Goal: Task Accomplishment & Management: Use online tool/utility

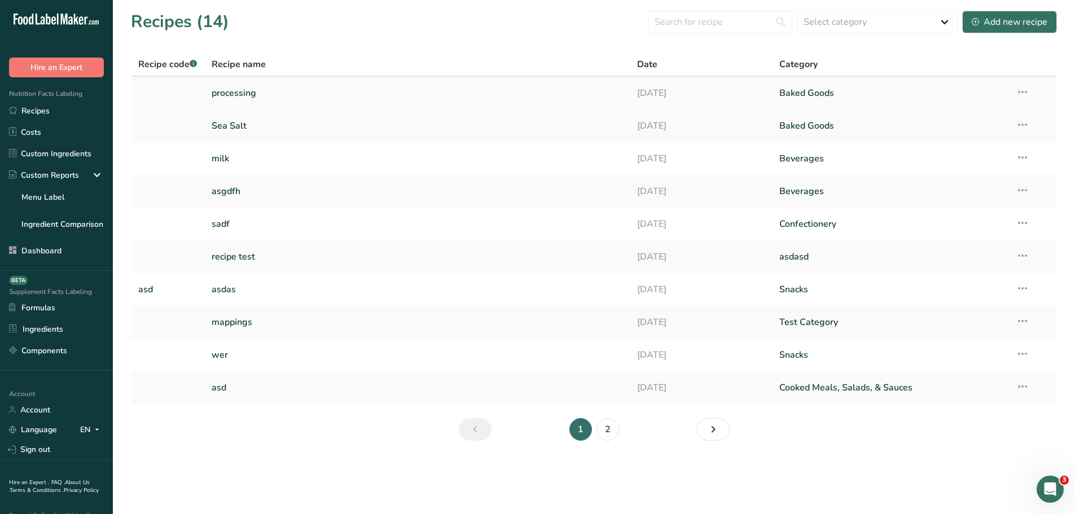
click at [283, 85] on link "processing" at bounding box center [418, 93] width 413 height 24
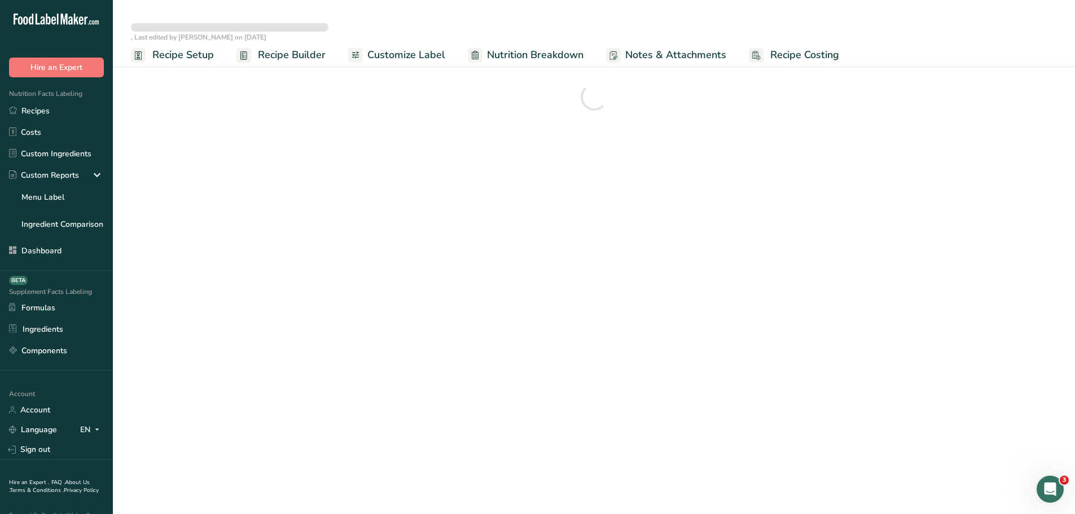
drag, startPoint x: 353, startPoint y: 134, endPoint x: 403, endPoint y: 414, distance: 284.9
click at [403, 414] on main ", Last edited by Carolyn Wilson on 2025-08-19 Recipe Setup Recipe Builder Custo…" at bounding box center [537, 257] width 1075 height 514
click at [62, 156] on link "Custom Ingredients" at bounding box center [56, 153] width 113 height 21
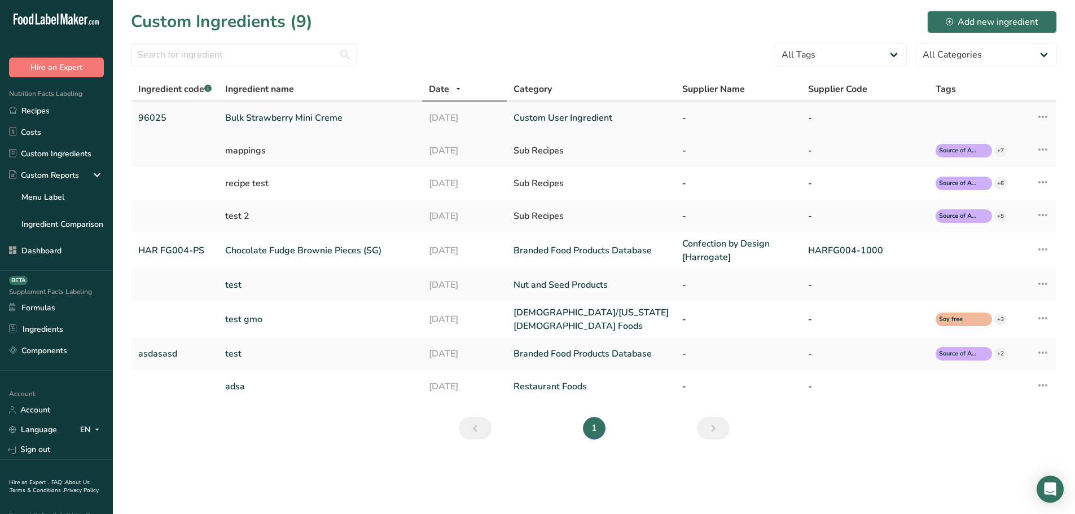
click at [282, 120] on link "Bulk Strawberry Mini Creme" at bounding box center [320, 118] width 190 height 14
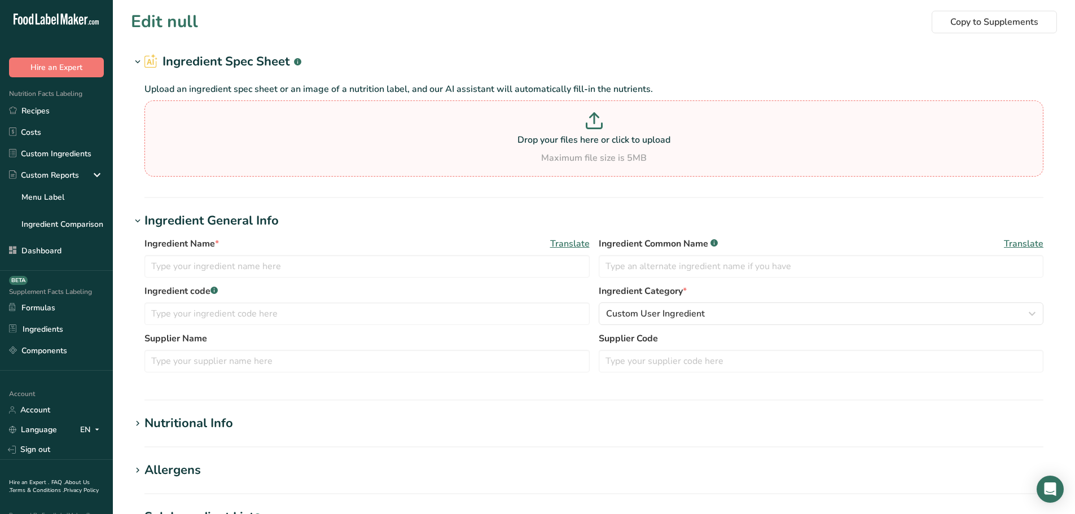
type input "Bulk Strawberry Mini Creme"
type input "96025"
type input "Euro Butter"
type input "Butter Blend"
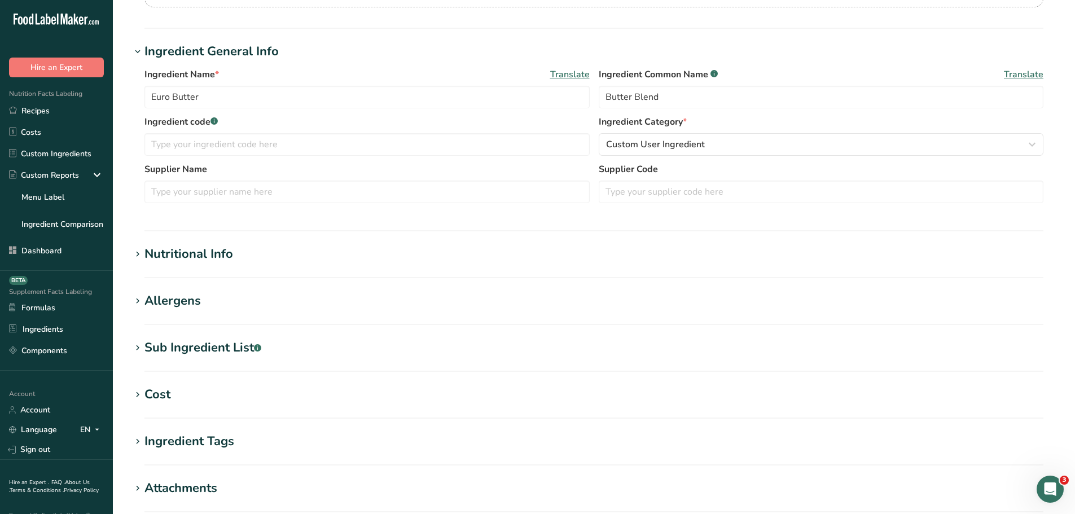
click at [234, 255] on h1 "Nutritional Info" at bounding box center [594, 254] width 926 height 19
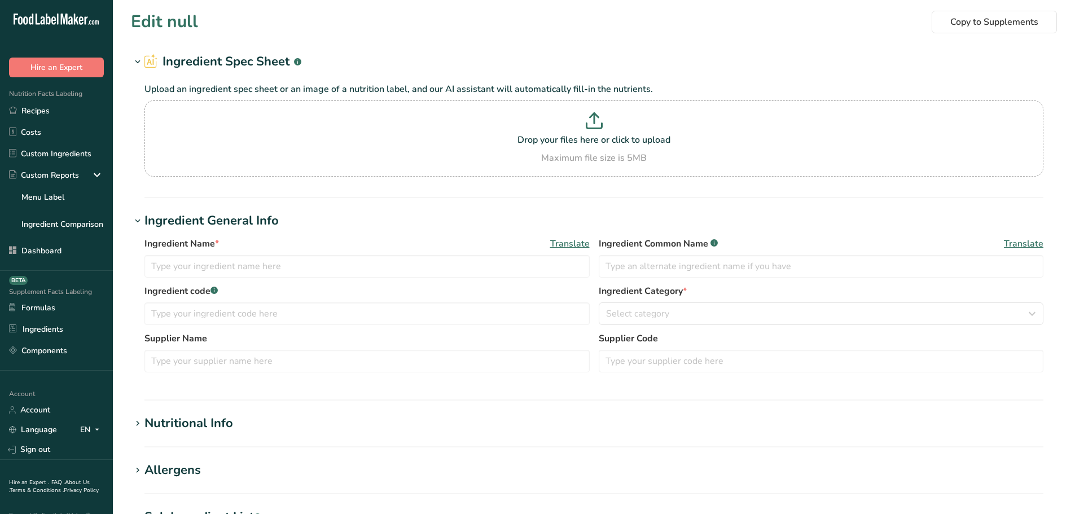
type input "Oatmeal, Old Fashioned"
type input "Oatmeal"
type input "TFD Cinnamon Sugar"
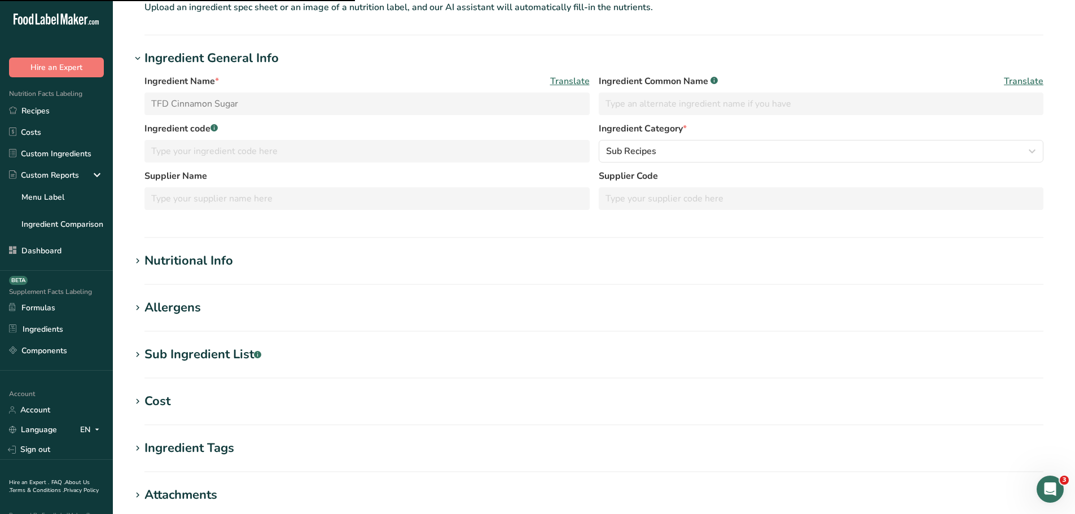
scroll to position [113, 0]
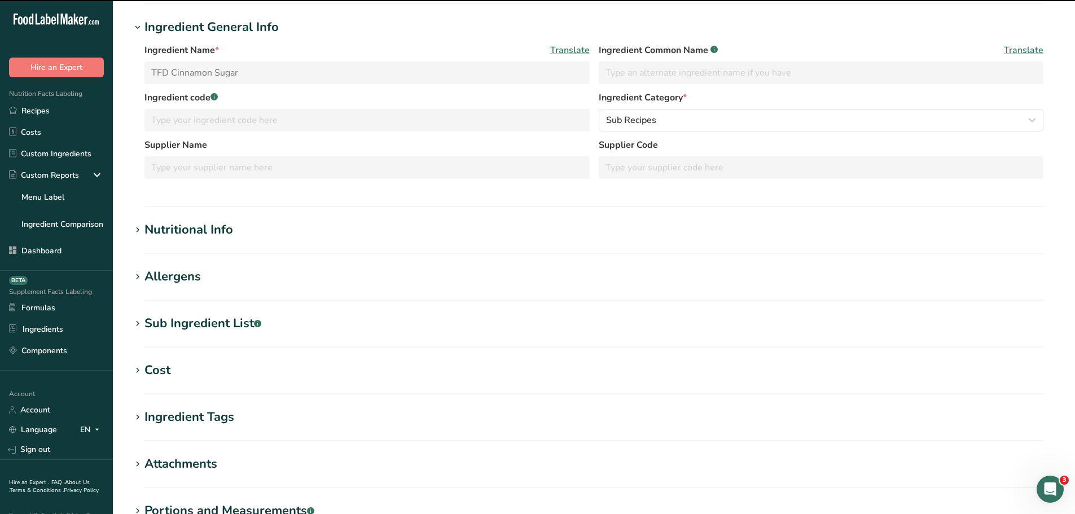
click at [207, 230] on div "Nutritional Info" at bounding box center [188, 230] width 89 height 19
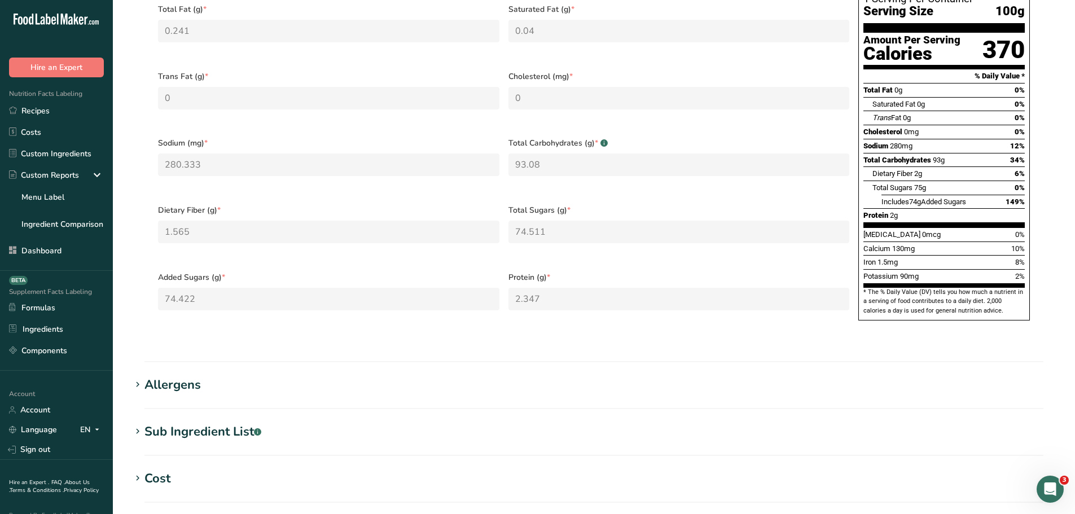
scroll to position [564, 0]
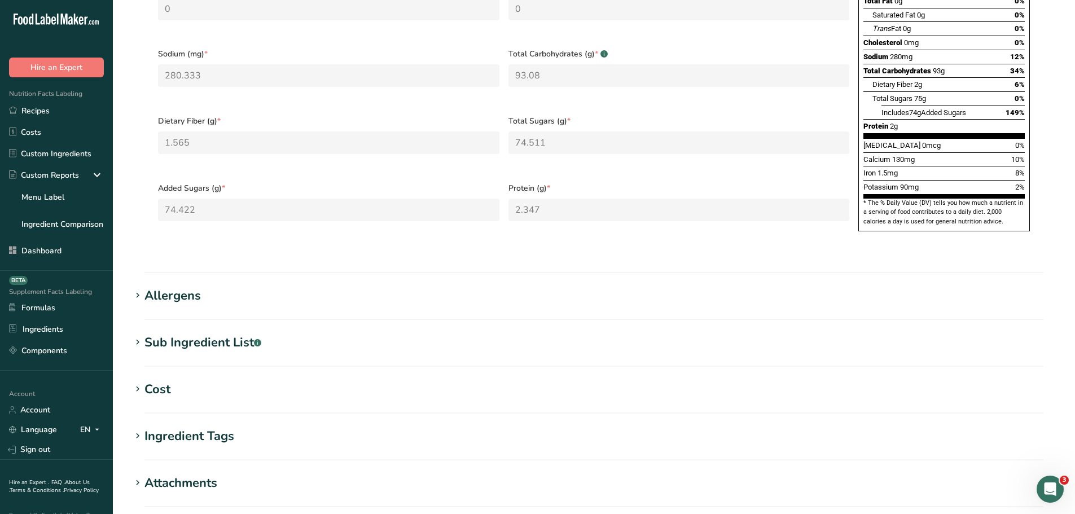
click div "Sub Ingredient List .a-a{fill:#347362;}.b-a{fill:#fff;}"
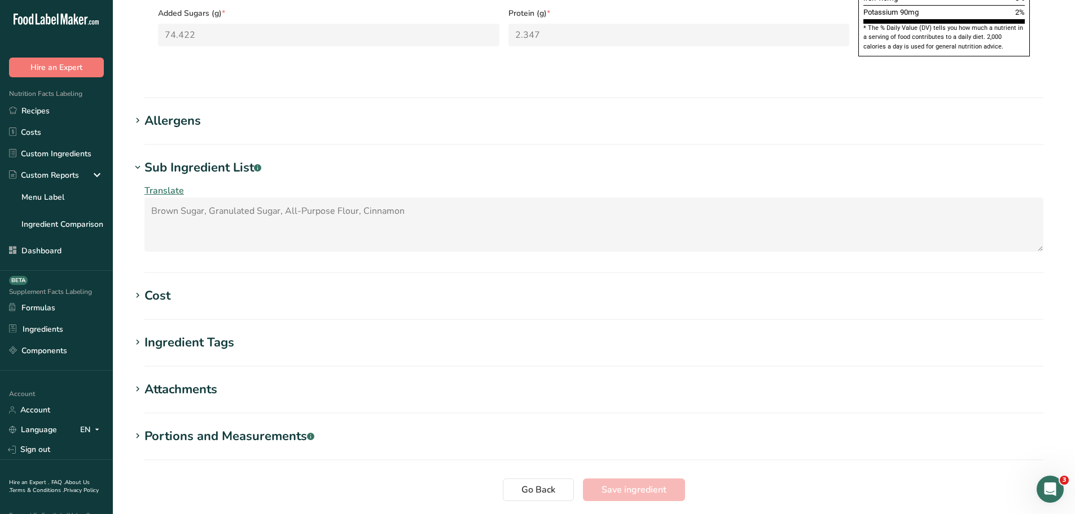
scroll to position [452, 0]
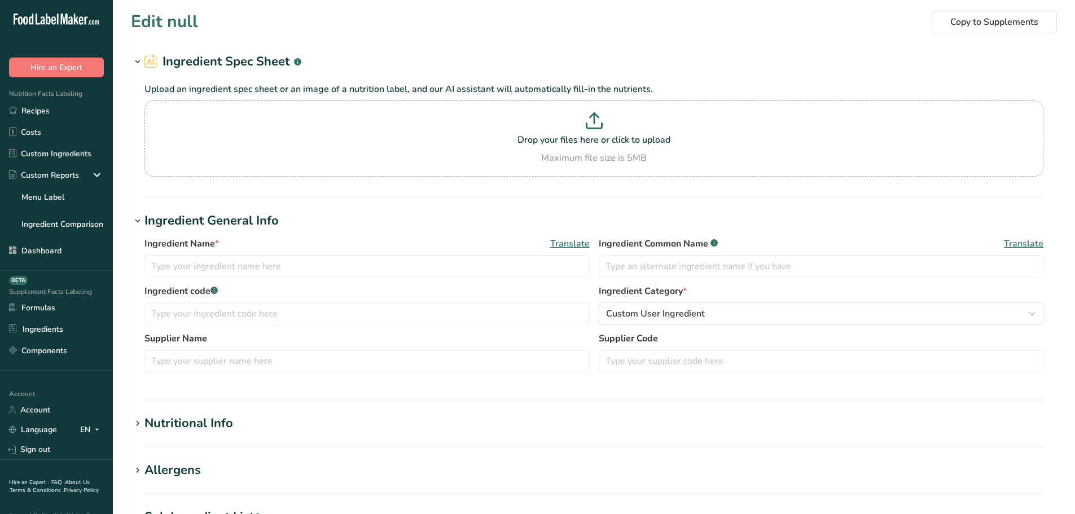
type input "Apples, raw, granny smith, with skin (Includes foods for USDA's Food Distributi…"
type input "Granny Smith Apples"
type input "Cake, yellow, enriched, dry mix"
type input "100"
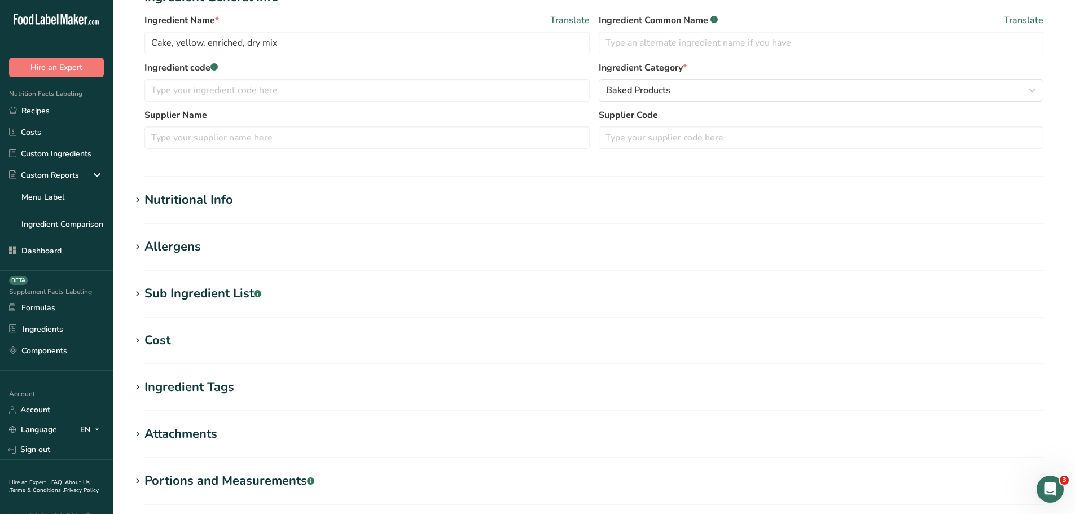
scroll to position [226, 0]
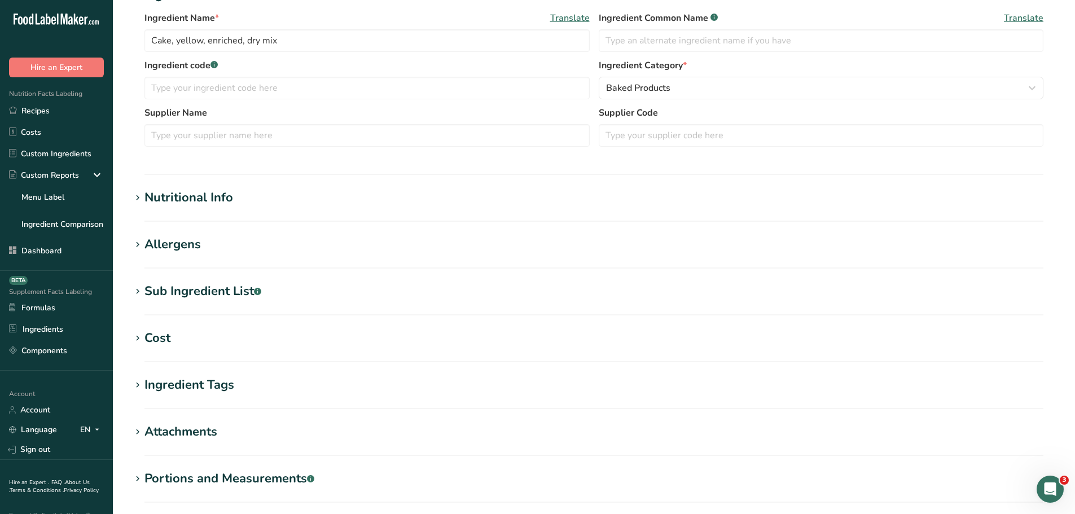
click at [176, 194] on div "Nutritional Info" at bounding box center [188, 198] width 89 height 19
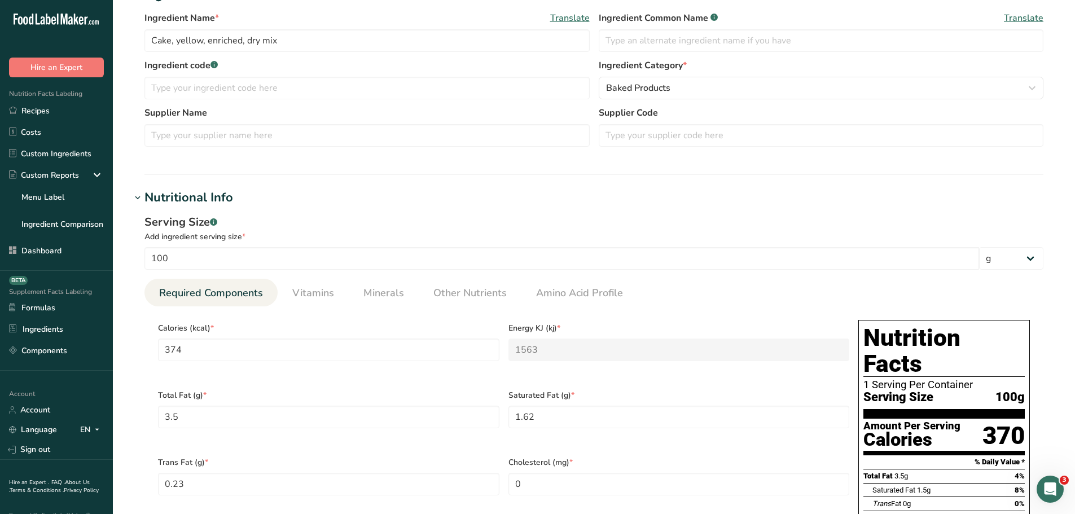
click at [196, 194] on div "Nutritional Info" at bounding box center [188, 198] width 89 height 19
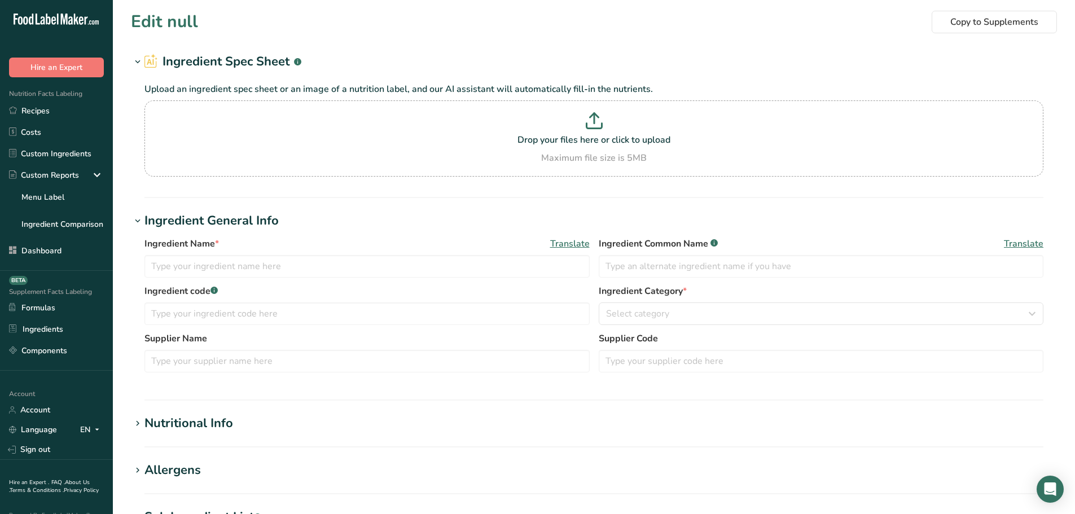
type input "Syrups, table blends, pancake"
type input "Sugars, brown"
type input "Brown Sugar"
type input "TFD Cinnamon Sugar"
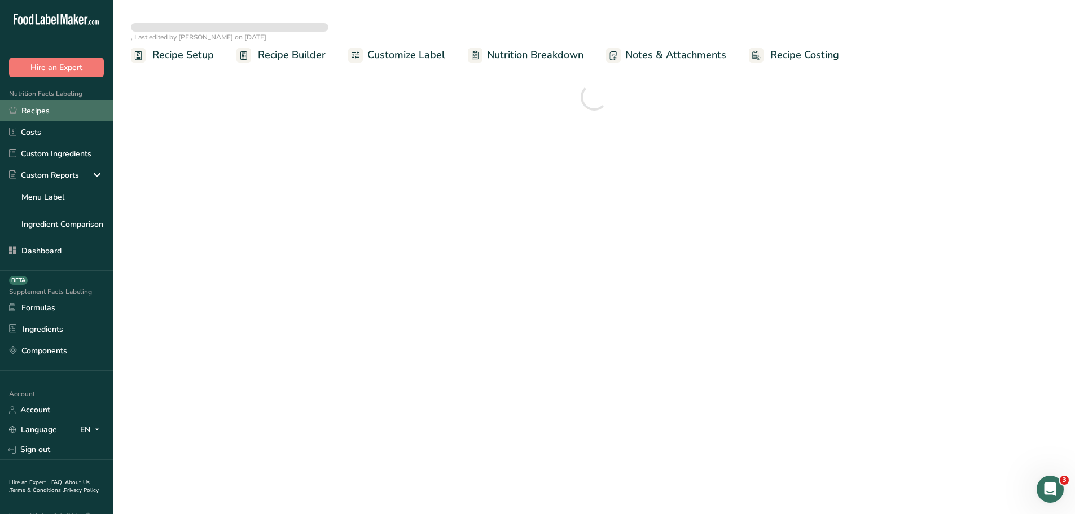
click at [30, 107] on link "Recipes" at bounding box center [56, 110] width 113 height 21
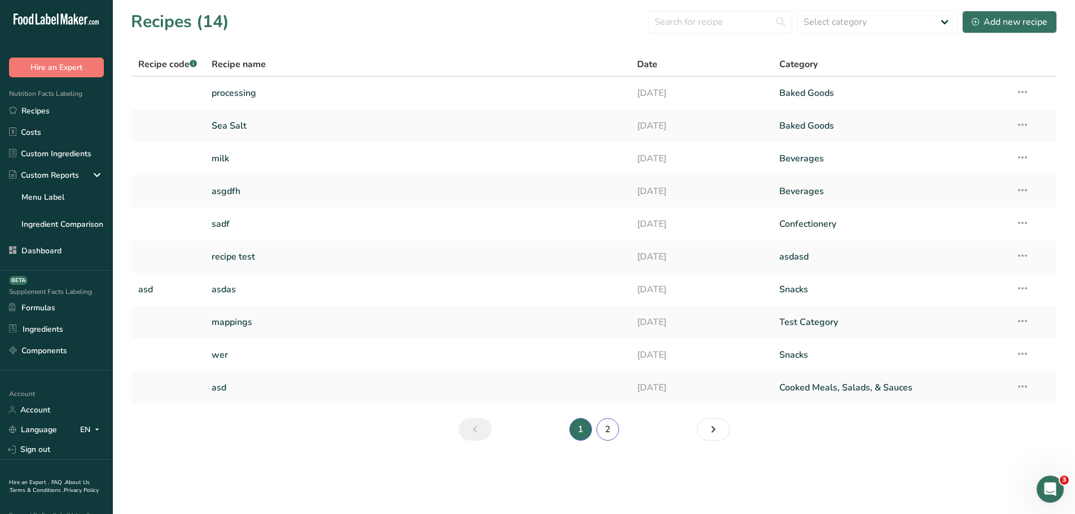
click at [603, 435] on link "2" at bounding box center [608, 429] width 23 height 23
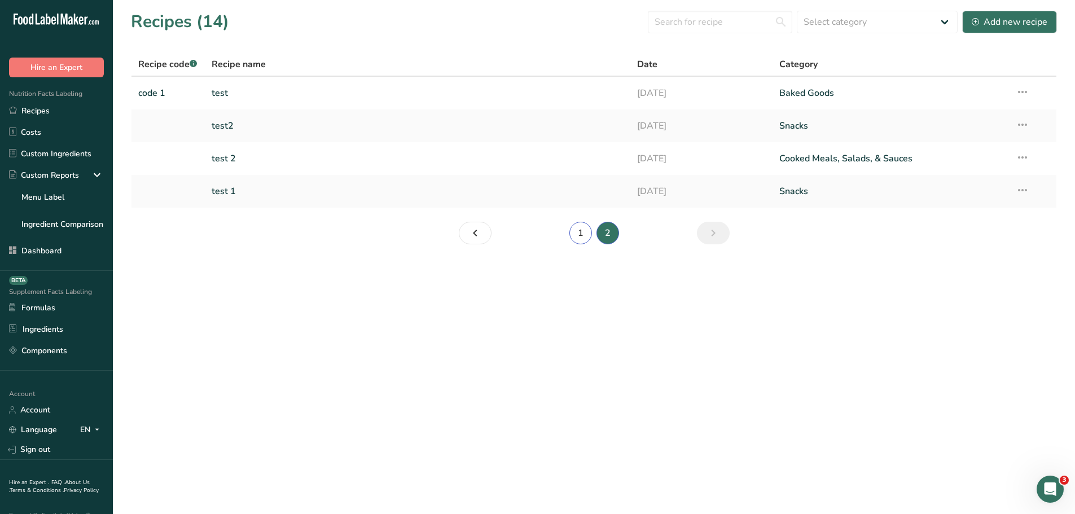
click at [576, 231] on link "1" at bounding box center [580, 233] width 23 height 23
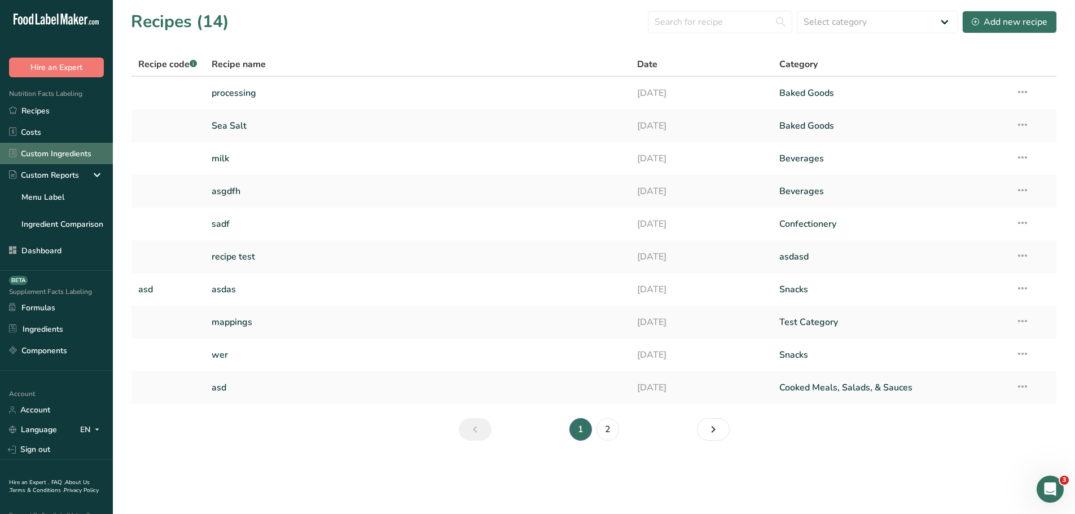
click at [53, 154] on link "Custom Ingredients" at bounding box center [56, 153] width 113 height 21
click at [265, 94] on link "processing" at bounding box center [418, 93] width 413 height 24
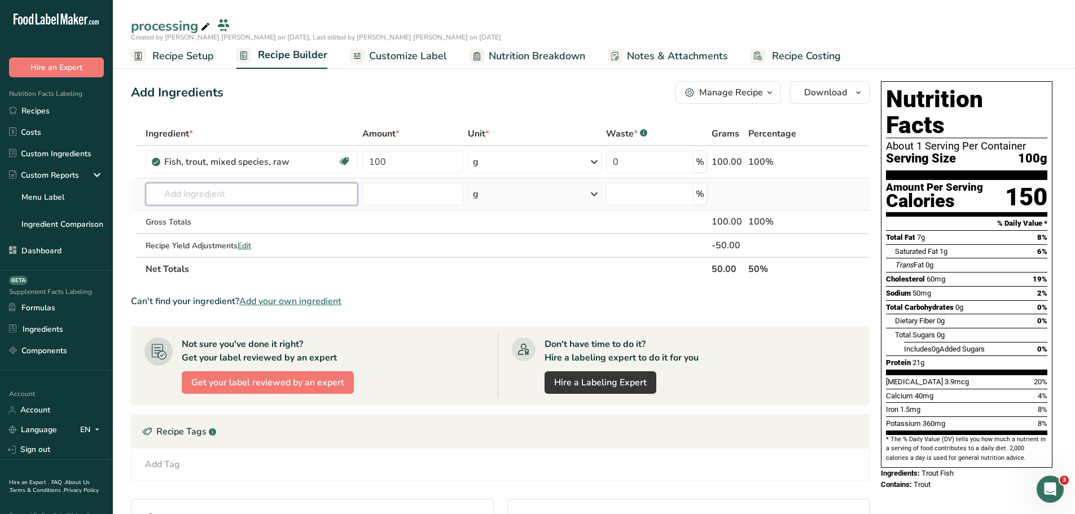
click at [254, 195] on input "text" at bounding box center [252, 194] width 213 height 23
type input "mappin"
click at [203, 212] on div "mappings" at bounding box center [243, 217] width 177 height 12
type input "mappings"
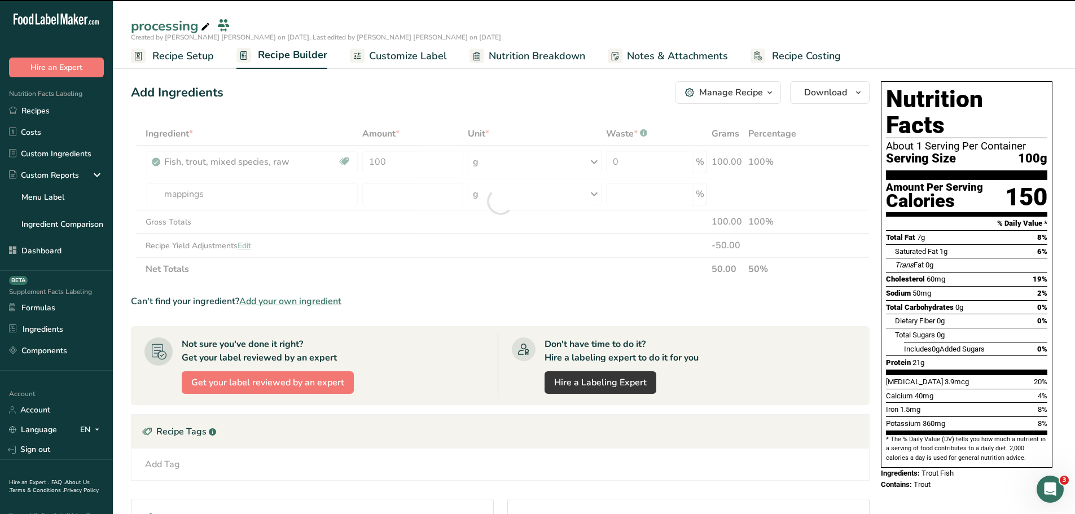
type input "0"
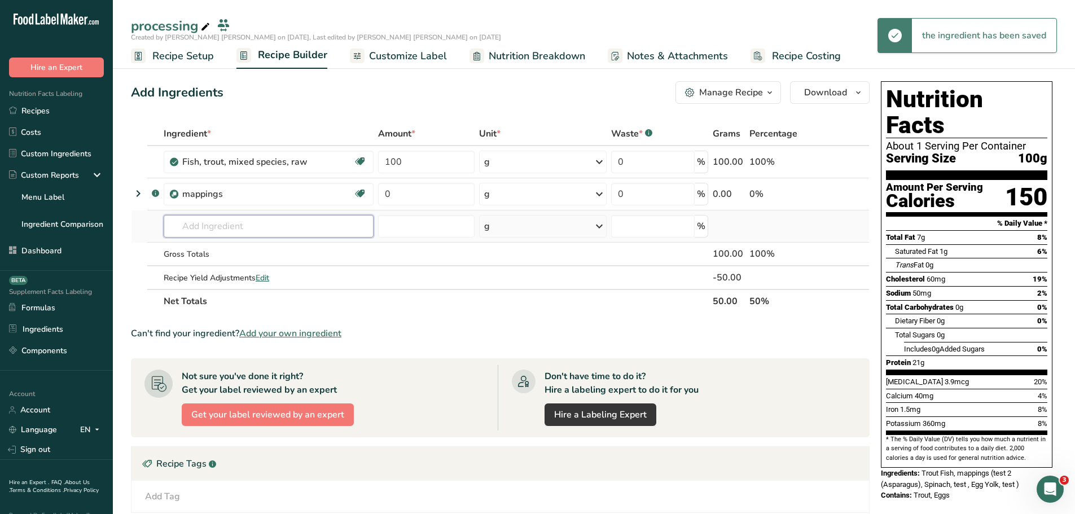
click at [215, 228] on input "text" at bounding box center [269, 226] width 210 height 23
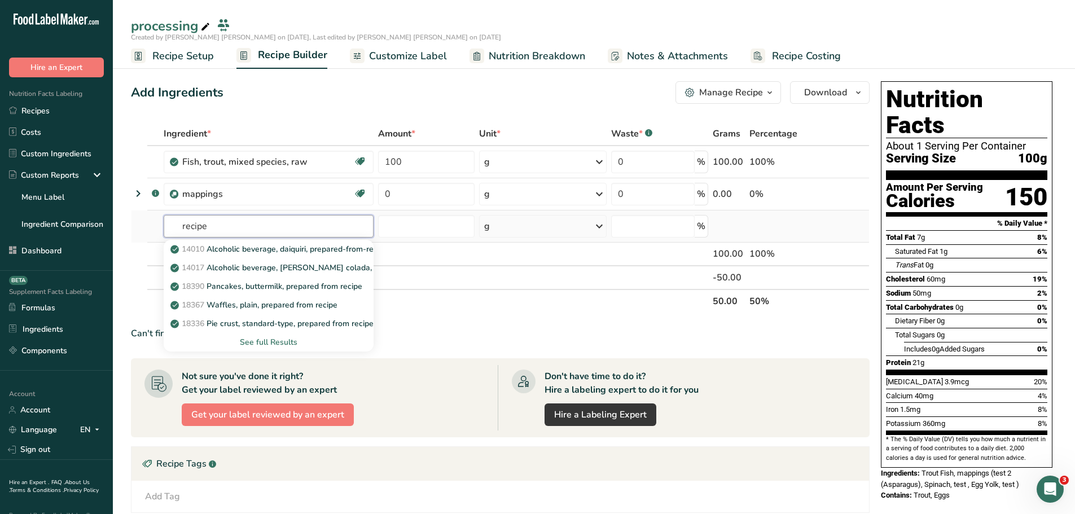
click at [243, 226] on input "recipe" at bounding box center [269, 226] width 210 height 23
type input "recipe test"
click at [216, 251] on p "recipe test" at bounding box center [196, 249] width 47 height 12
type input "recipe test"
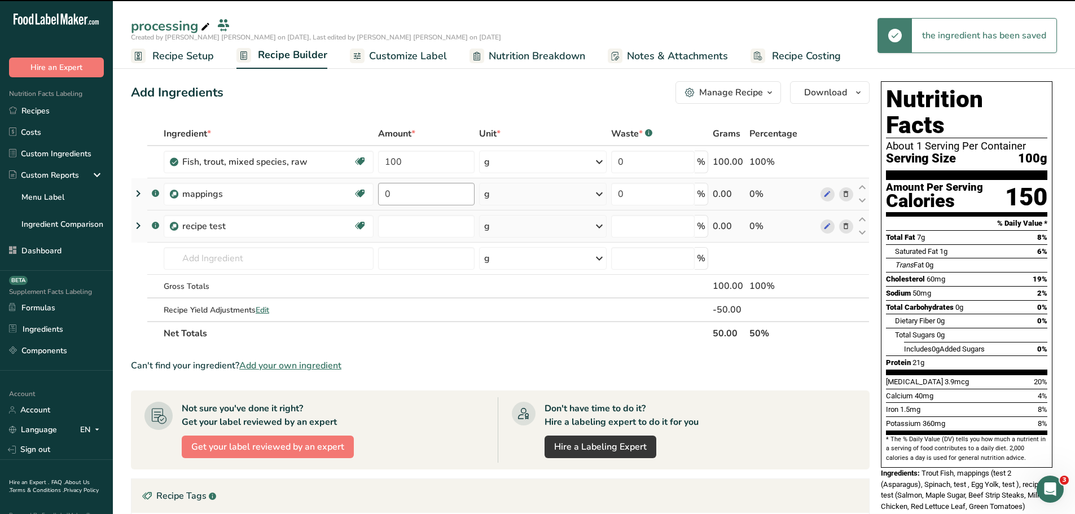
type input "0"
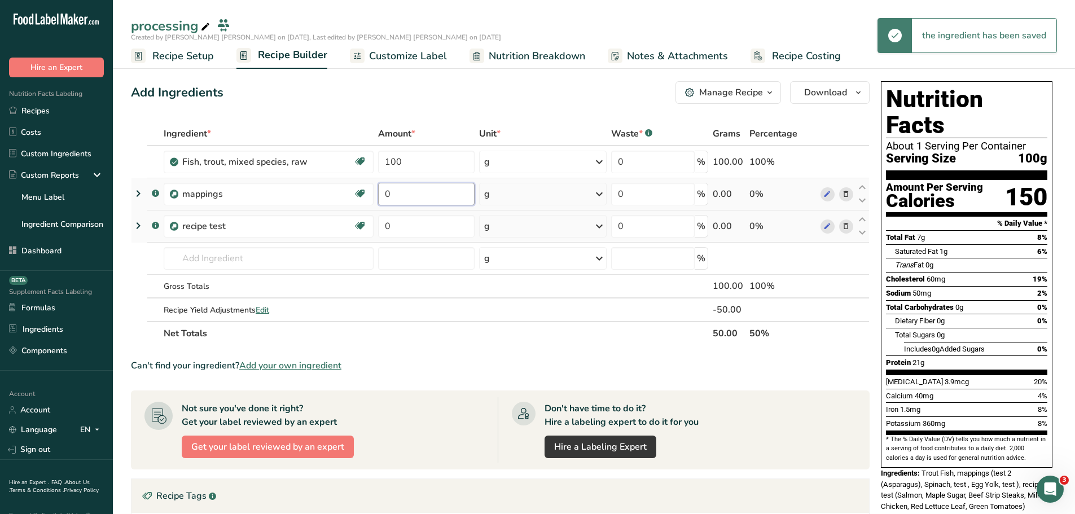
click at [412, 195] on input "0" at bounding box center [426, 194] width 97 height 23
type input "10"
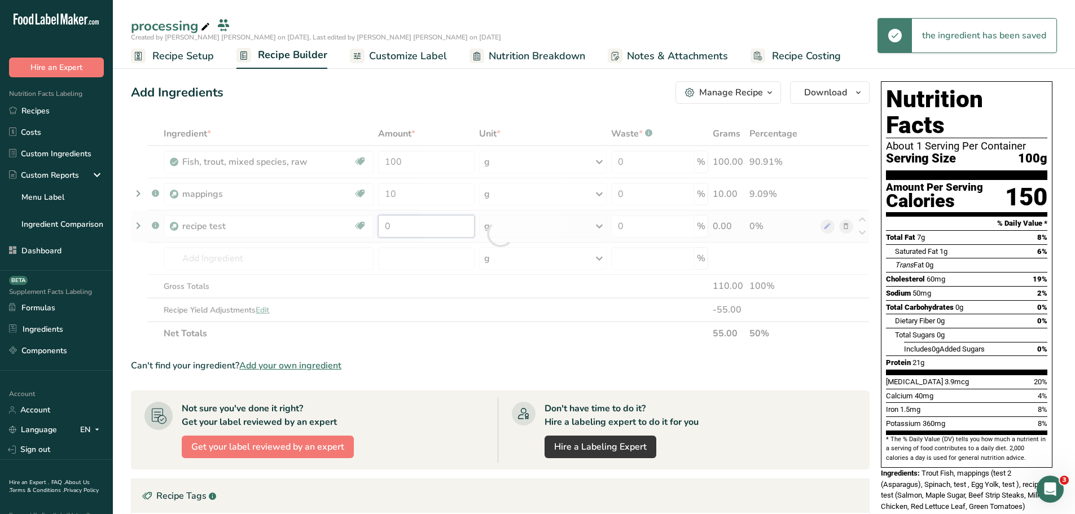
click at [420, 232] on div "Ingredient * Amount * Unit * Waste * .a-a{fill:#347362;}.b-a{fill:#fff;} Grams …" at bounding box center [500, 234] width 739 height 224
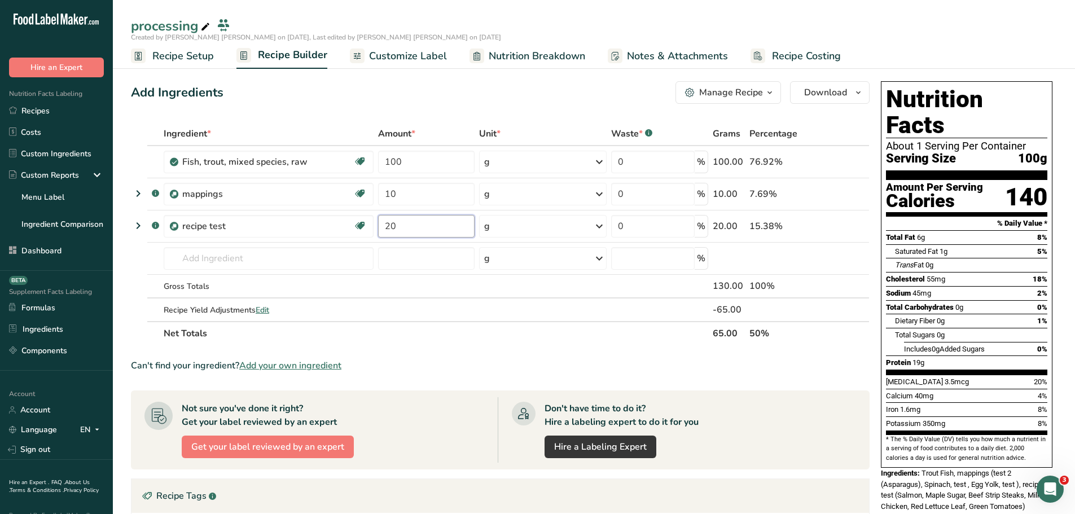
type input "20"
click at [128, 253] on section "Add Ingredients Manage Recipe Delete Recipe Duplicate Recipe Scale Recipe Save …" at bounding box center [594, 418] width 962 height 718
click at [138, 223] on icon at bounding box center [139, 226] width 14 height 20
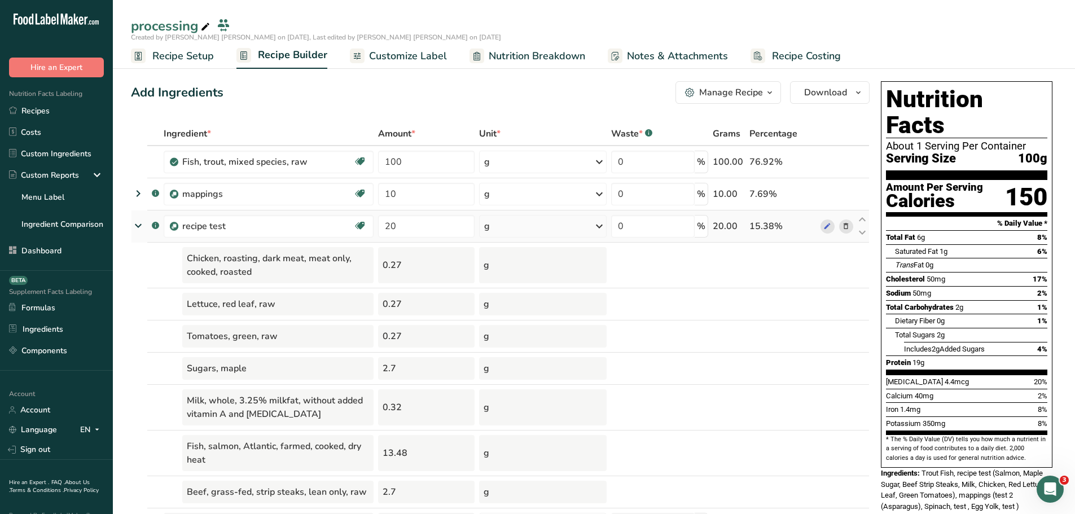
click at [138, 227] on icon at bounding box center [138, 226] width 20 height 14
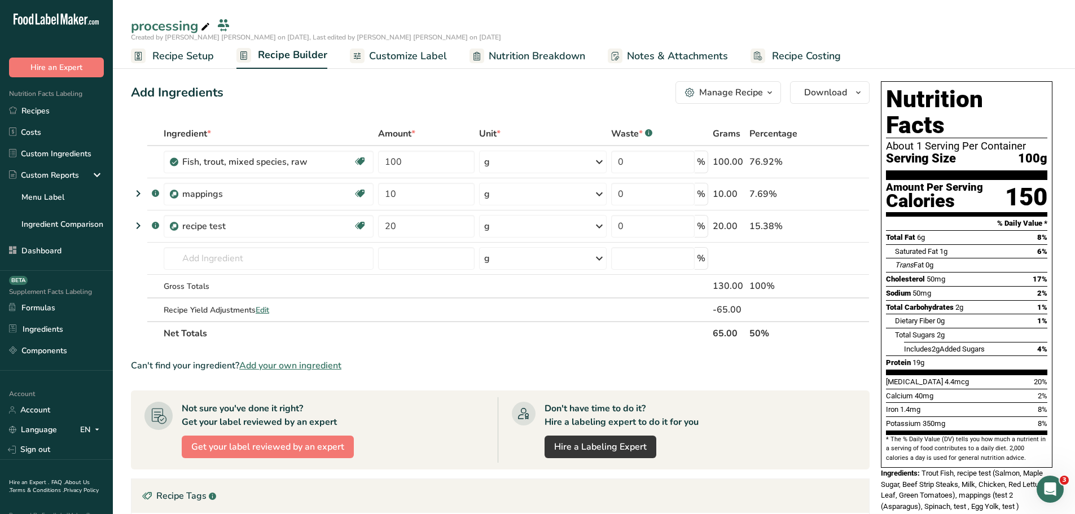
click at [369, 103] on div "Add Ingredients Manage Recipe Delete Recipe Duplicate Recipe Scale Recipe Save …" at bounding box center [500, 92] width 739 height 23
click at [142, 196] on icon at bounding box center [139, 193] width 14 height 20
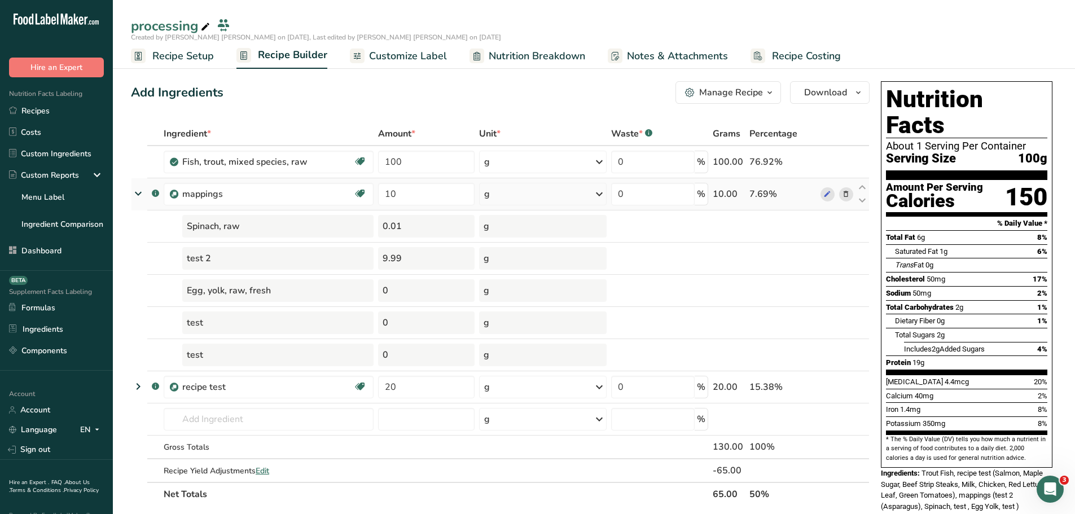
click at [139, 195] on icon at bounding box center [138, 194] width 20 height 14
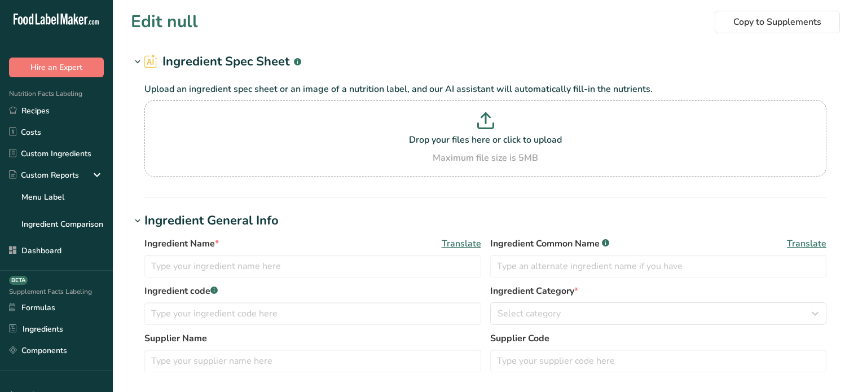
type input "TFD Cinnamon Sugar"
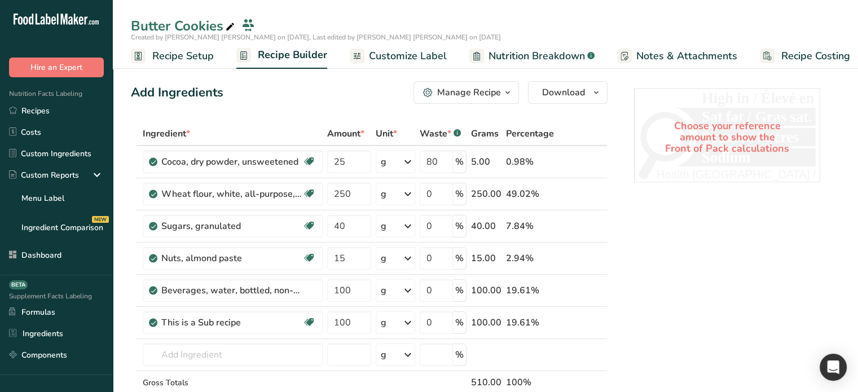
click at [393, 52] on span "Customize Label" at bounding box center [408, 56] width 78 height 15
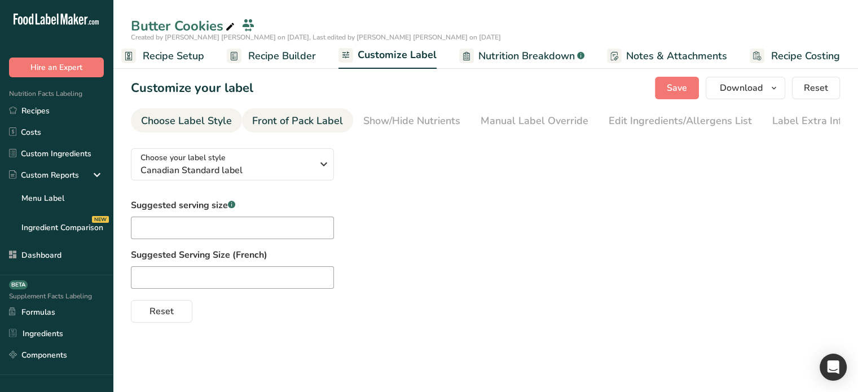
click at [266, 122] on div "Front of Pack Label" at bounding box center [297, 120] width 91 height 15
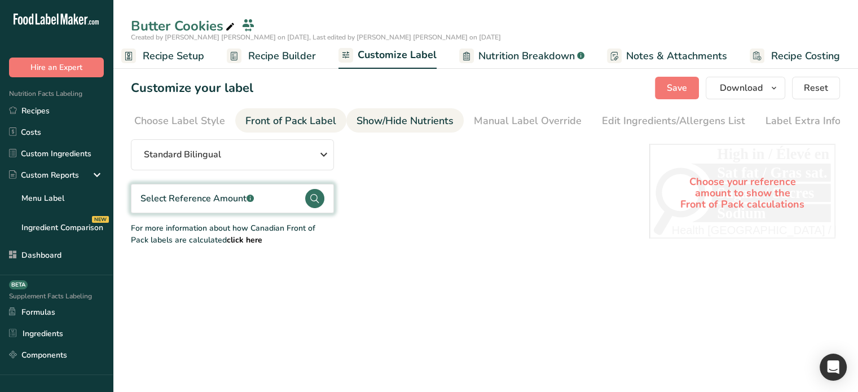
click at [391, 126] on div "Show/Hide Nutrients" at bounding box center [405, 120] width 97 height 15
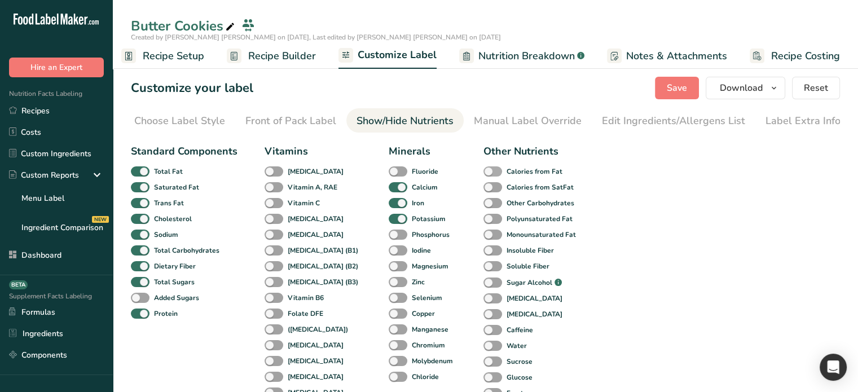
click at [484, 172] on span at bounding box center [493, 172] width 19 height 11
click at [484, 172] on input "Calories from Fat" at bounding box center [487, 171] width 7 height 7
checkbox input "true"
click at [484, 190] on span at bounding box center [493, 187] width 19 height 11
click at [484, 190] on input "Calories from SatFat" at bounding box center [487, 186] width 7 height 7
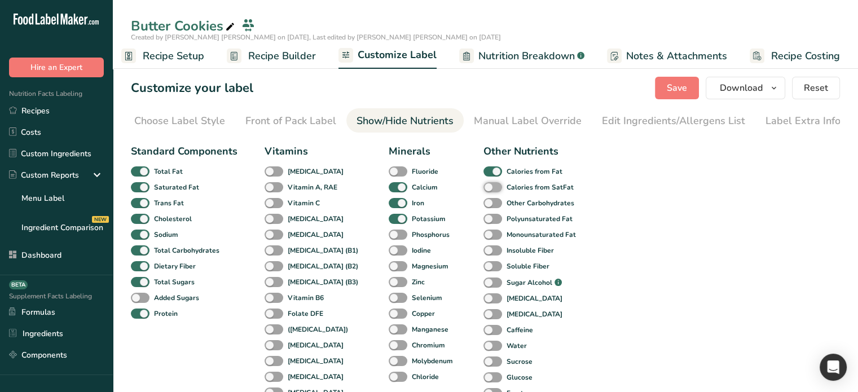
checkbox input "true"
click at [676, 93] on span "Save" at bounding box center [677, 88] width 20 height 14
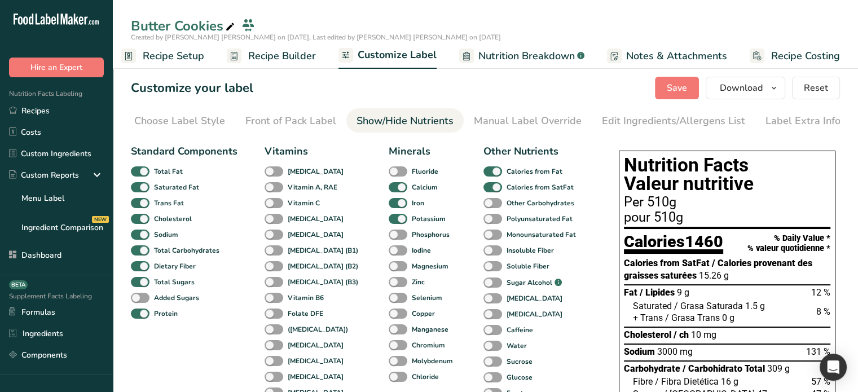
click at [283, 58] on span "Recipe Builder" at bounding box center [282, 56] width 68 height 15
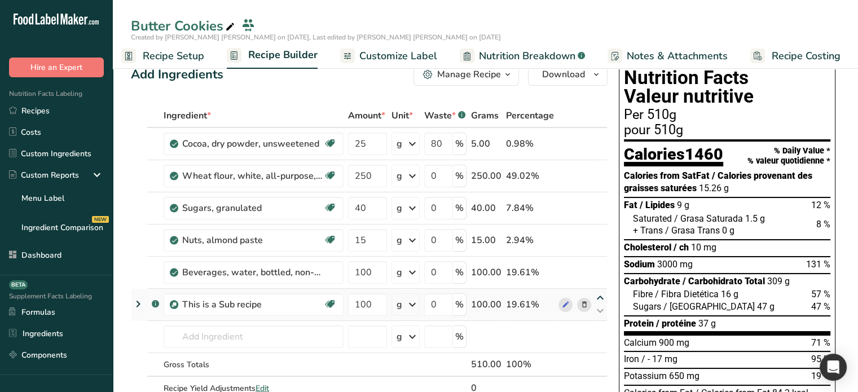
scroll to position [56, 0]
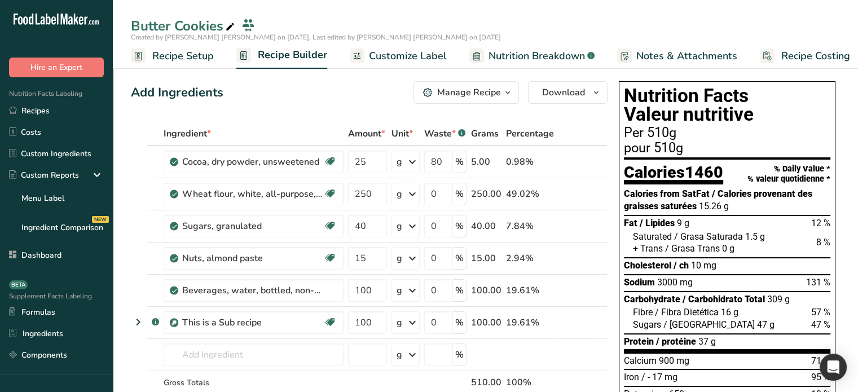
click at [401, 65] on link "Customize Label" at bounding box center [398, 55] width 97 height 25
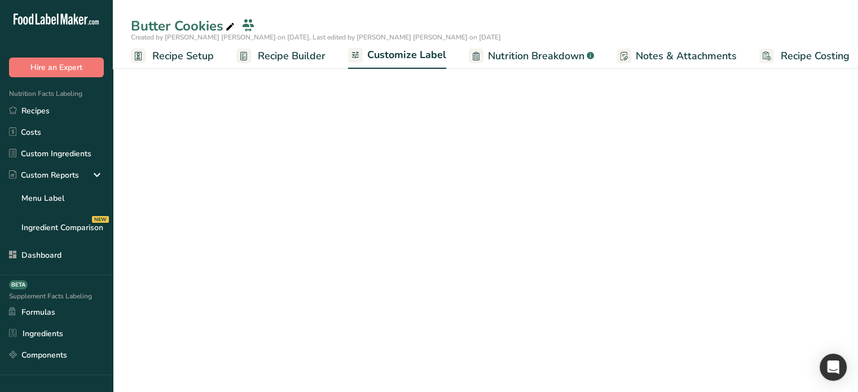
scroll to position [0, 10]
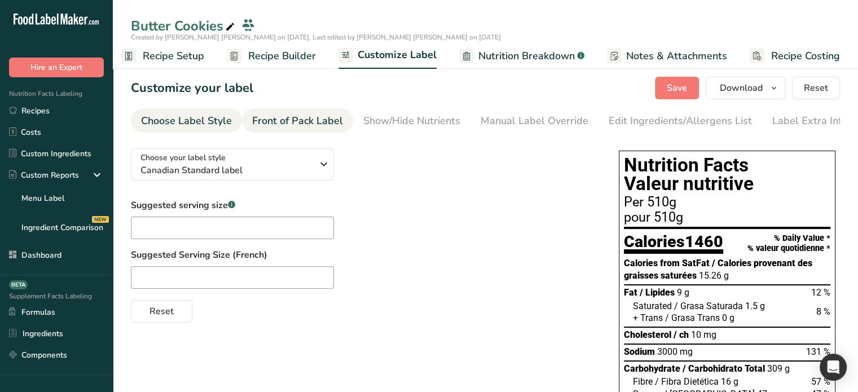
click at [304, 124] on div "Front of Pack Label" at bounding box center [297, 120] width 91 height 15
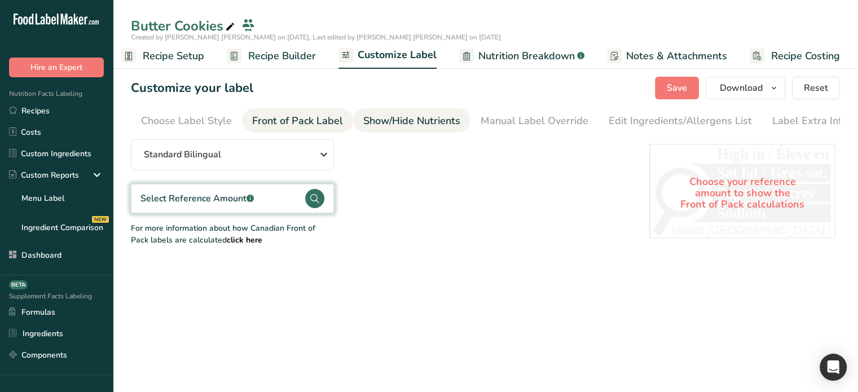
scroll to position [0, 7]
click at [417, 121] on div "Show/Hide Nutrients" at bounding box center [405, 120] width 97 height 15
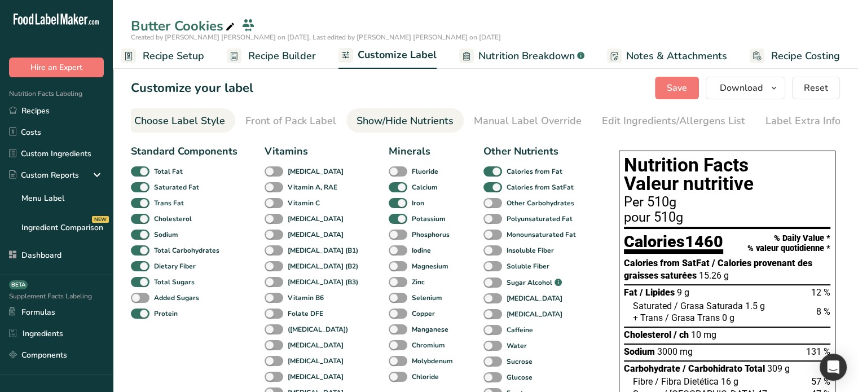
click at [200, 120] on div "Choose Label Style" at bounding box center [179, 120] width 91 height 15
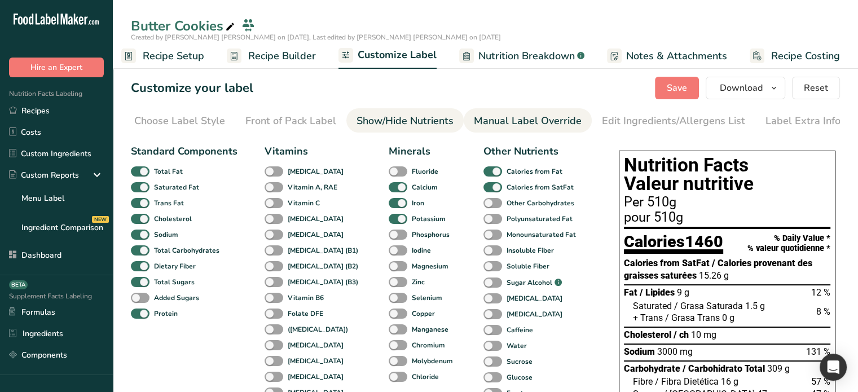
scroll to position [0, 0]
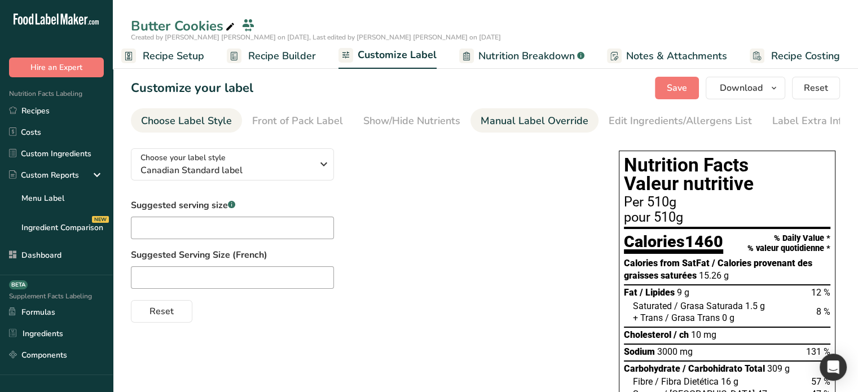
click at [534, 126] on div "Manual Label Override" at bounding box center [535, 120] width 108 height 15
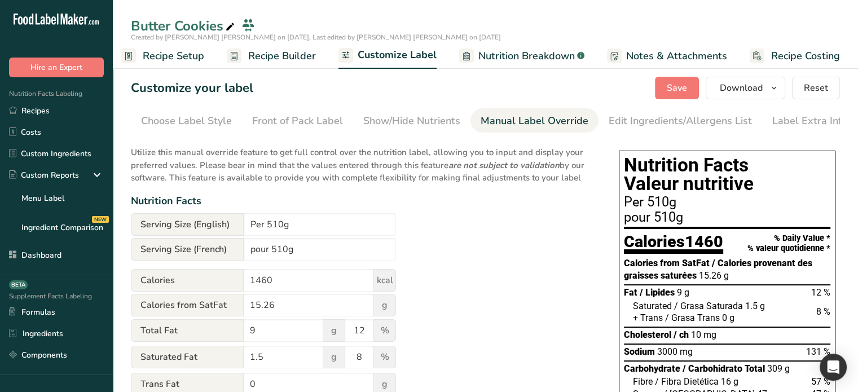
scroll to position [0, 7]
click at [239, 119] on li "Front of Pack Label" at bounding box center [290, 120] width 111 height 24
click at [198, 119] on div "Choose Label Style" at bounding box center [179, 120] width 91 height 15
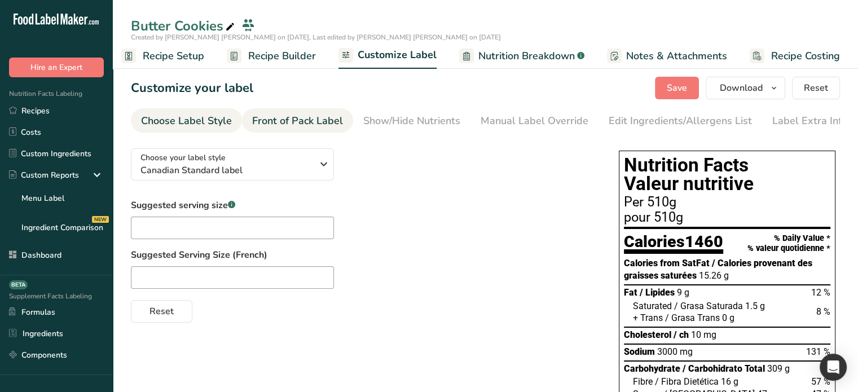
click at [291, 120] on div "Front of Pack Label" at bounding box center [297, 120] width 91 height 15
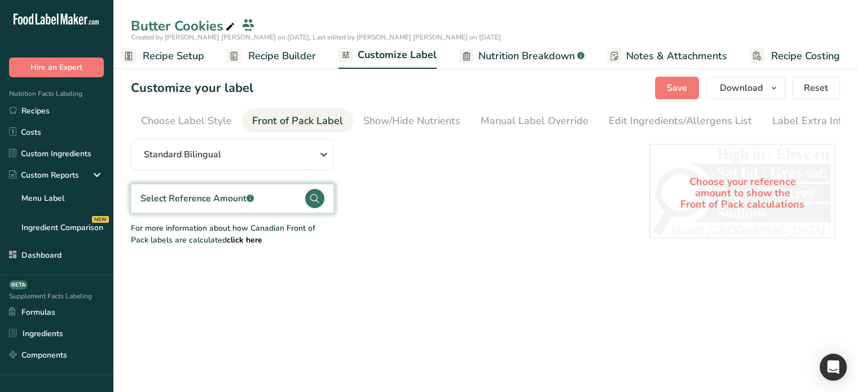
scroll to position [0, 7]
click at [274, 49] on span "Recipe Builder" at bounding box center [282, 56] width 68 height 15
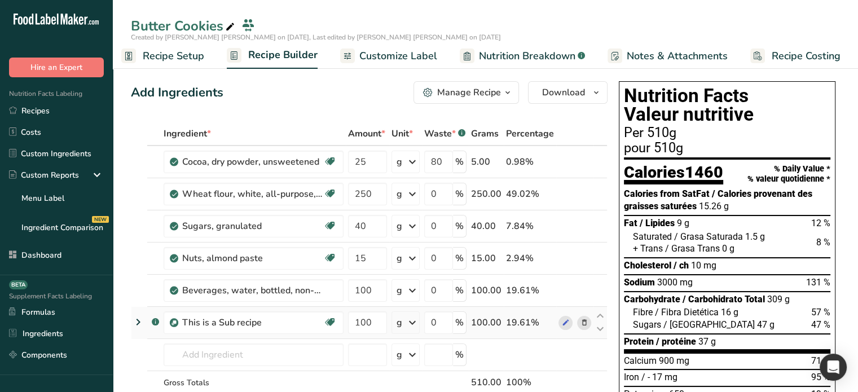
click at [137, 316] on icon at bounding box center [139, 322] width 14 height 20
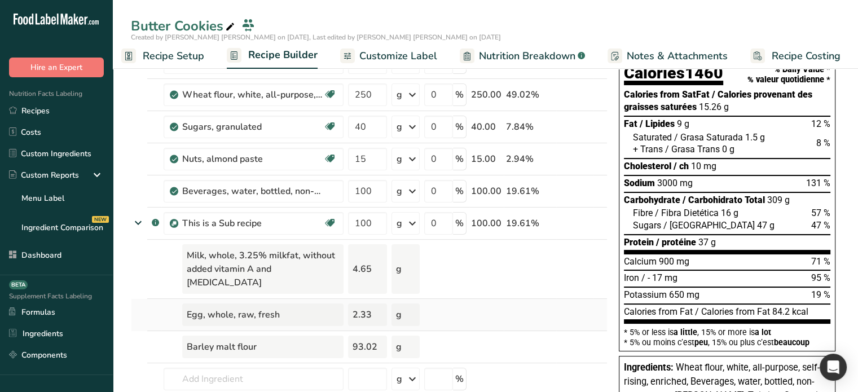
scroll to position [113, 0]
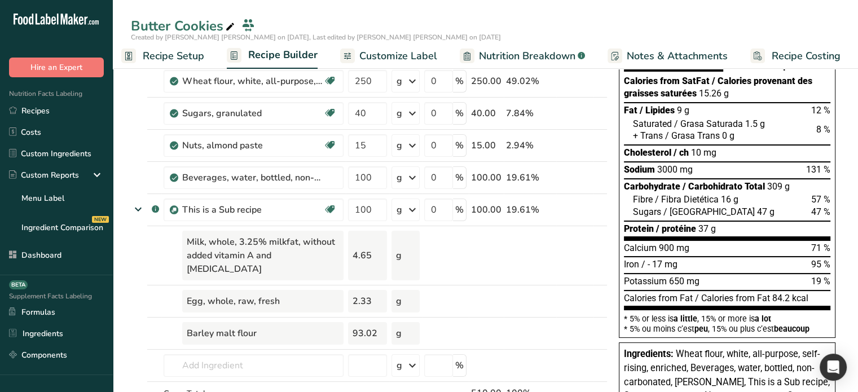
click at [515, 54] on span "Nutrition Breakdown" at bounding box center [527, 56] width 97 height 15
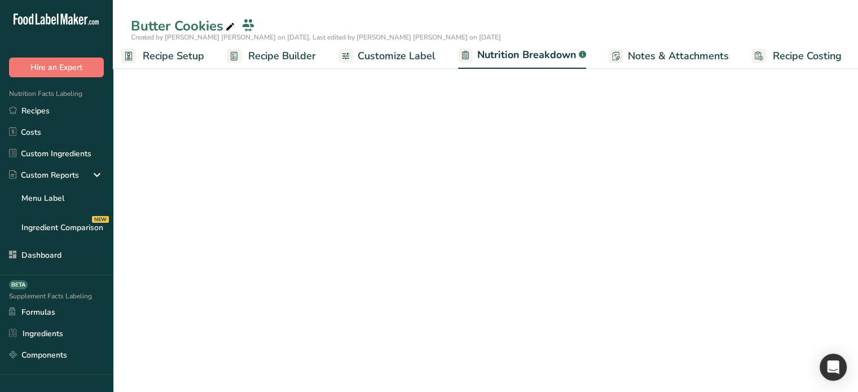
scroll to position [0, 11]
select select "Calories"
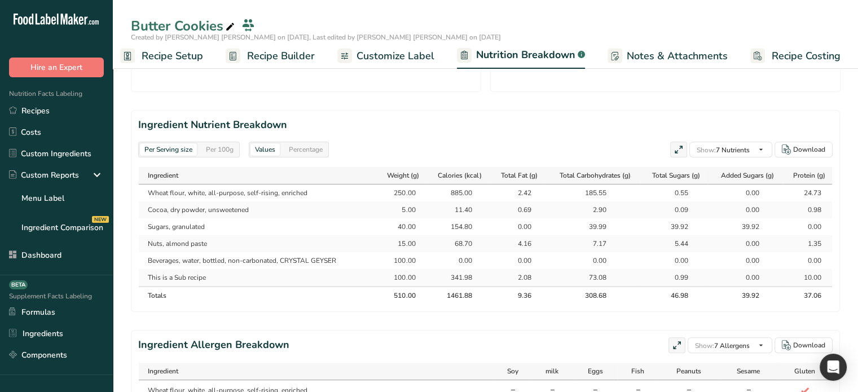
scroll to position [508, 0]
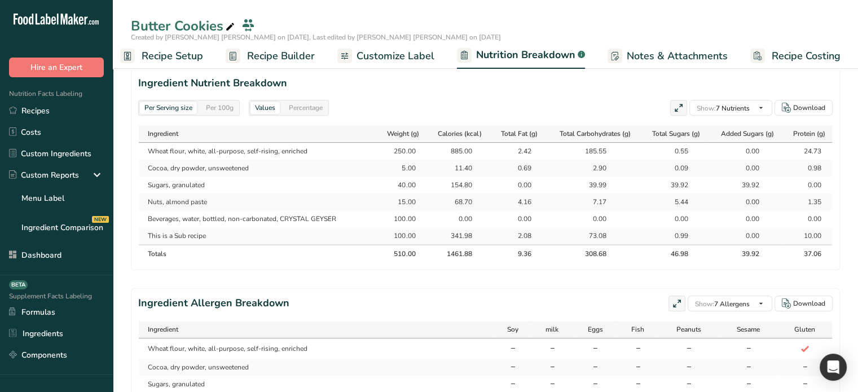
click at [228, 106] on div "Per 100g" at bounding box center [219, 108] width 37 height 12
click at [186, 107] on div "Per Serving size" at bounding box center [168, 108] width 57 height 12
click at [213, 107] on div "Per 100g" at bounding box center [219, 108] width 37 height 12
click at [188, 108] on div "Per Serving size" at bounding box center [168, 108] width 57 height 12
click at [212, 108] on div "Per 100g" at bounding box center [219, 108] width 37 height 12
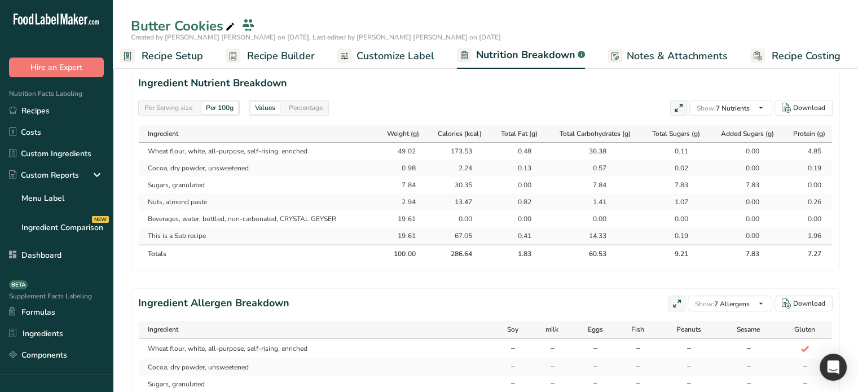
click at [175, 108] on div "Per Serving size" at bounding box center [168, 108] width 57 height 12
click at [230, 108] on div "Per 100g" at bounding box center [219, 108] width 37 height 12
click at [184, 107] on div "Per Serving size" at bounding box center [168, 108] width 57 height 12
click at [234, 108] on div "Per 100g" at bounding box center [219, 108] width 37 height 12
click at [178, 108] on div "Per Serving size" at bounding box center [168, 108] width 57 height 12
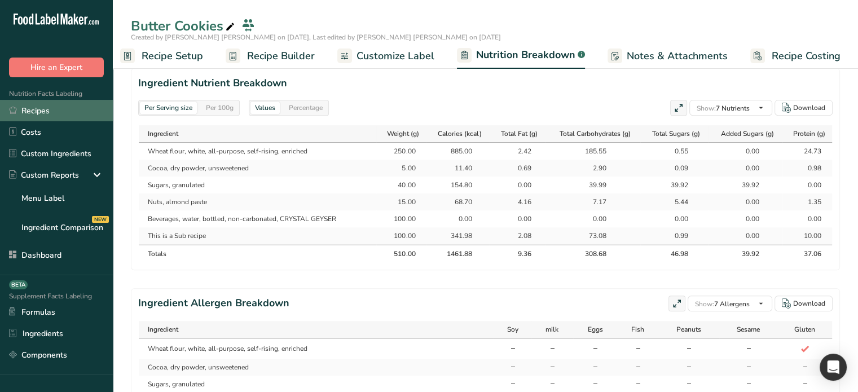
click at [36, 109] on link "Recipes" at bounding box center [56, 110] width 113 height 21
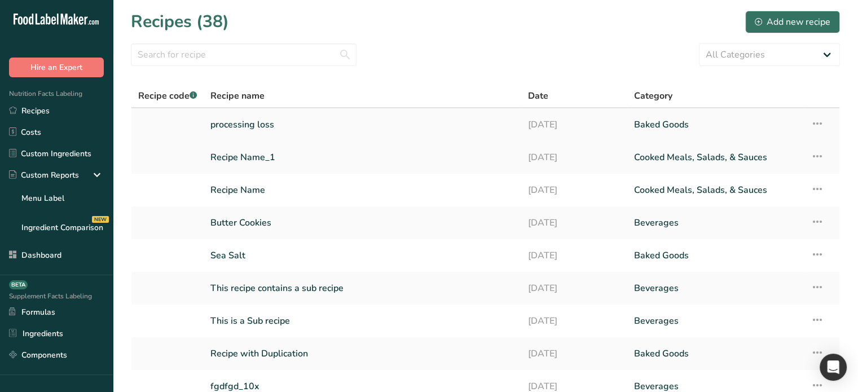
click at [301, 124] on link "processing loss" at bounding box center [363, 125] width 304 height 24
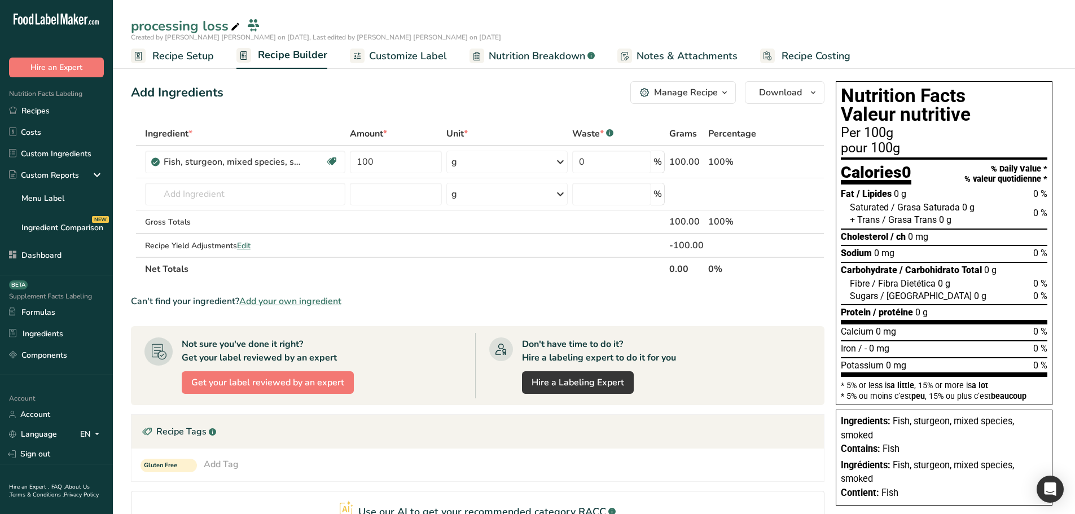
click at [169, 58] on span "Recipe Setup" at bounding box center [183, 56] width 62 height 15
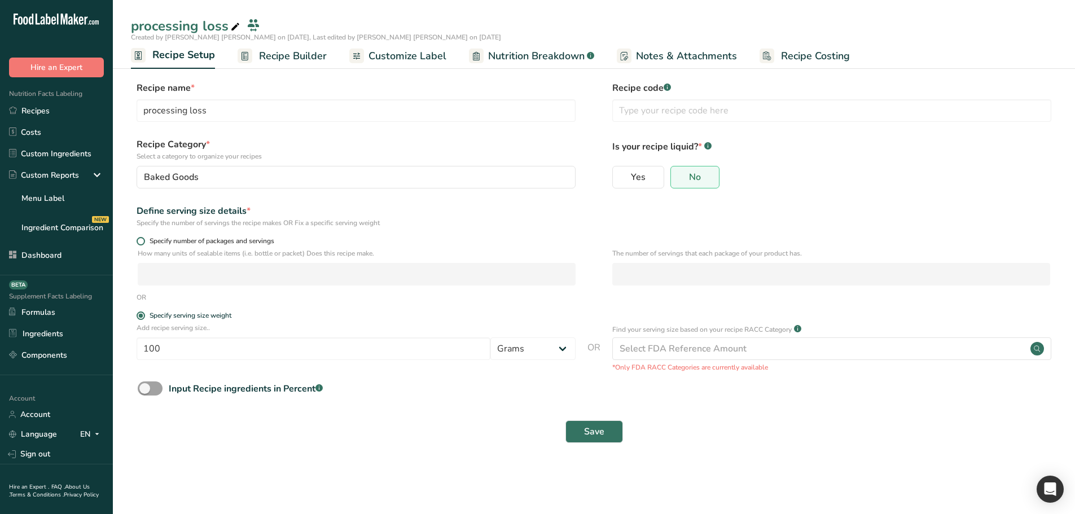
click at [139, 242] on span at bounding box center [141, 241] width 8 height 8
click at [139, 242] on input "Specify number of packages and servings" at bounding box center [140, 241] width 7 height 7
radio input "true"
radio input "false"
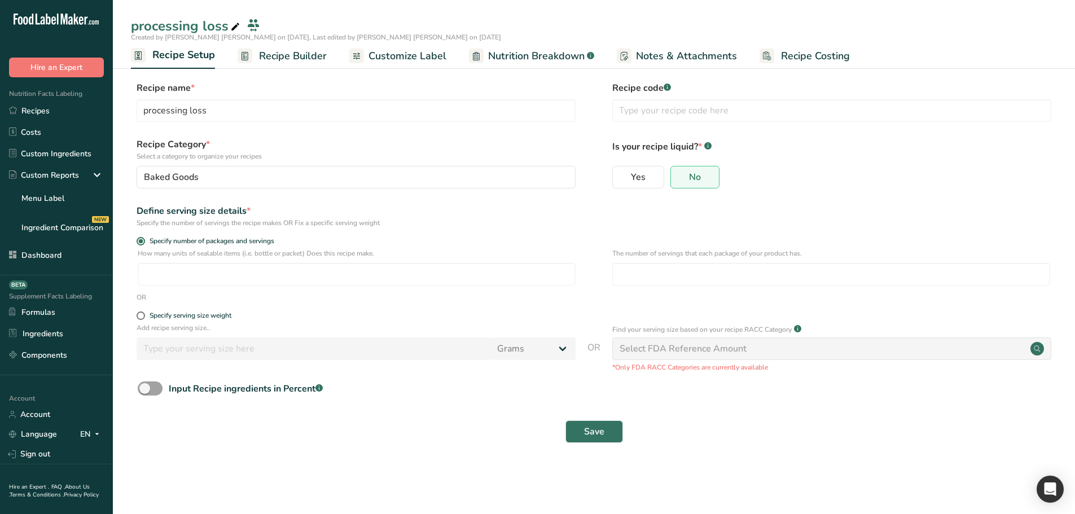
drag, startPoint x: 102, startPoint y: 1, endPoint x: 357, endPoint y: 17, distance: 255.1
click at [357, 17] on div "processing loss" at bounding box center [594, 26] width 962 height 20
click at [54, 157] on link "Custom Ingredients" at bounding box center [56, 153] width 113 height 21
click at [144, 314] on span at bounding box center [141, 316] width 8 height 8
click at [144, 314] on input "Specify serving size weight" at bounding box center [140, 315] width 7 height 7
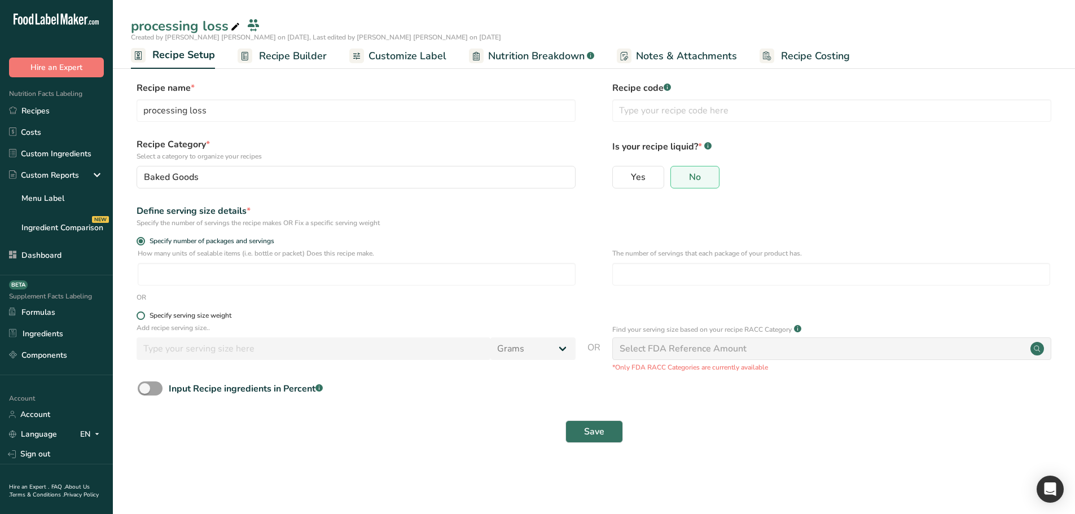
radio input "true"
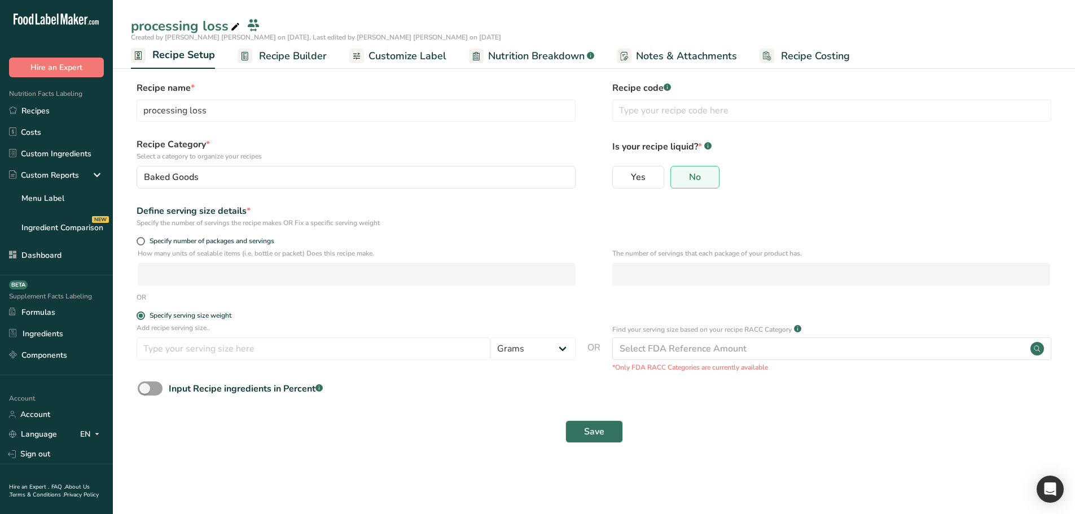
click at [144, 251] on p "How many units of sealable items (i.e. bottle or packet) Does this recipe make." at bounding box center [357, 253] width 438 height 10
click at [143, 240] on span at bounding box center [141, 241] width 8 height 8
click at [143, 240] on input "Specify number of packages and servings" at bounding box center [140, 241] width 7 height 7
radio input "true"
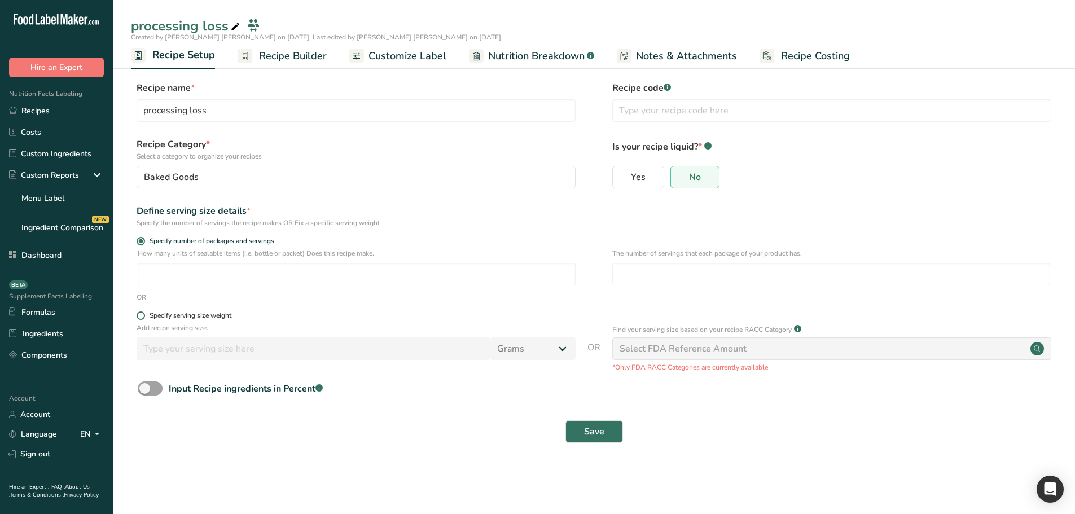
click at [142, 313] on span at bounding box center [141, 316] width 8 height 8
click at [142, 313] on input "Specify serving size weight" at bounding box center [140, 315] width 7 height 7
radio input "true"
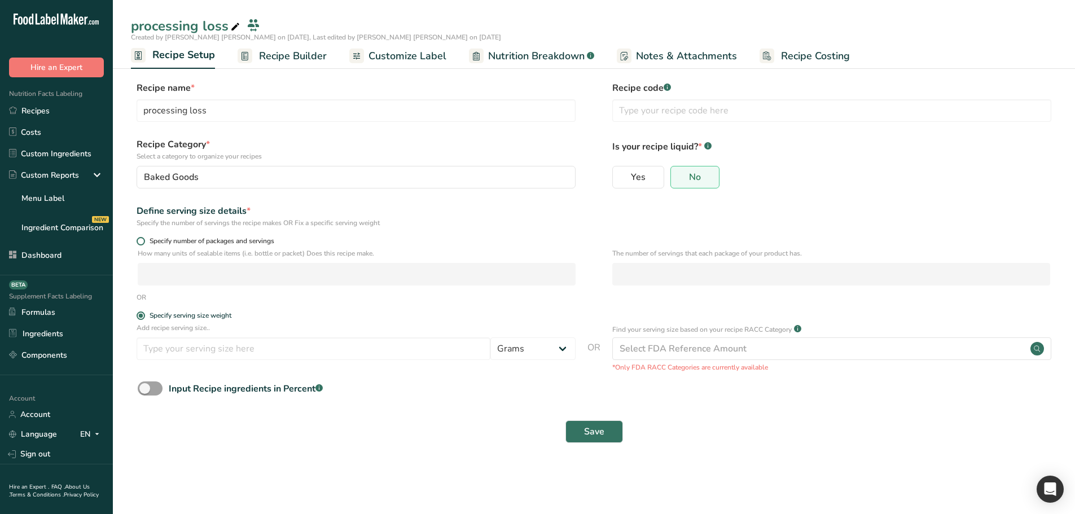
click at [143, 243] on span at bounding box center [141, 241] width 8 height 8
click at [143, 243] on input "Specify number of packages and servings" at bounding box center [140, 241] width 7 height 7
radio input "true"
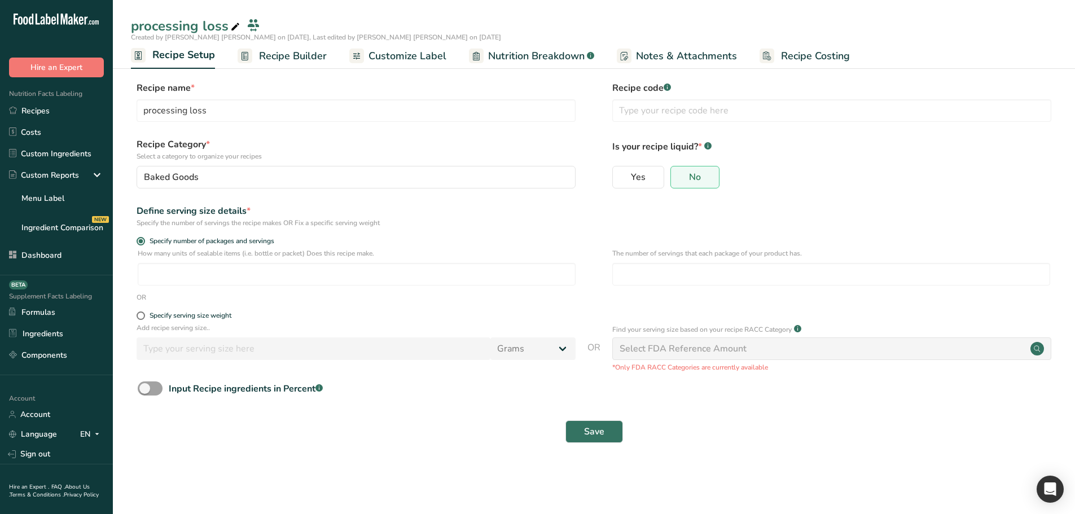
drag, startPoint x: 139, startPoint y: 294, endPoint x: 161, endPoint y: 299, distance: 23.0
click at [161, 299] on div "OR" at bounding box center [594, 297] width 926 height 10
click at [140, 314] on span at bounding box center [141, 316] width 8 height 8
click at [140, 314] on input "Specify serving size weight" at bounding box center [140, 315] width 7 height 7
radio input "true"
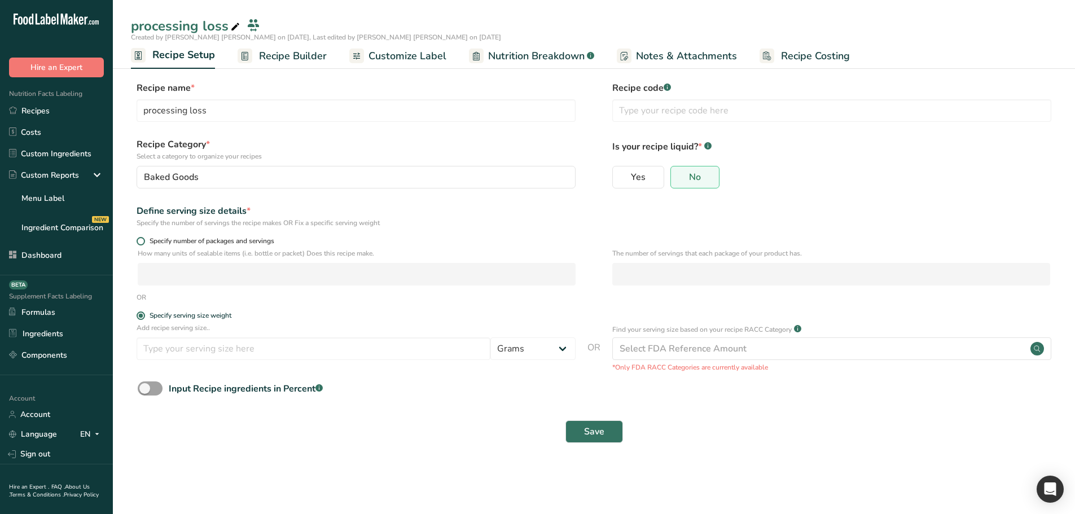
click at [142, 243] on span at bounding box center [141, 241] width 8 height 8
click at [142, 243] on input "Specify number of packages and servings" at bounding box center [140, 241] width 7 height 7
radio input "true"
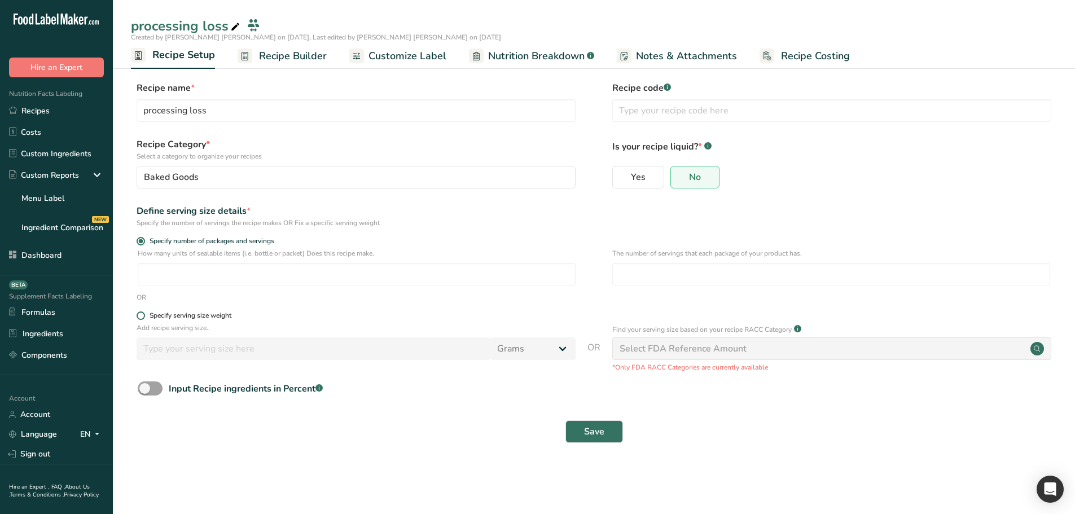
click at [140, 314] on span at bounding box center [141, 316] width 8 height 8
click at [140, 314] on input "Specify serving size weight" at bounding box center [140, 315] width 7 height 7
radio input "true"
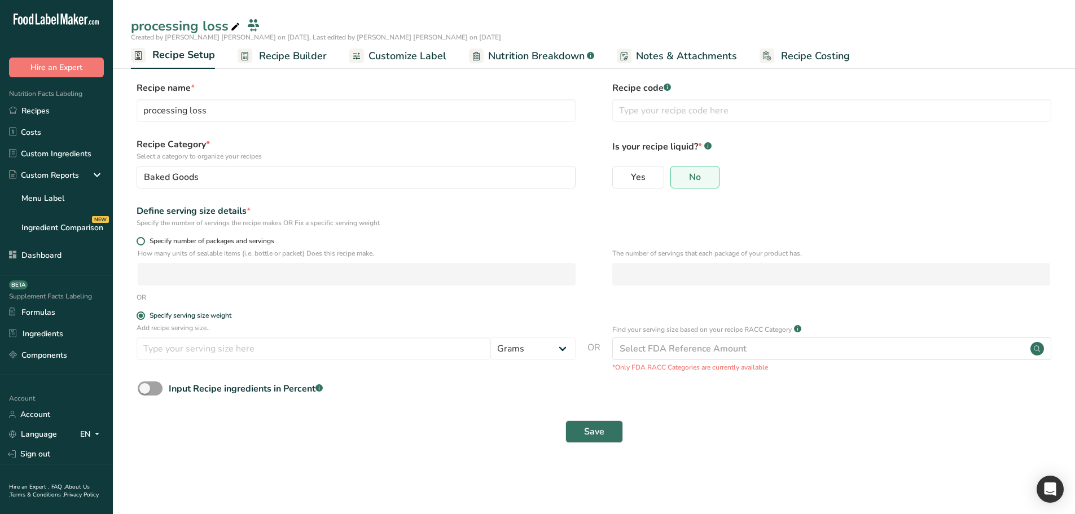
click at [142, 238] on span at bounding box center [141, 241] width 8 height 8
click at [142, 238] on input "Specify number of packages and servings" at bounding box center [140, 241] width 7 height 7
radio input "true"
radio input "false"
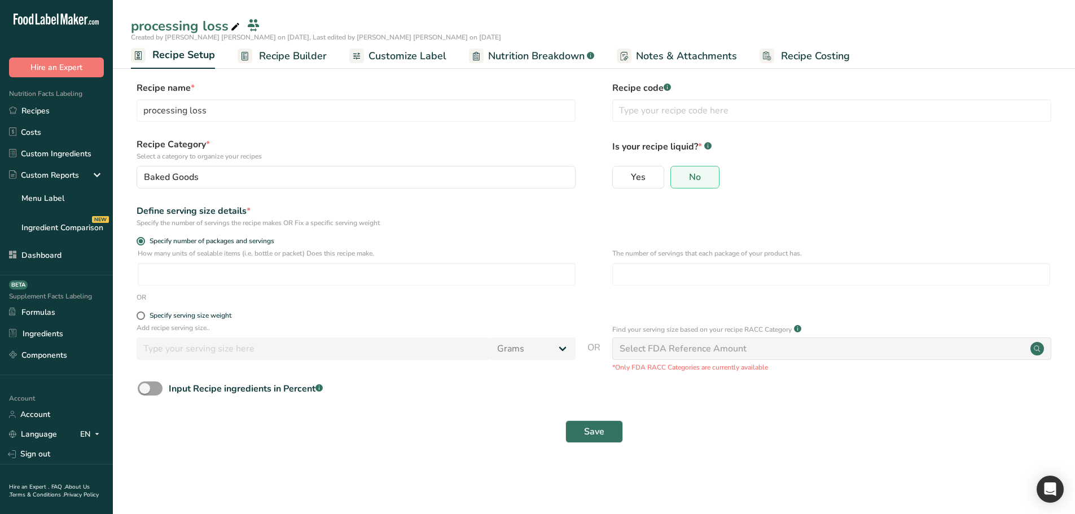
click at [177, 303] on form "Recipe name * processing loss Recipe code .a-a{fill:#347362;}.b-a{fill:#fff;} R…" at bounding box center [594, 265] width 926 height 369
click at [594, 345] on span "OR" at bounding box center [594, 357] width 13 height 32
click at [436, 392] on div "Save" at bounding box center [594, 431] width 913 height 23
drag, startPoint x: 138, startPoint y: 328, endPoint x: 808, endPoint y: 363, distance: 671.4
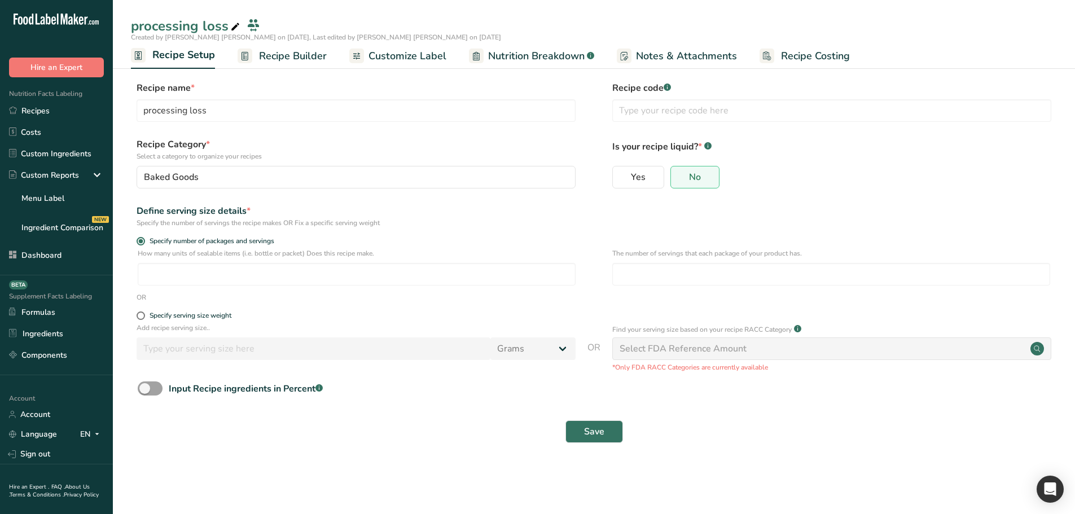
click at [808, 363] on div "Add recipe serving size.. Grams ppm ug kg mg mcg lb oz quarter cup half cup l m…" at bounding box center [594, 348] width 926 height 50
click at [797, 374] on form "Recipe name * processing loss Recipe code .a-a{fill:#347362;}.b-a{fill:#fff;} R…" at bounding box center [594, 265] width 926 height 369
drag, startPoint x: 790, startPoint y: 368, endPoint x: 184, endPoint y: 362, distance: 606.2
click at [135, 328] on div "Add recipe serving size.. Grams ppm ug kg mg mcg lb oz quarter cup half cup l m…" at bounding box center [594, 348] width 926 height 50
click at [771, 331] on p "Find your serving size based on your recipe RACC Category" at bounding box center [701, 330] width 179 height 10
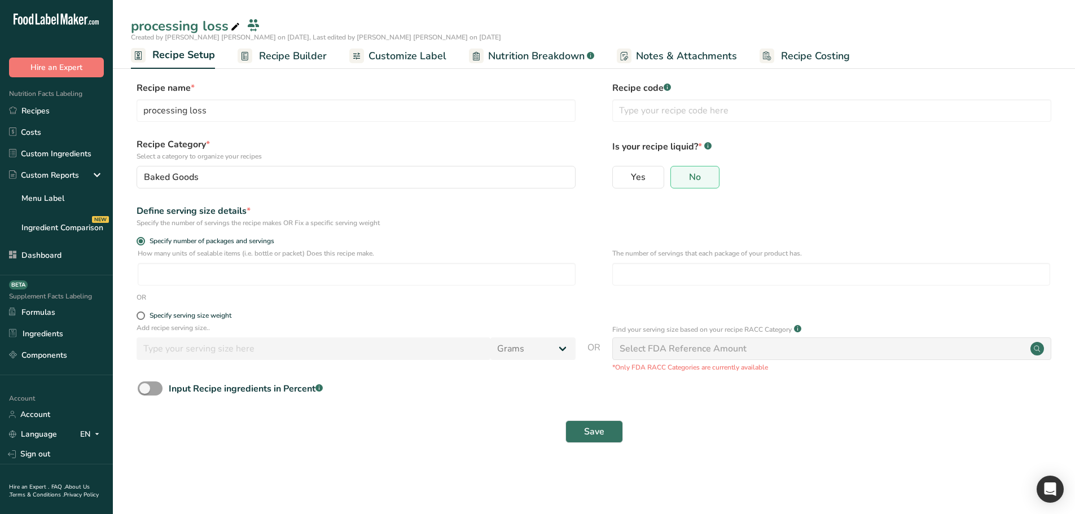
click at [771, 331] on p "Find your serving size based on your recipe RACC Category" at bounding box center [701, 330] width 179 height 10
click at [183, 323] on p "Add recipe serving size.." at bounding box center [356, 328] width 439 height 10
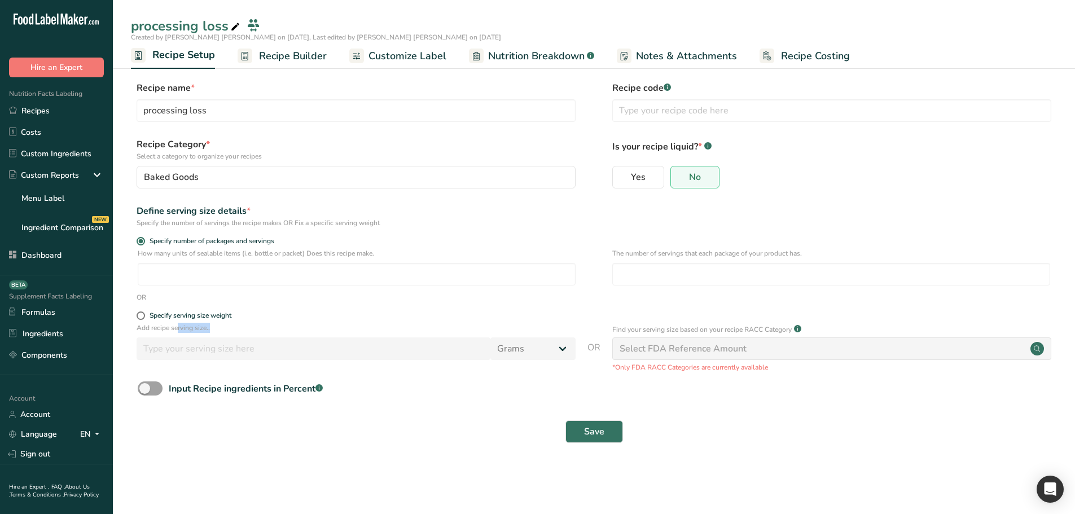
click at [287, 56] on span "Recipe Builder" at bounding box center [293, 56] width 68 height 15
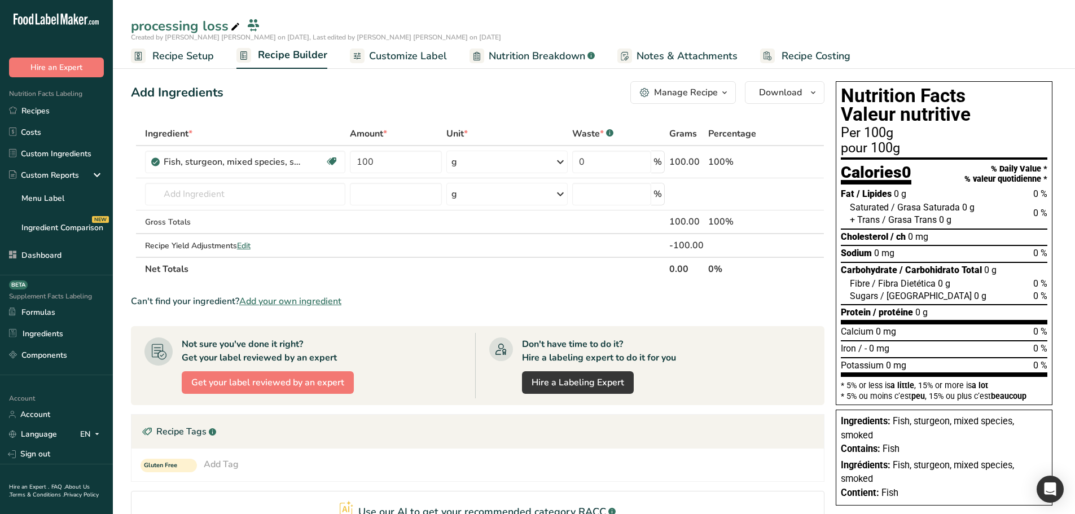
click at [831, 84] on div "Nutrition Facts Valeur nutritive Per 100g pour 100g Calories 0 % Daily Value * …" at bounding box center [944, 293] width 226 height 433
click at [146, 301] on div "Can't find your ingredient? Add your own ingredient" at bounding box center [478, 302] width 694 height 14
click at [471, 296] on div "Can't find your ingredient? Add your own ingredient" at bounding box center [478, 302] width 694 height 14
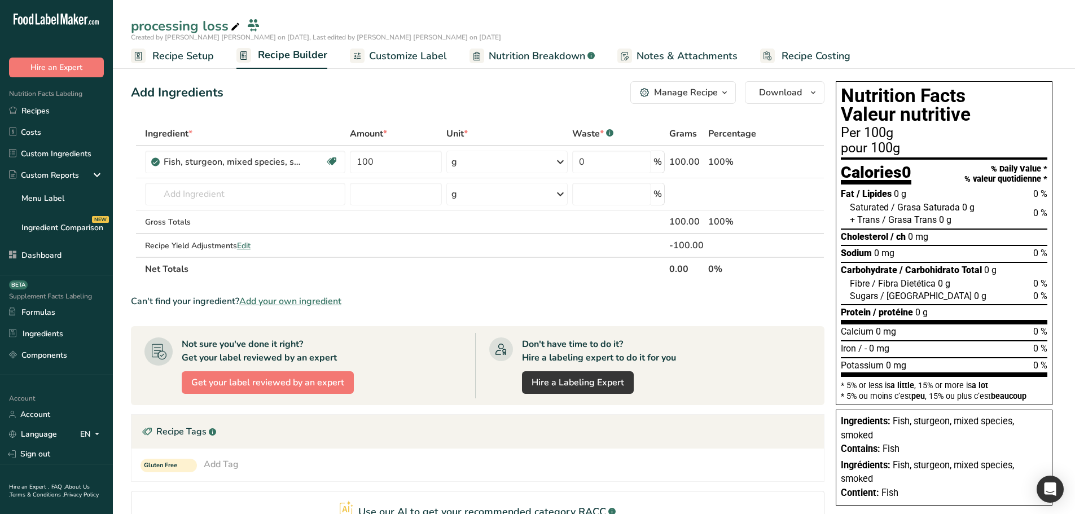
drag, startPoint x: 355, startPoint y: 300, endPoint x: 137, endPoint y: 303, distance: 217.9
click at [129, 299] on section "Add Ingredients Manage Recipe Delete Recipe Duplicate Recipe Scale Recipe Save …" at bounding box center [594, 400] width 962 height 682
click at [147, 301] on div "Can't find your ingredient? Add your own ingredient" at bounding box center [478, 302] width 694 height 14
click at [148, 301] on div "Can't find your ingredient? Add your own ingredient" at bounding box center [478, 302] width 694 height 14
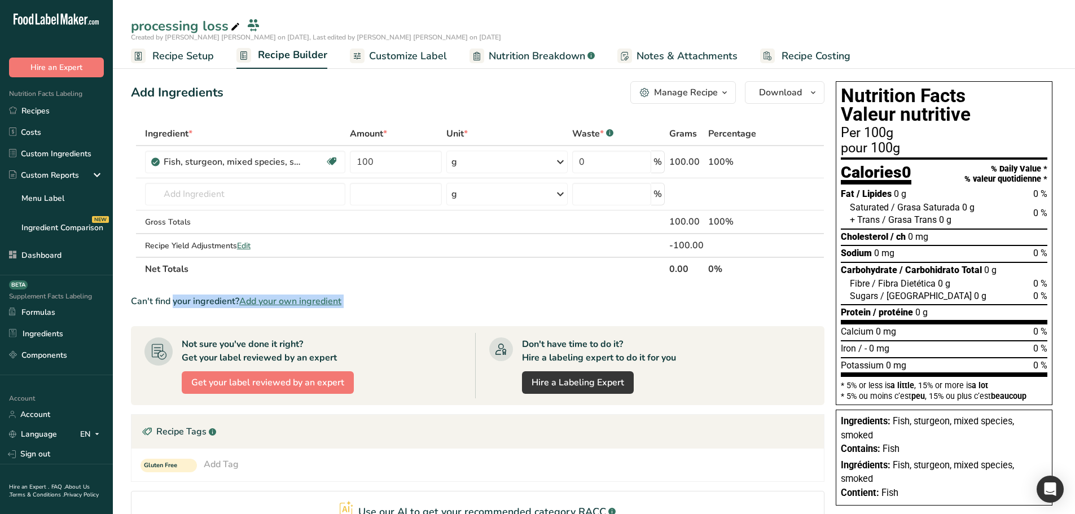
click at [150, 301] on div "Can't find your ingredient? Add your own ingredient" at bounding box center [478, 302] width 694 height 14
click at [155, 301] on div "Can't find your ingredient? Add your own ingredient" at bounding box center [478, 302] width 694 height 14
click at [220, 200] on input "text" at bounding box center [245, 194] width 200 height 23
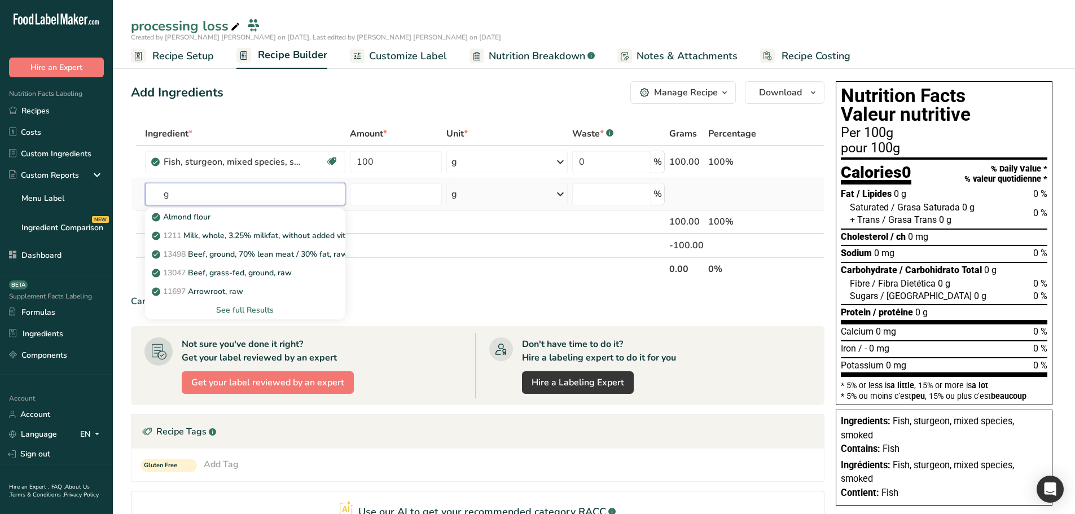
type input "g"
click at [247, 311] on div "See full Results" at bounding box center [245, 310] width 182 height 12
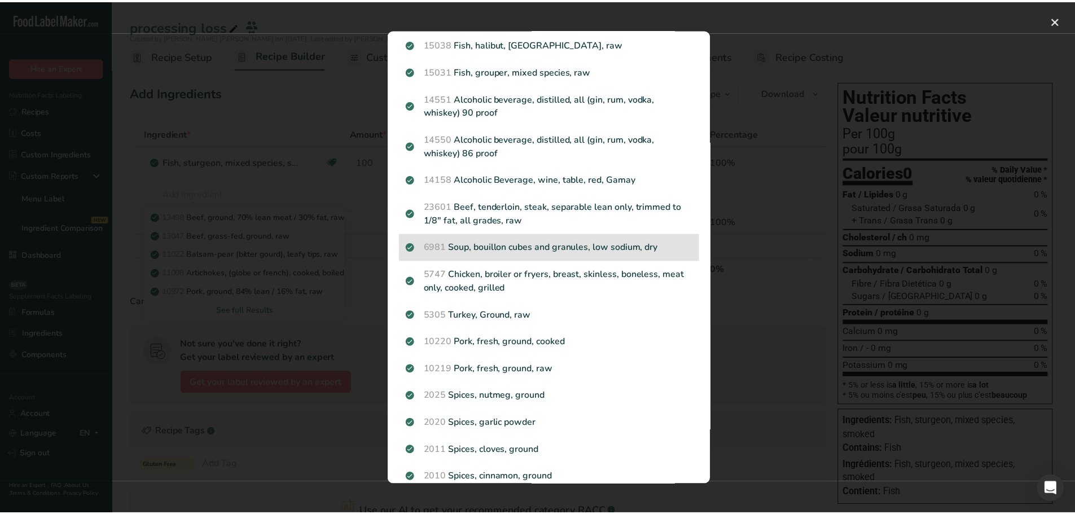
scroll to position [1093, 0]
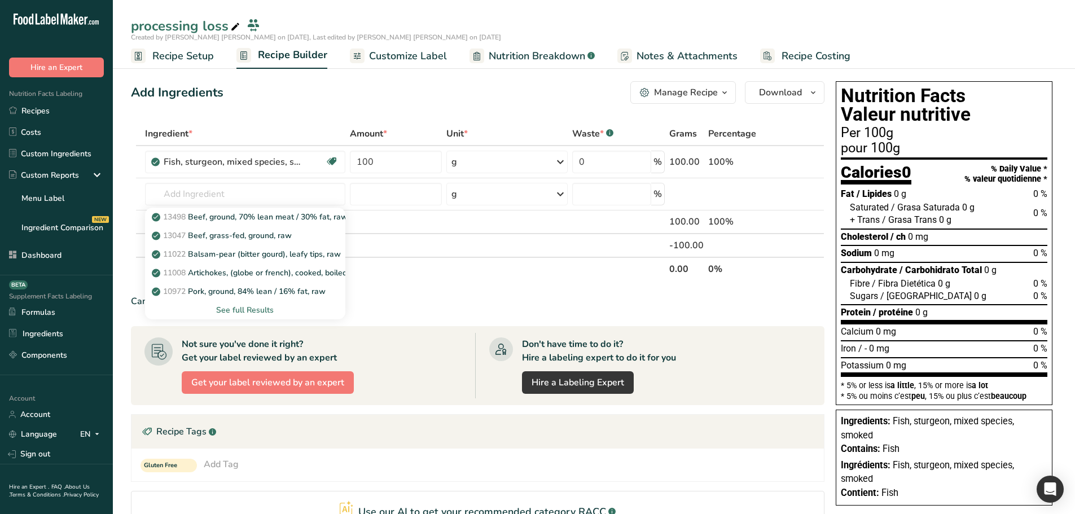
click at [441, 289] on section "Ingredient * Amount * Unit * Waste * .a-a{fill:#347362;}.b-a{fill:#fff;} Grams …" at bounding box center [478, 413] width 694 height 583
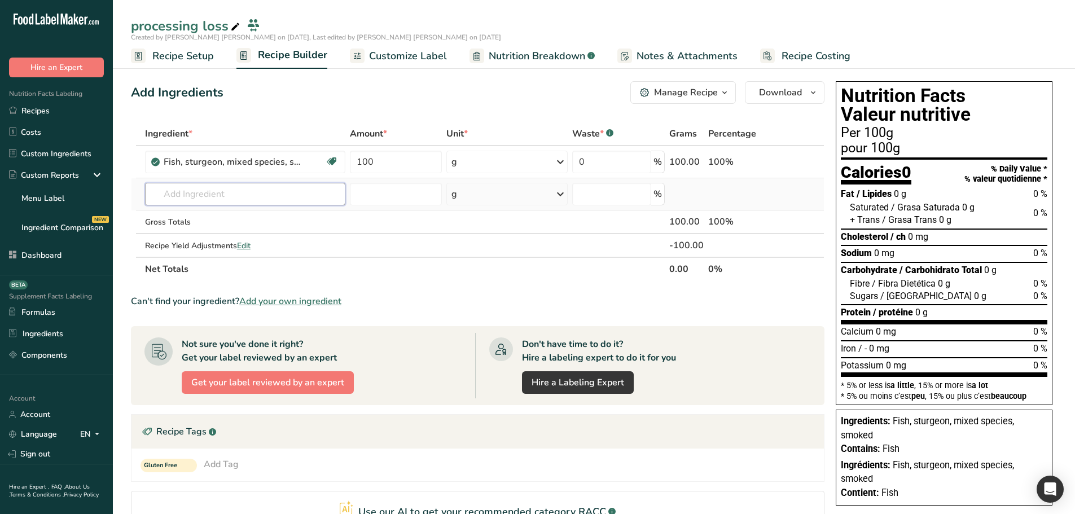
click at [210, 192] on input "text" at bounding box center [245, 194] width 200 height 23
click at [395, 281] on section "Ingredient * Amount * Unit * Waste * .a-a{fill:#347362;}.b-a{fill:#fff;} Grams …" at bounding box center [478, 413] width 694 height 583
click at [216, 56] on ul "Recipe Setup Recipe Builder Customize Label Nutrition Breakdown .a-a{fill:#3473…" at bounding box center [594, 55] width 962 height 27
click at [199, 68] on link "Recipe Setup" at bounding box center [172, 55] width 83 height 25
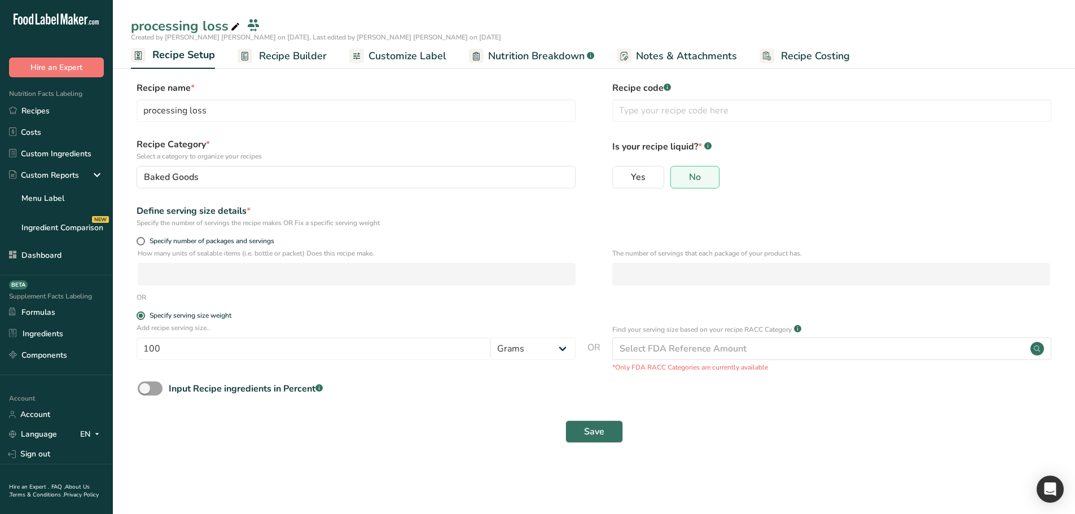
click at [278, 51] on span "Recipe Builder" at bounding box center [293, 56] width 68 height 15
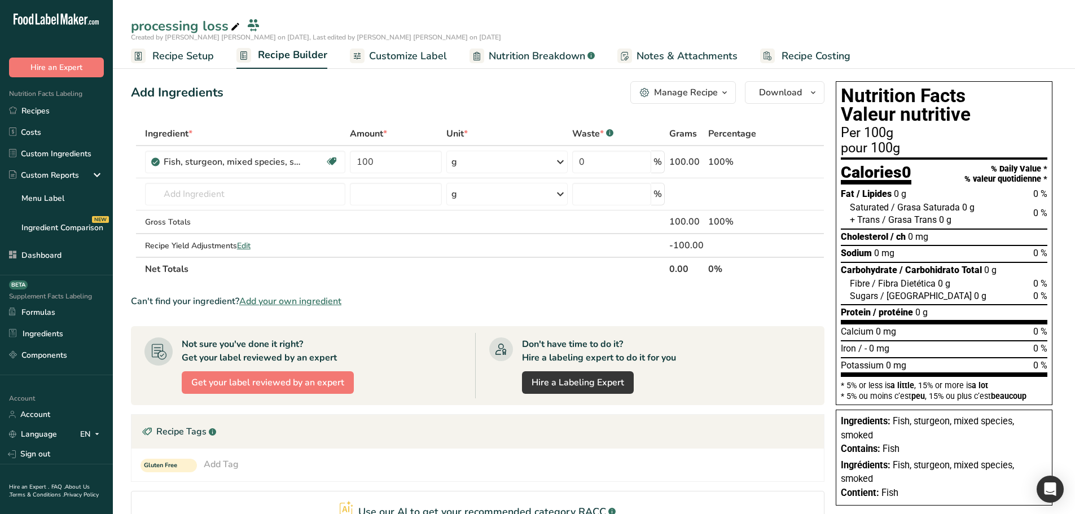
click at [194, 56] on span "Recipe Setup" at bounding box center [183, 56] width 62 height 15
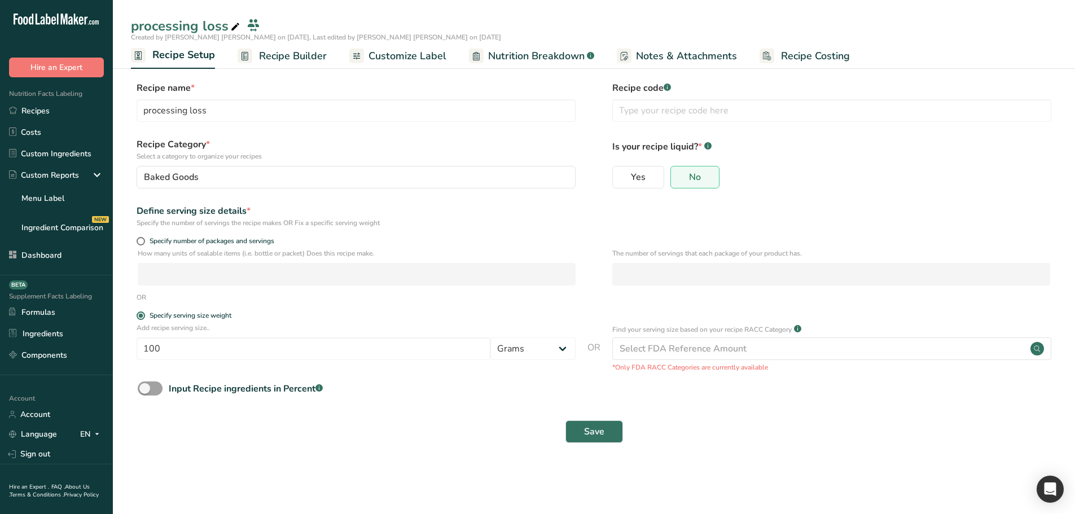
click at [272, 52] on span "Recipe Builder" at bounding box center [293, 56] width 68 height 15
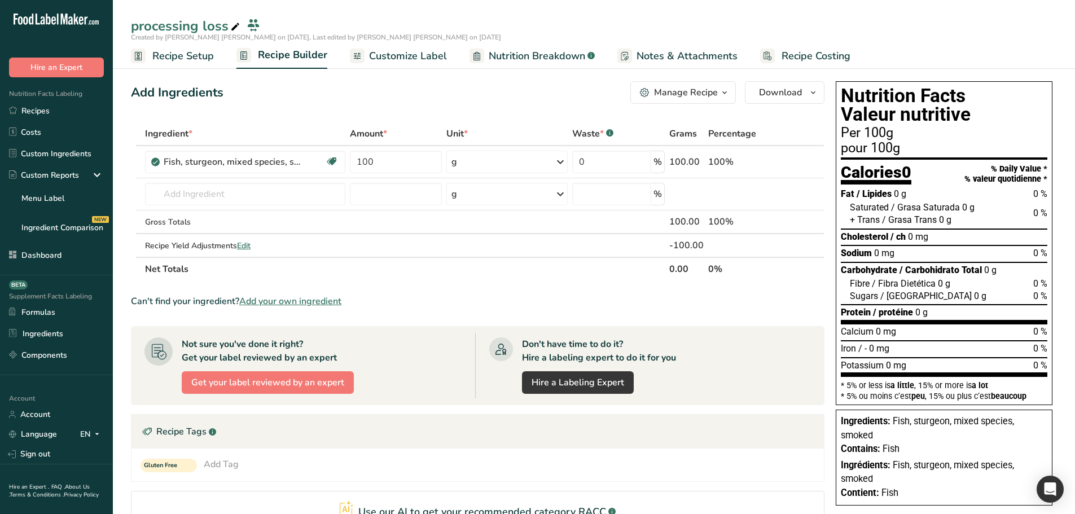
click at [168, 65] on link "Recipe Setup" at bounding box center [172, 55] width 83 height 25
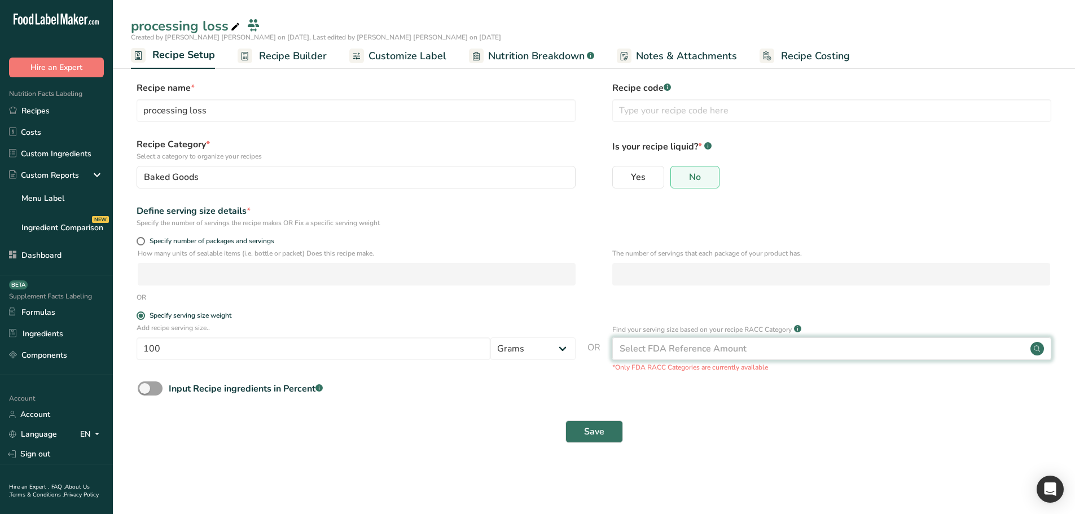
click at [687, 350] on div "Select FDA Reference Amount" at bounding box center [683, 349] width 127 height 14
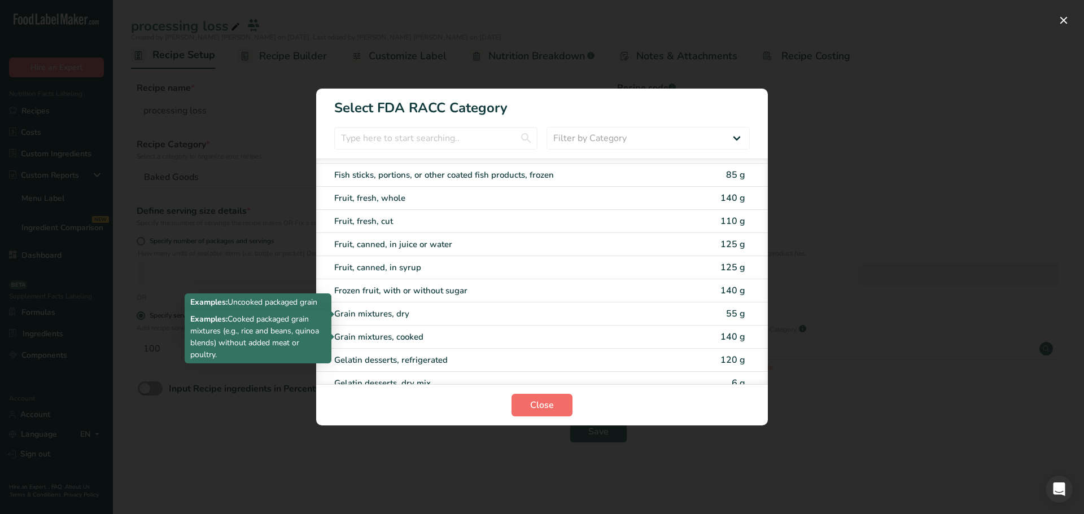
scroll to position [1298, 0]
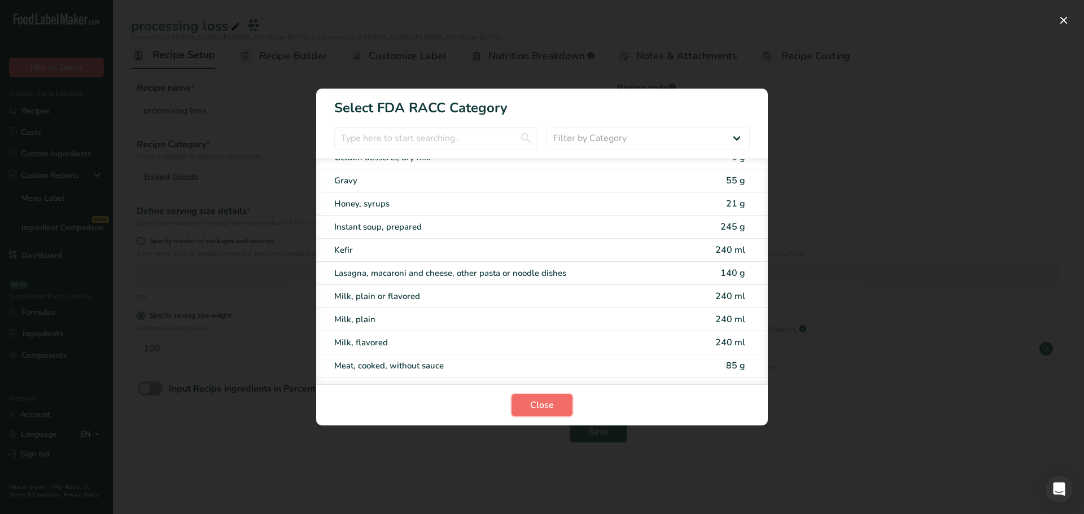
click at [542, 392] on span "Close" at bounding box center [542, 405] width 24 height 14
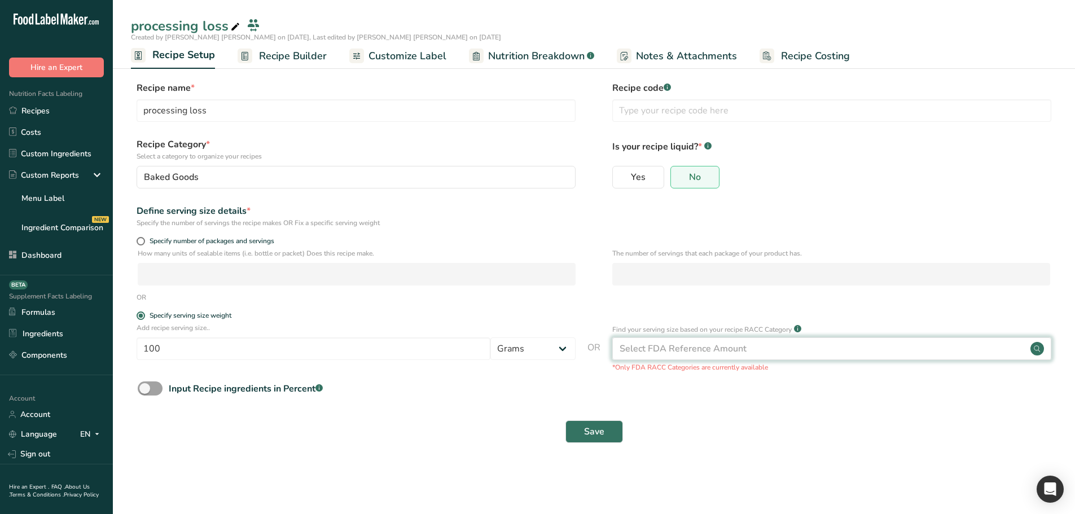
click at [654, 345] on div "Select FDA Reference Amount" at bounding box center [683, 349] width 127 height 14
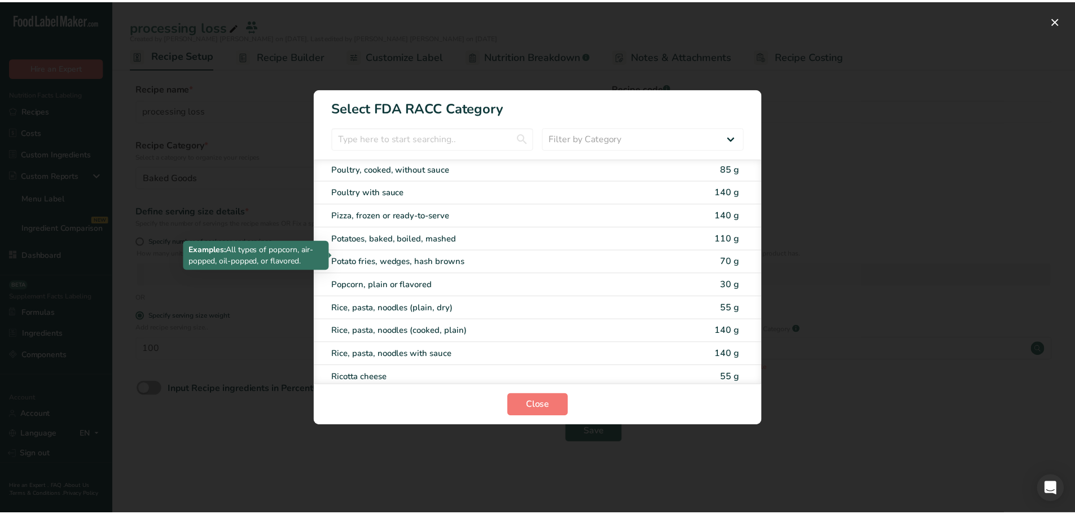
scroll to position [1863, 0]
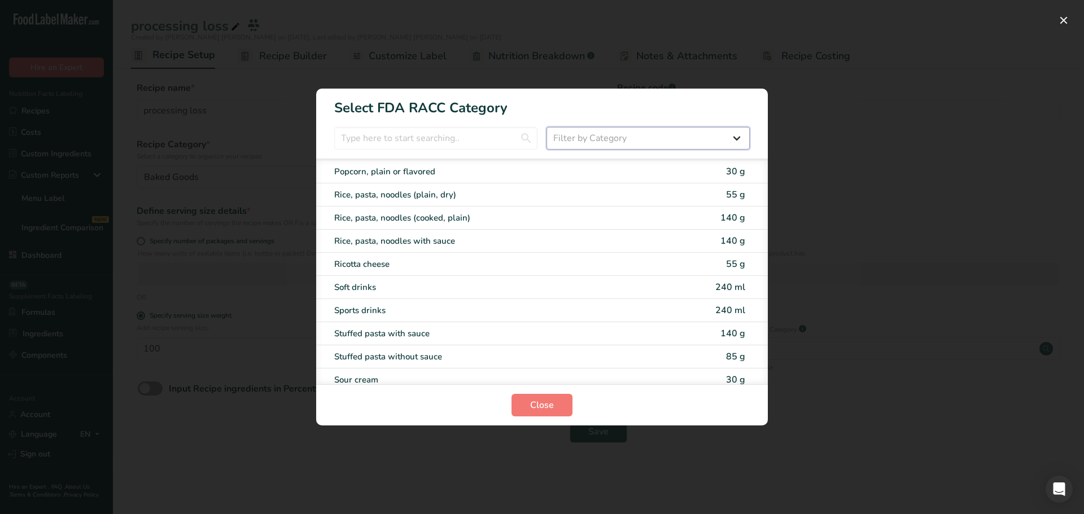
click at [673, 139] on select "Filter by Category All Bakery products Beverages Cereals and other grain produc…" at bounding box center [647, 138] width 203 height 23
click at [358, 392] on div "RACC Category Selection Modal" at bounding box center [542, 257] width 1084 height 514
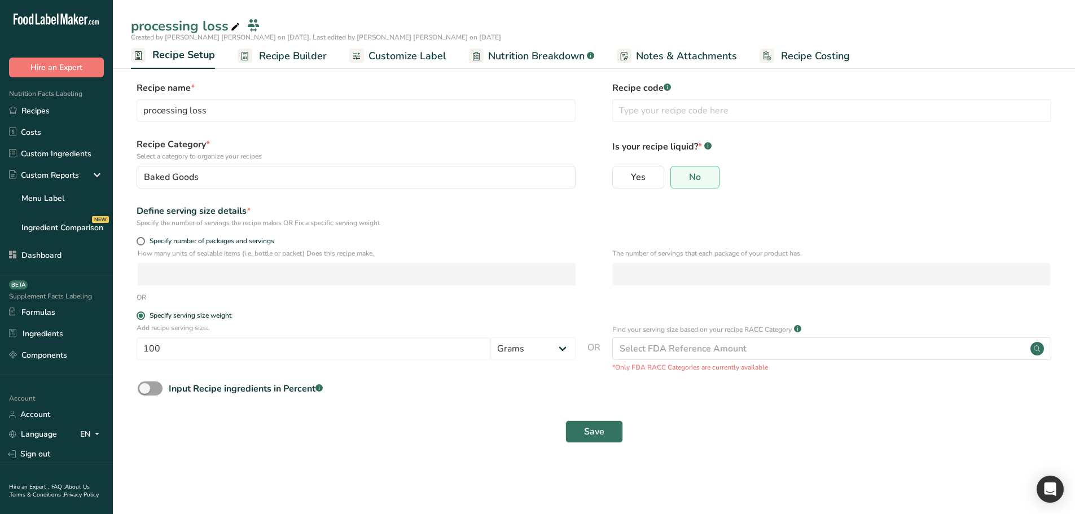
click at [284, 57] on span "Recipe Builder" at bounding box center [293, 56] width 68 height 15
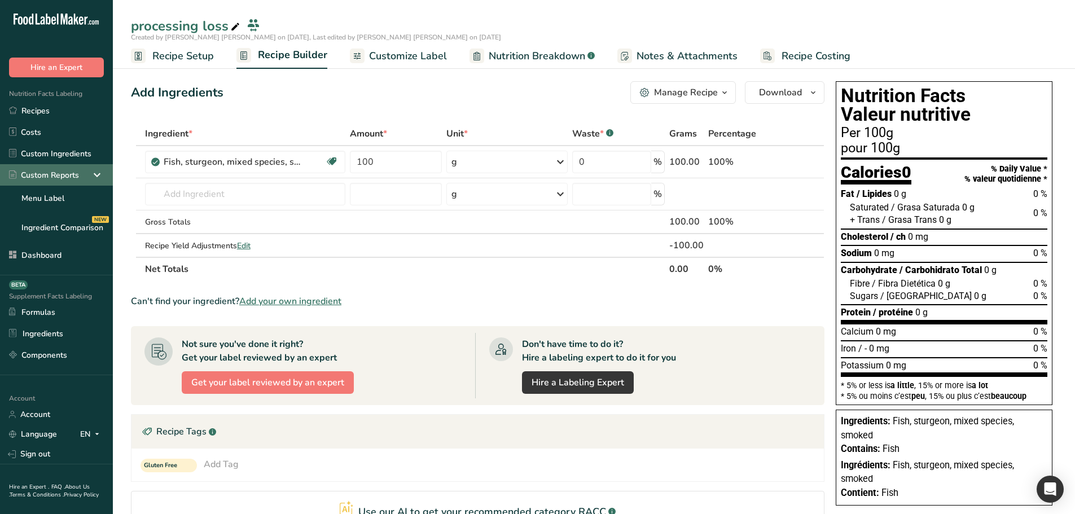
click at [98, 177] on icon at bounding box center [97, 175] width 14 height 20
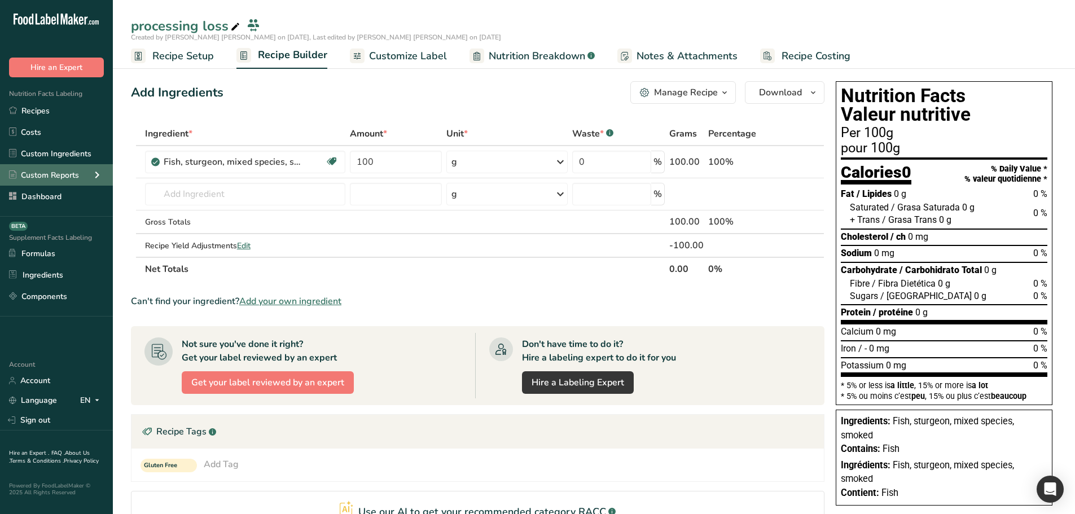
click at [98, 177] on icon at bounding box center [97, 175] width 14 height 20
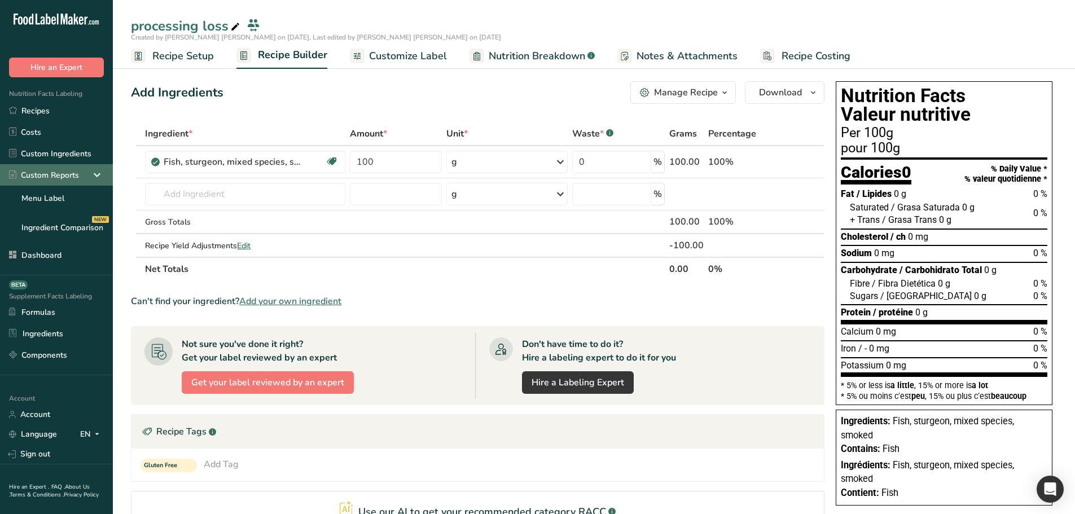
click at [98, 177] on icon at bounding box center [97, 175] width 14 height 20
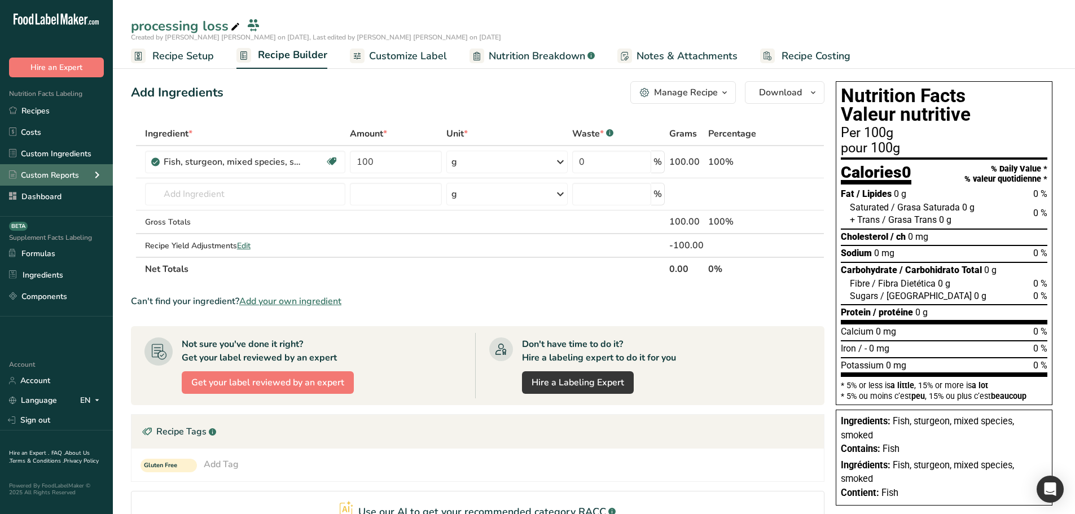
click at [98, 177] on icon at bounding box center [97, 175] width 14 height 20
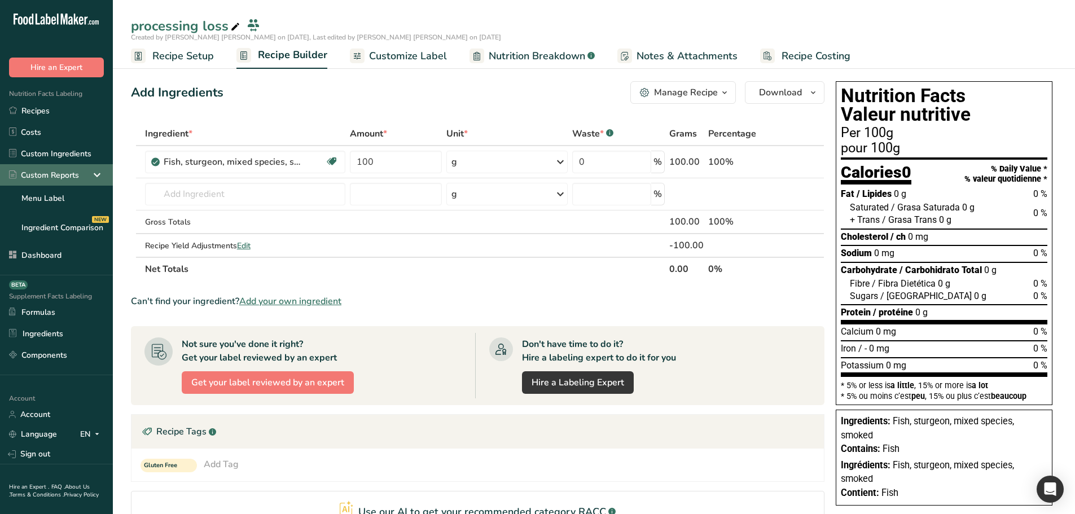
click at [98, 177] on icon at bounding box center [97, 175] width 14 height 20
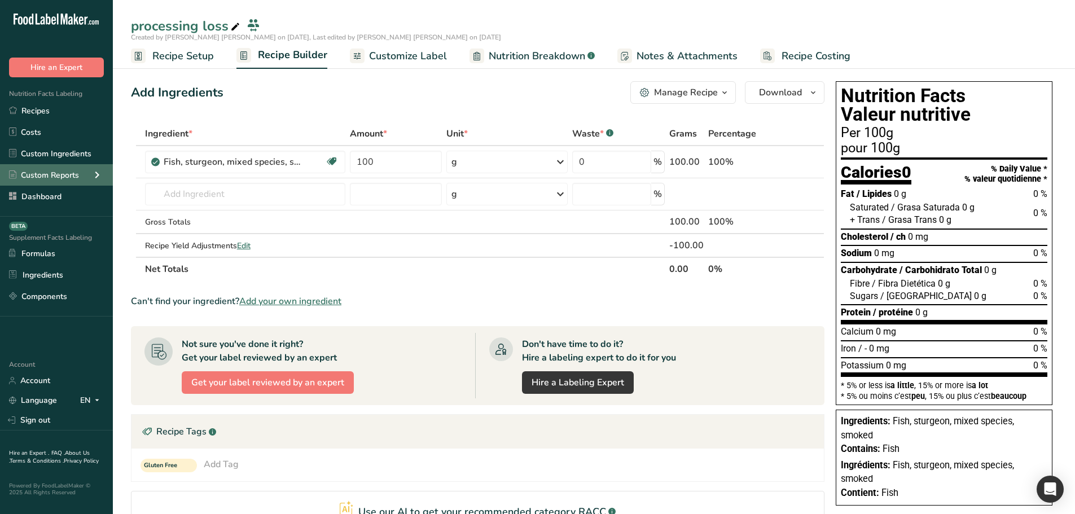
click at [98, 177] on icon at bounding box center [97, 175] width 14 height 20
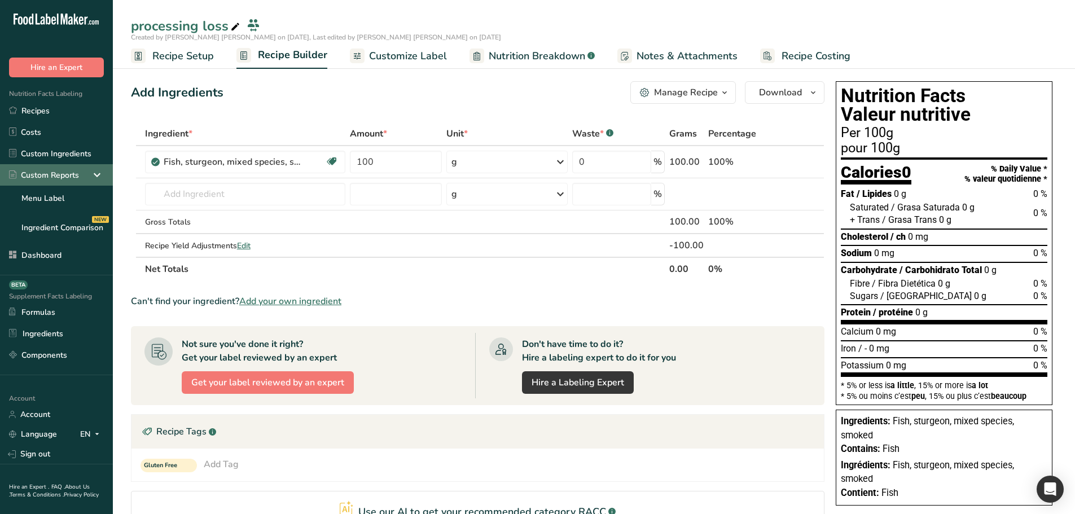
click at [98, 177] on icon at bounding box center [97, 175] width 14 height 20
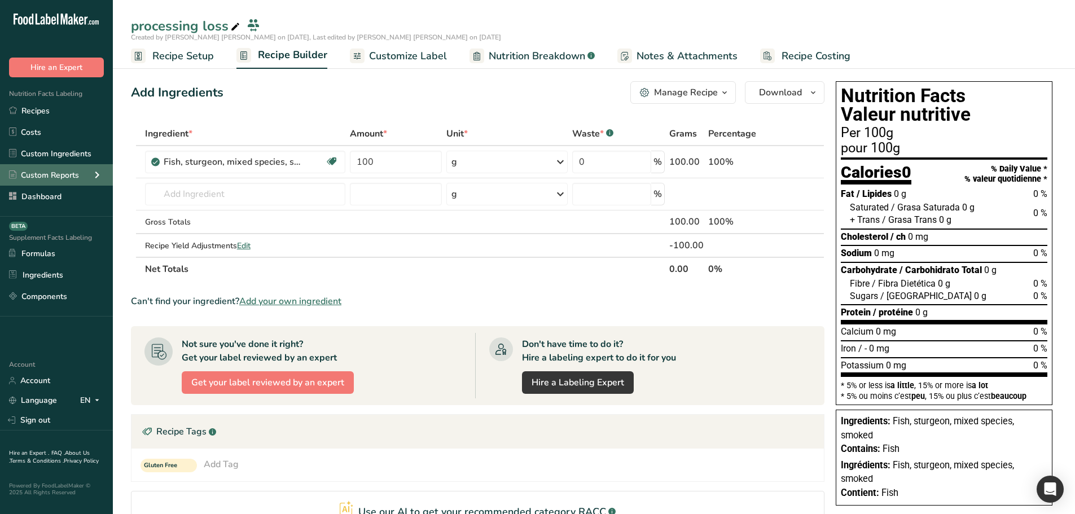
click at [98, 177] on icon at bounding box center [97, 175] width 14 height 20
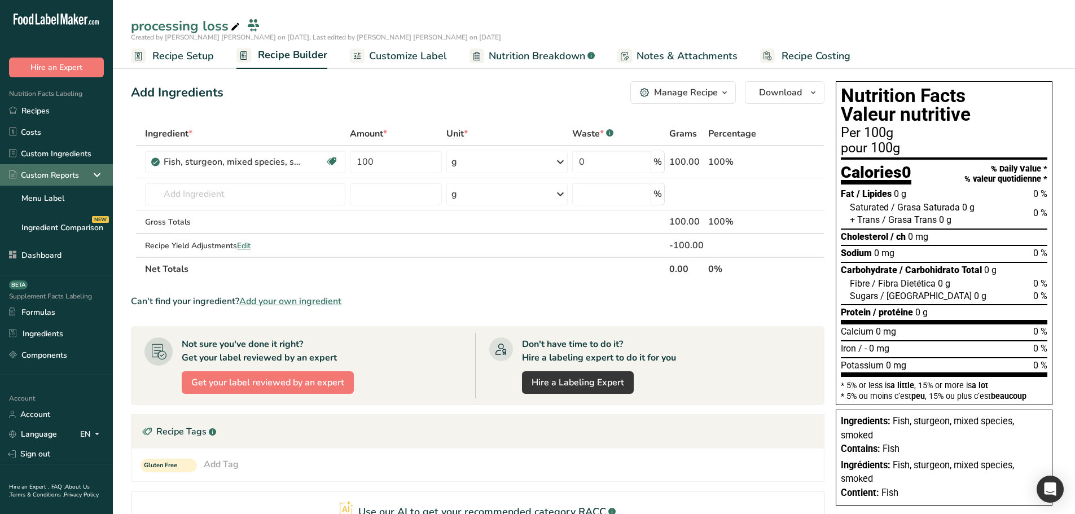
click at [98, 177] on icon at bounding box center [97, 175] width 14 height 20
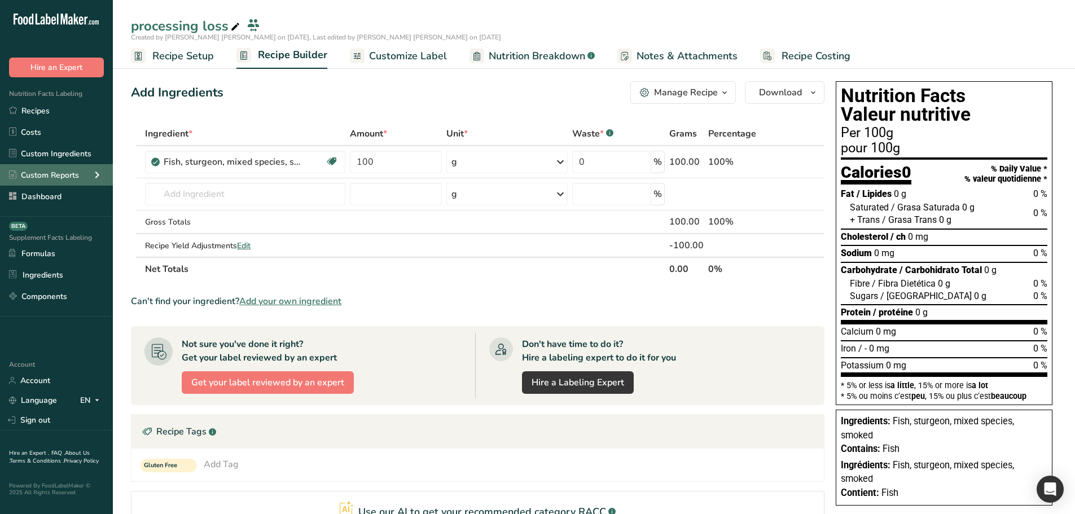
click at [98, 177] on icon at bounding box center [97, 175] width 14 height 20
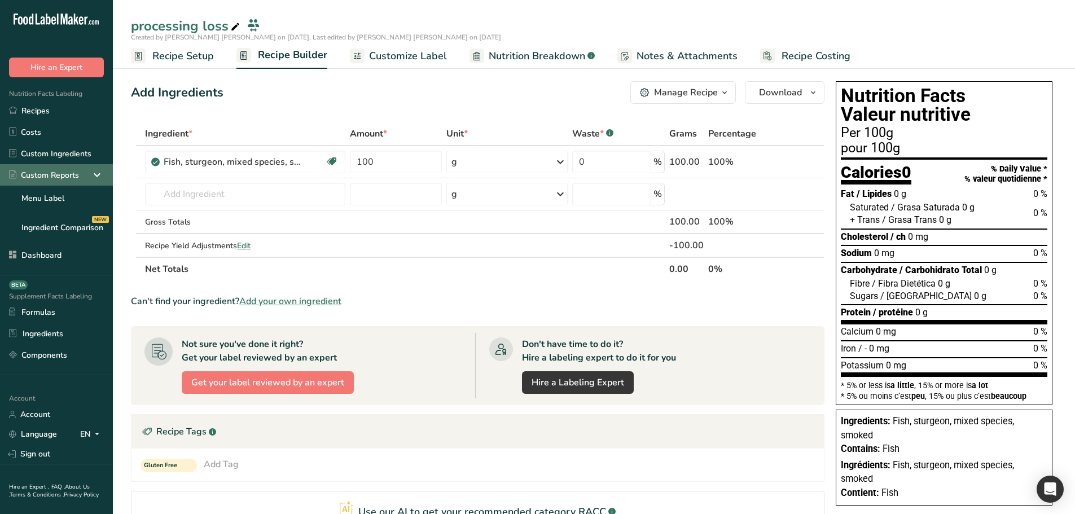
click at [98, 177] on icon at bounding box center [97, 175] width 14 height 20
click at [98, 176] on icon at bounding box center [97, 175] width 14 height 20
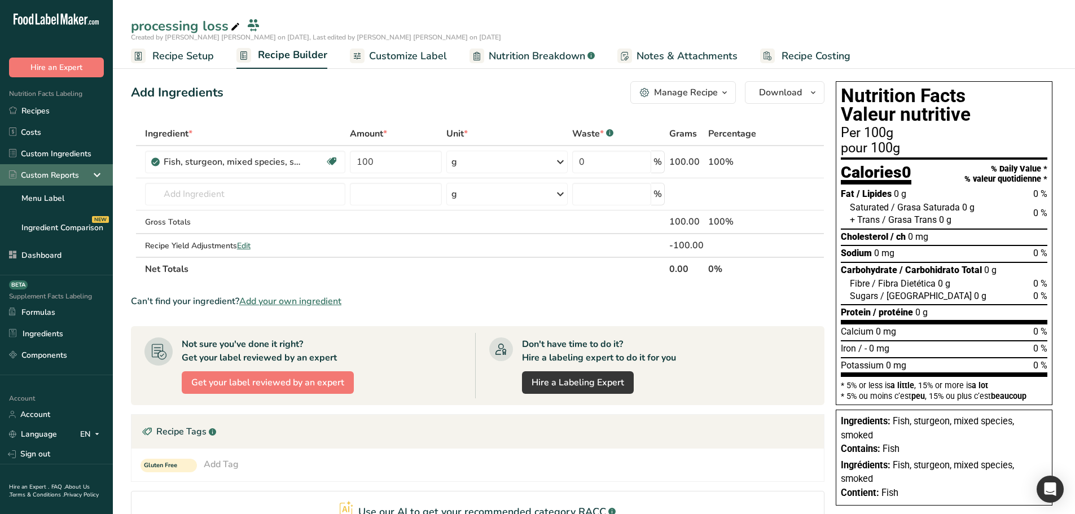
click at [98, 176] on icon at bounding box center [97, 175] width 14 height 20
click at [94, 179] on icon at bounding box center [97, 175] width 14 height 20
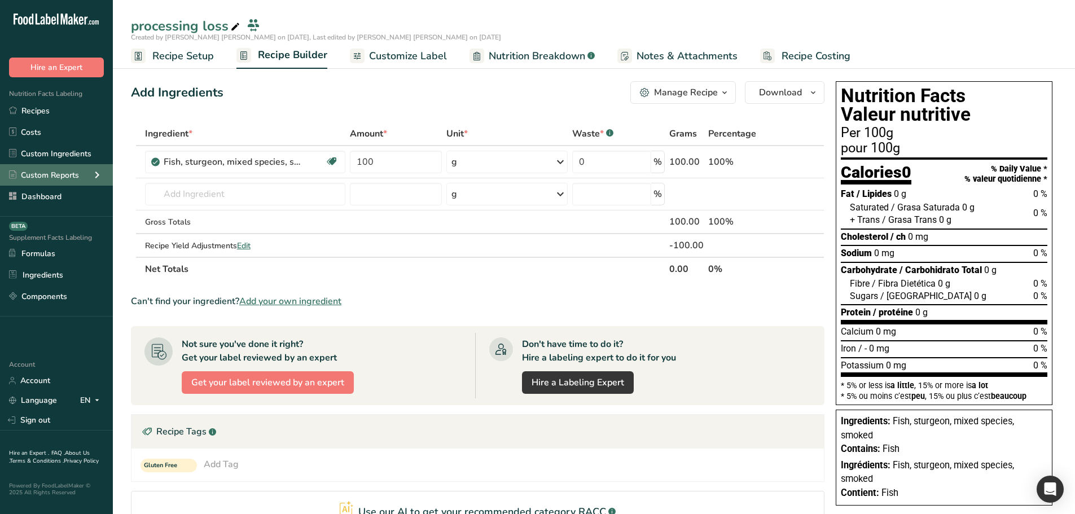
click at [94, 176] on icon at bounding box center [97, 175] width 14 height 20
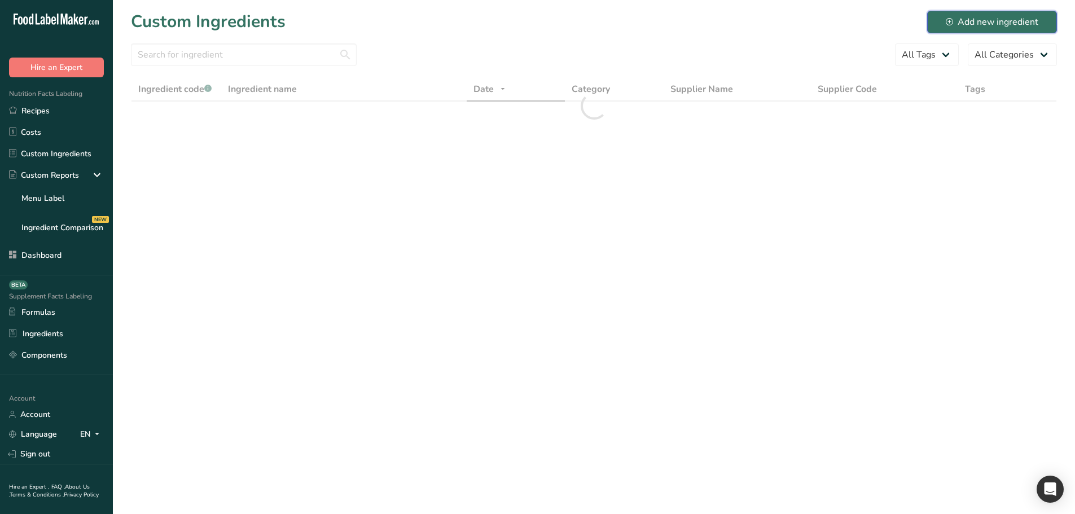
click at [952, 20] on icon at bounding box center [949, 21] width 7 height 7
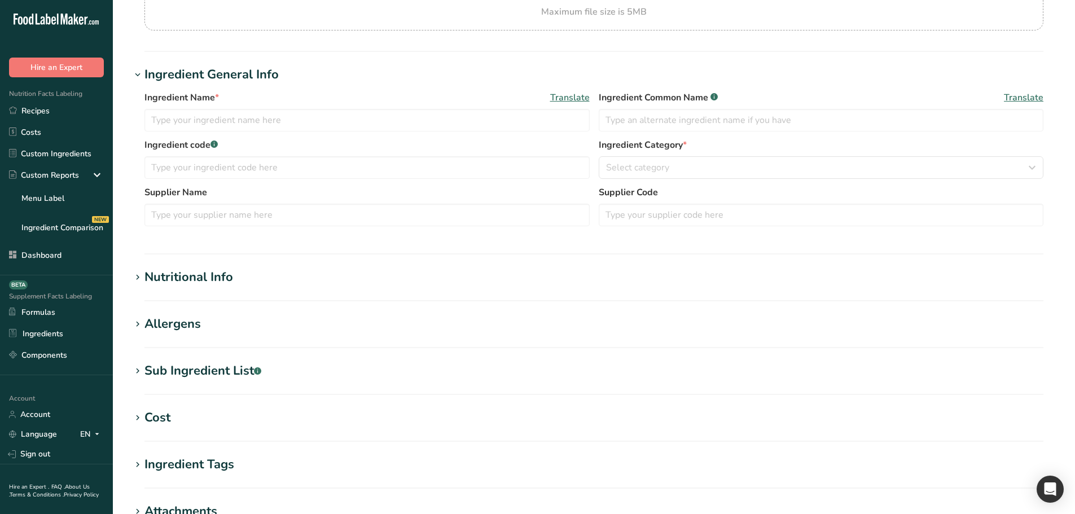
scroll to position [169, 0]
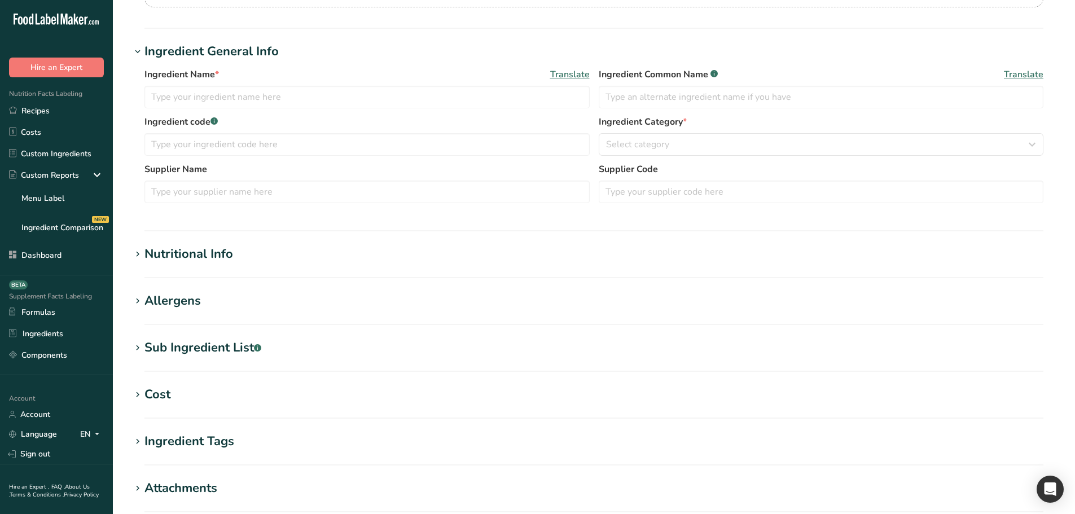
click at [193, 259] on div "Nutritional Info" at bounding box center [188, 254] width 89 height 19
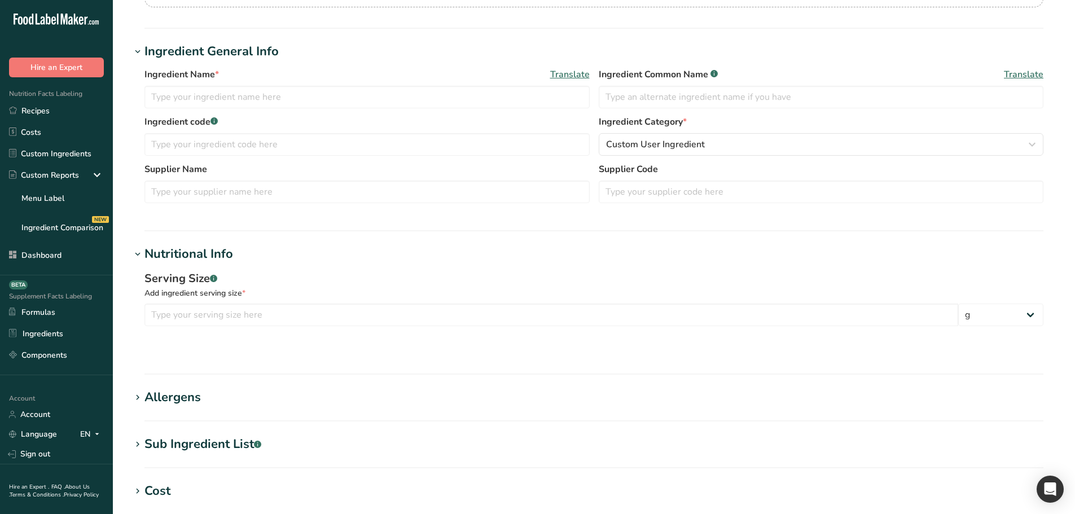
click at [192, 262] on div "Nutritional Info" at bounding box center [188, 254] width 89 height 19
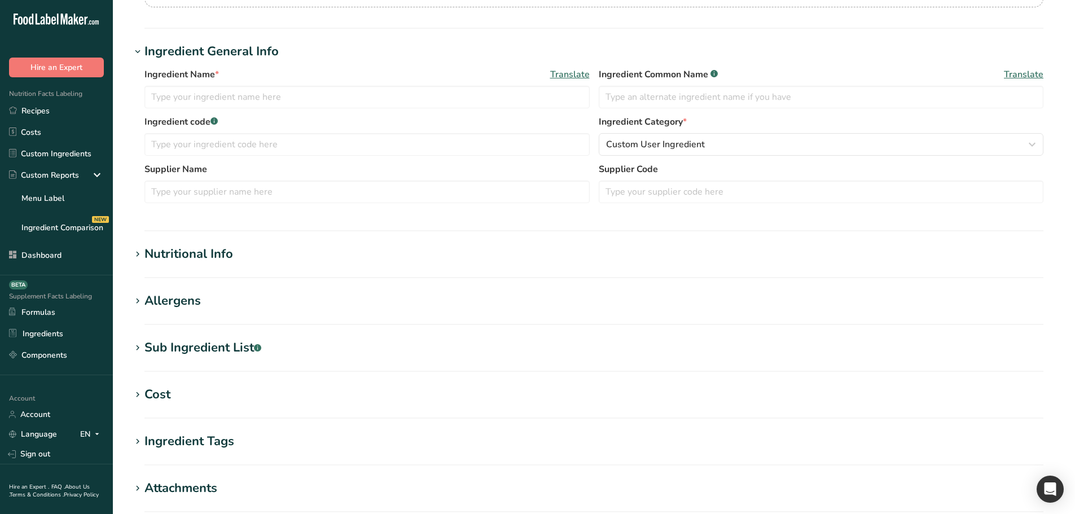
click at [204, 256] on div "Nutritional Info" at bounding box center [188, 254] width 89 height 19
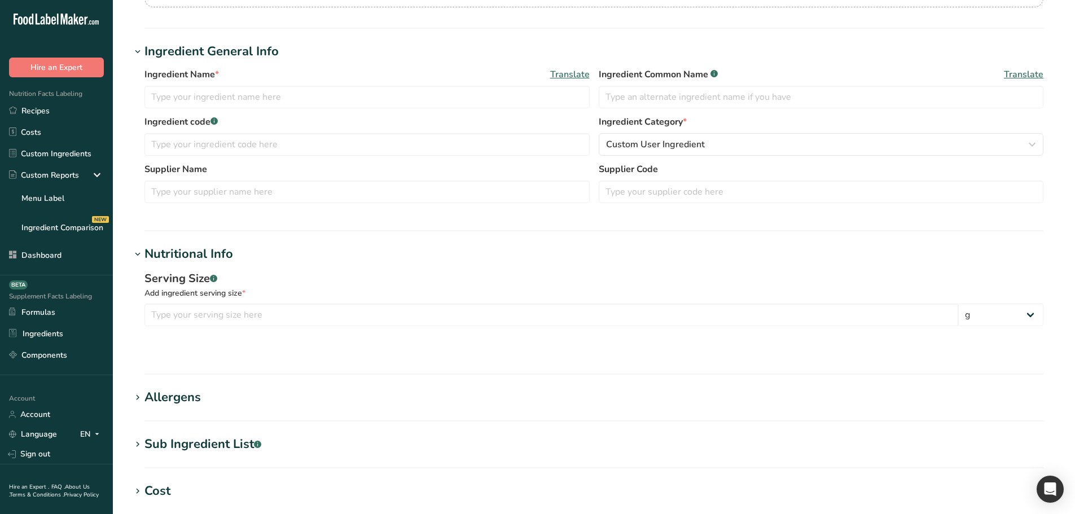
click at [190, 255] on div "Nutritional Info" at bounding box center [188, 254] width 89 height 19
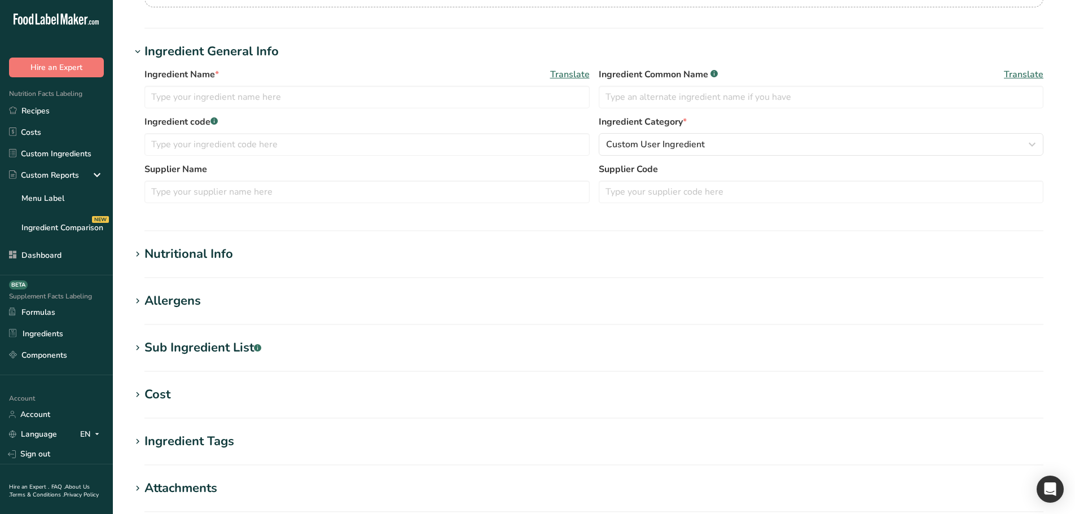
click at [190, 255] on div "Nutritional Info" at bounding box center [188, 254] width 89 height 19
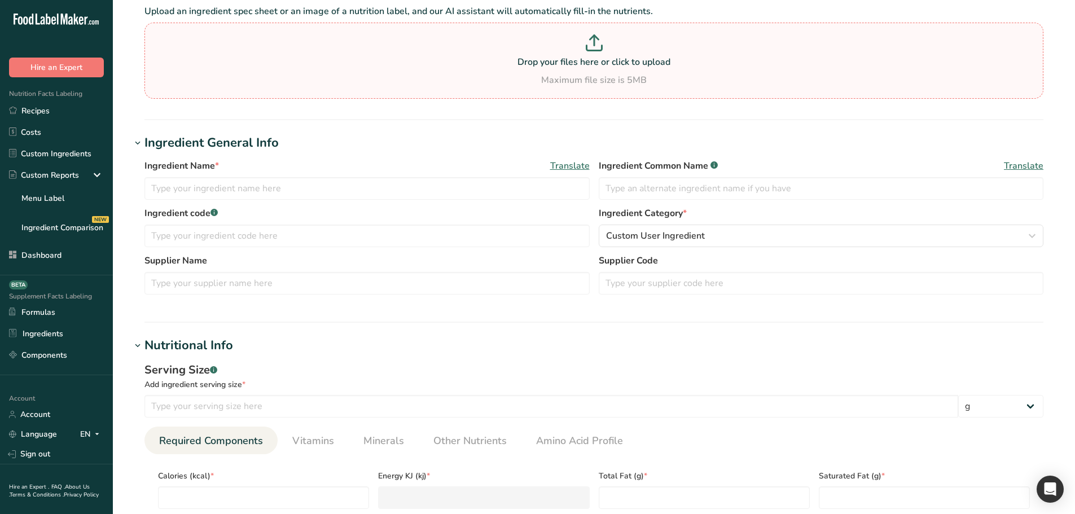
scroll to position [113, 0]
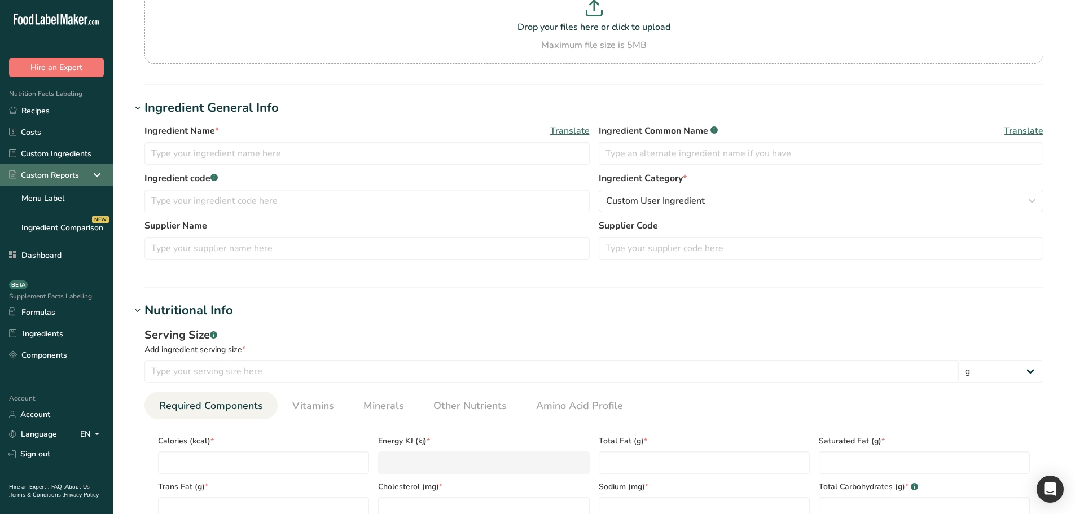
click at [103, 174] on icon at bounding box center [97, 175] width 14 height 20
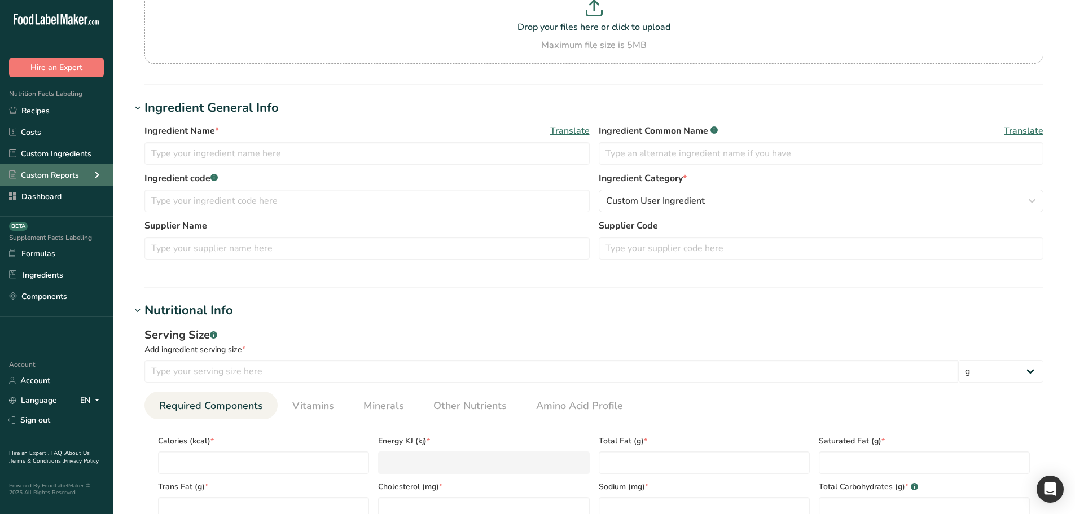
click at [97, 175] on icon at bounding box center [97, 175] width 14 height 20
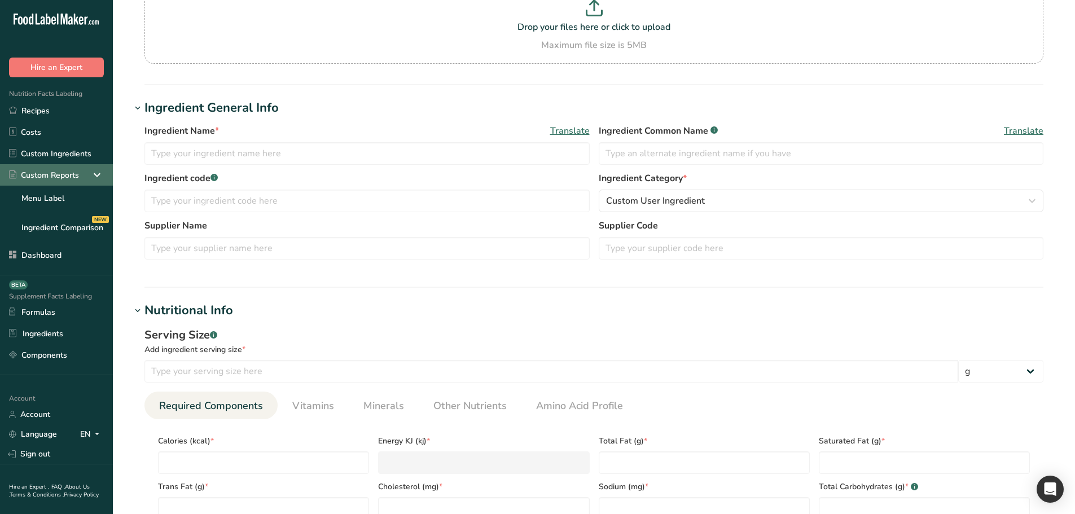
click at [97, 175] on icon at bounding box center [97, 175] width 14 height 20
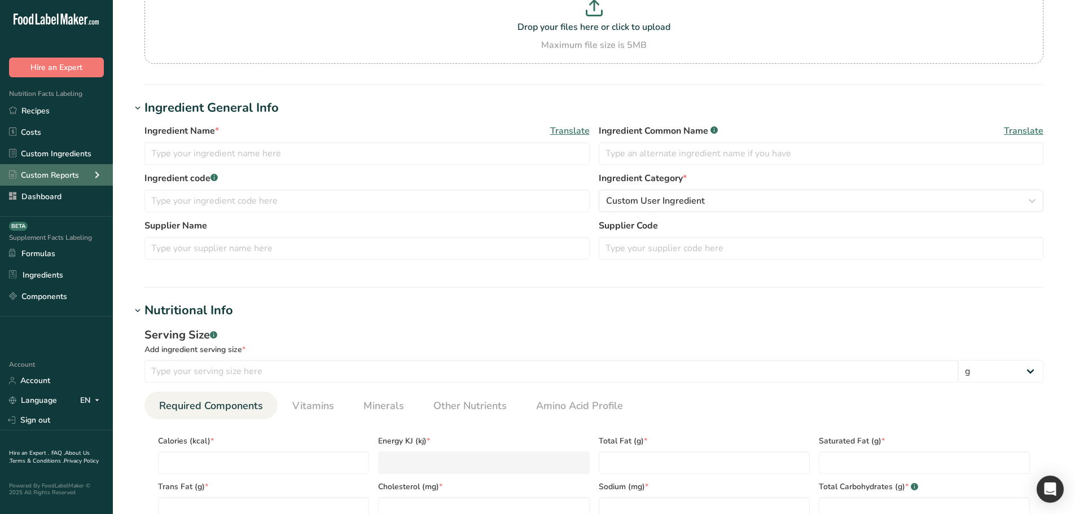
click at [97, 175] on icon at bounding box center [97, 175] width 14 height 20
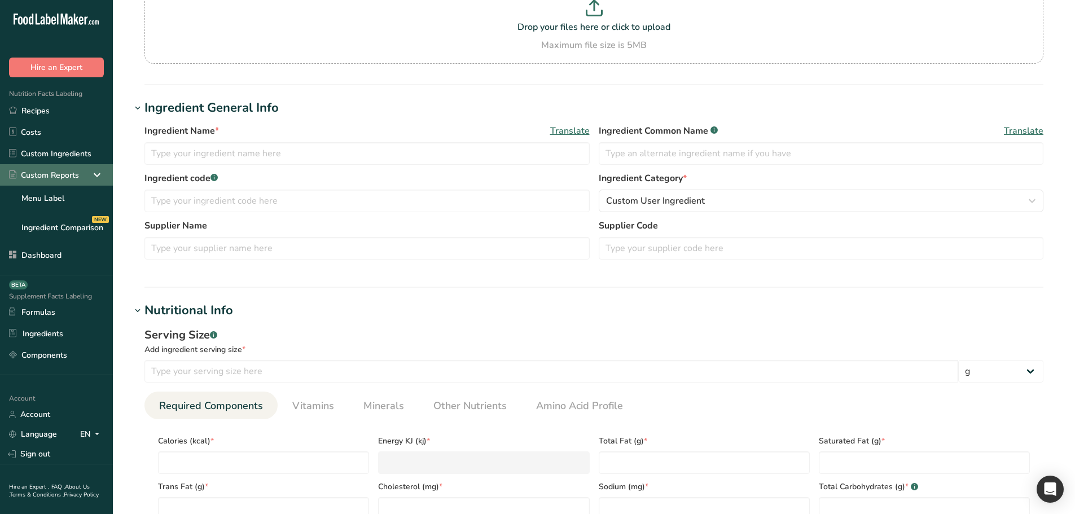
click at [97, 175] on icon at bounding box center [97, 175] width 14 height 20
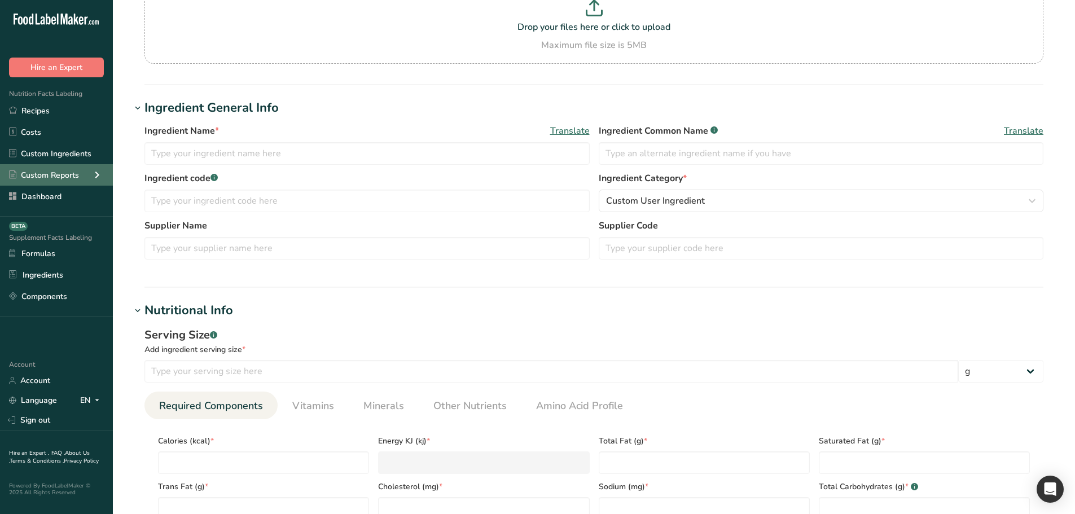
click at [97, 175] on icon at bounding box center [97, 175] width 14 height 20
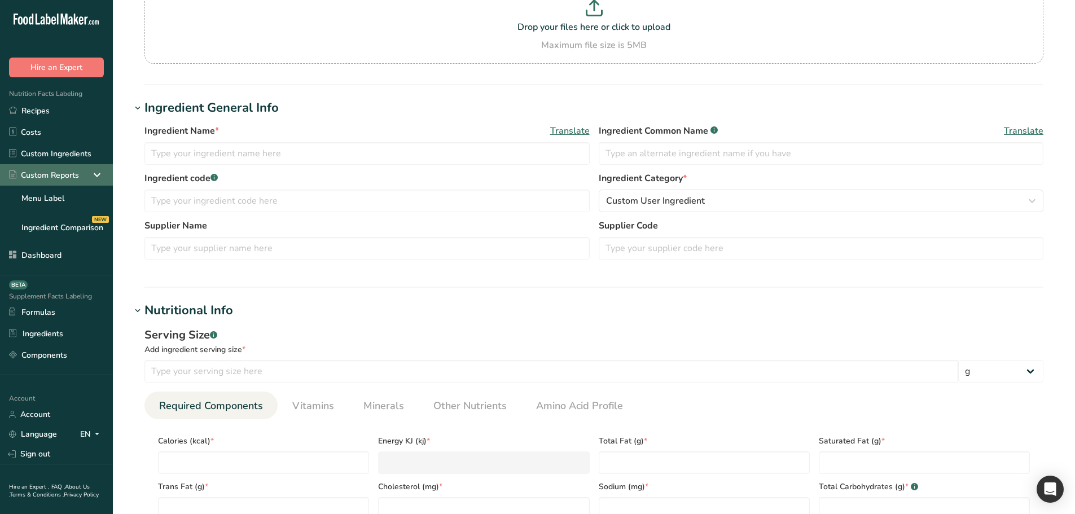
click at [97, 175] on icon at bounding box center [97, 175] width 14 height 20
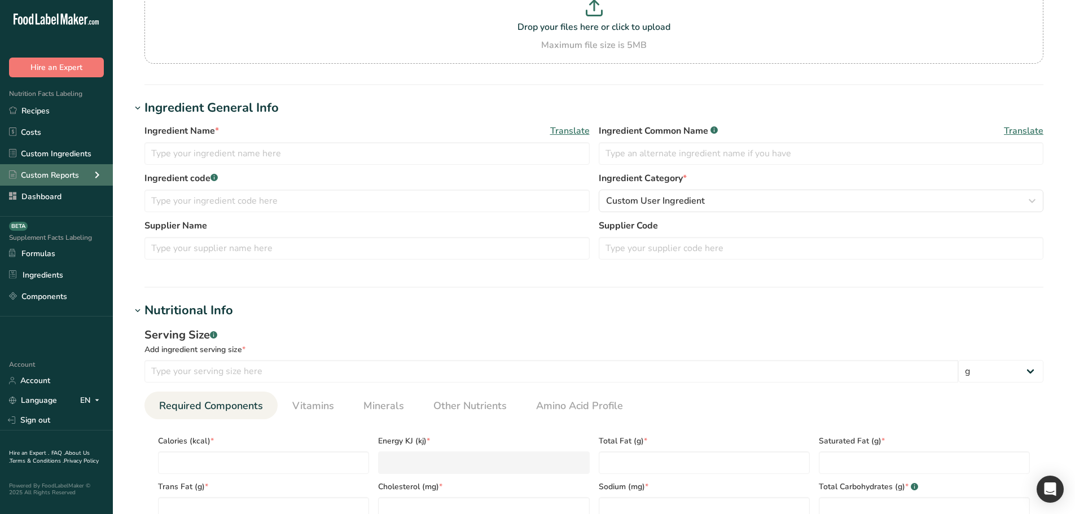
click at [97, 175] on icon at bounding box center [97, 175] width 14 height 20
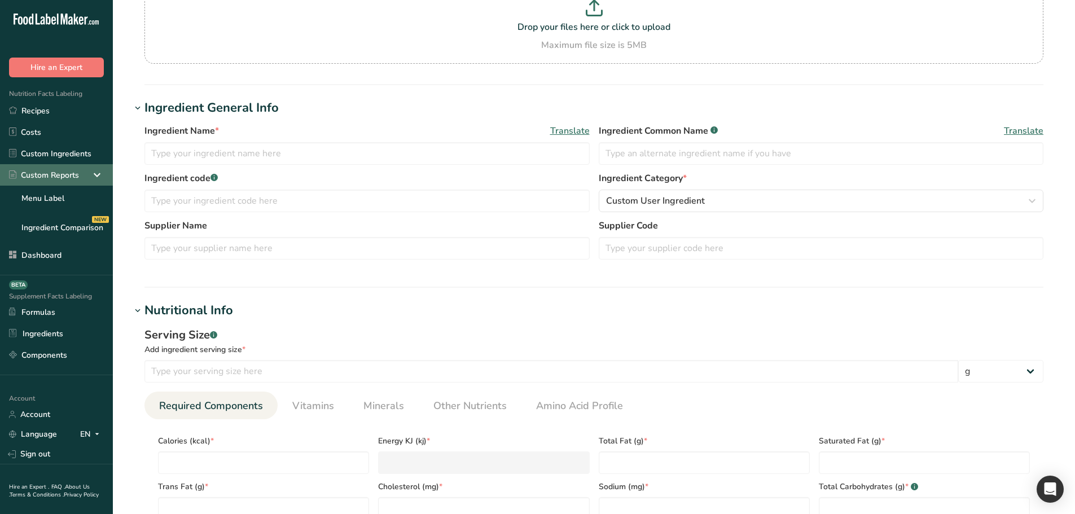
click at [97, 175] on icon at bounding box center [97, 175] width 14 height 20
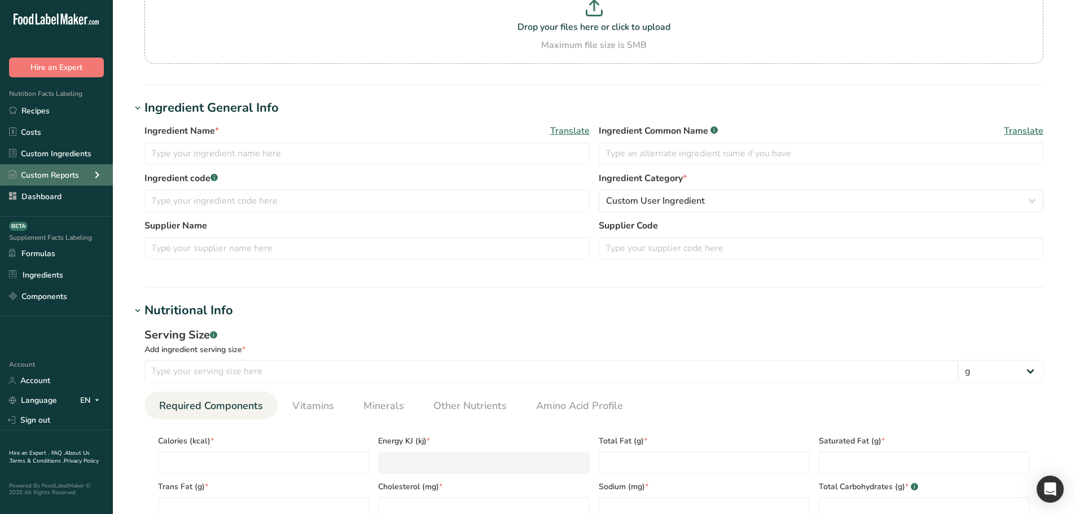
click at [97, 175] on icon at bounding box center [97, 175] width 14 height 20
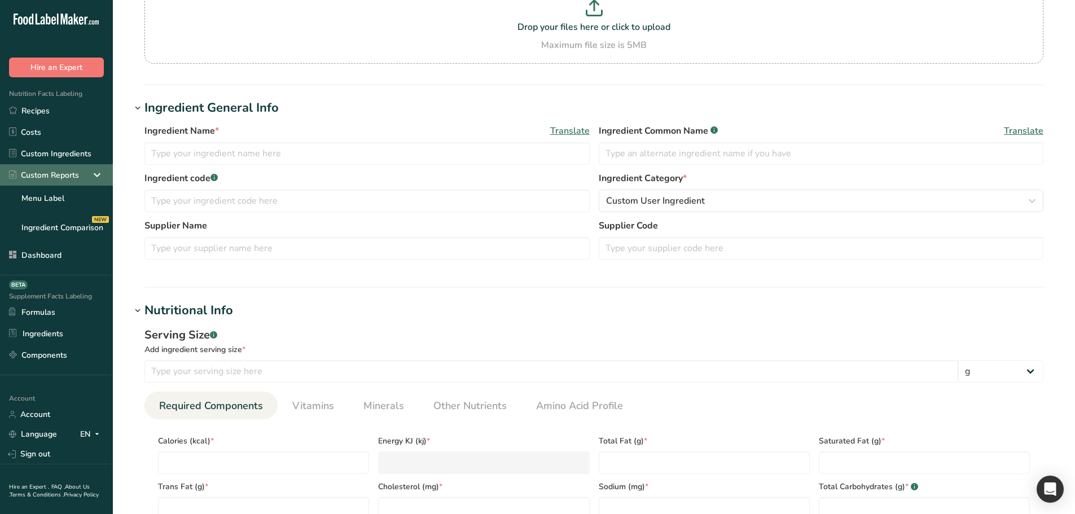
click at [97, 175] on icon at bounding box center [97, 175] width 14 height 20
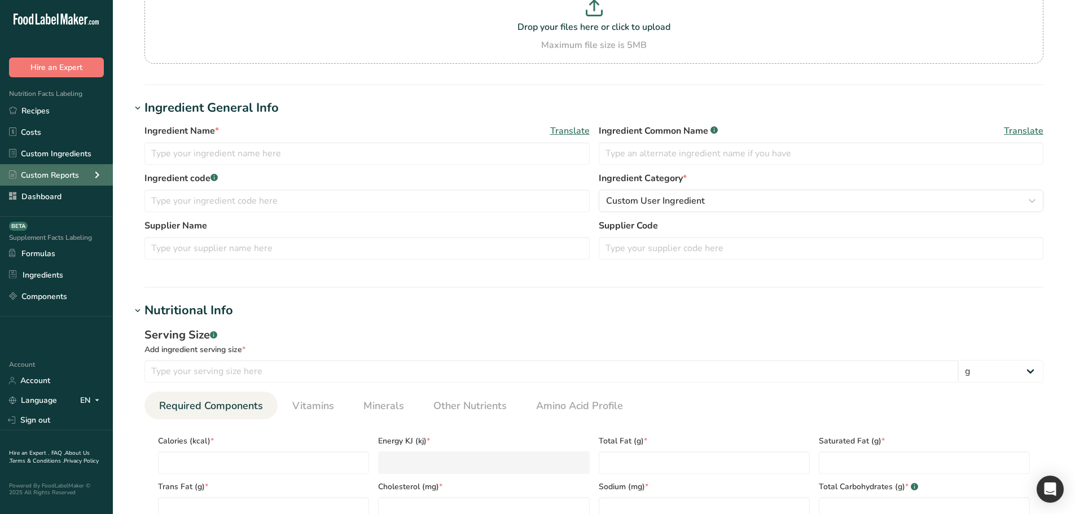
click at [97, 175] on icon at bounding box center [97, 175] width 14 height 20
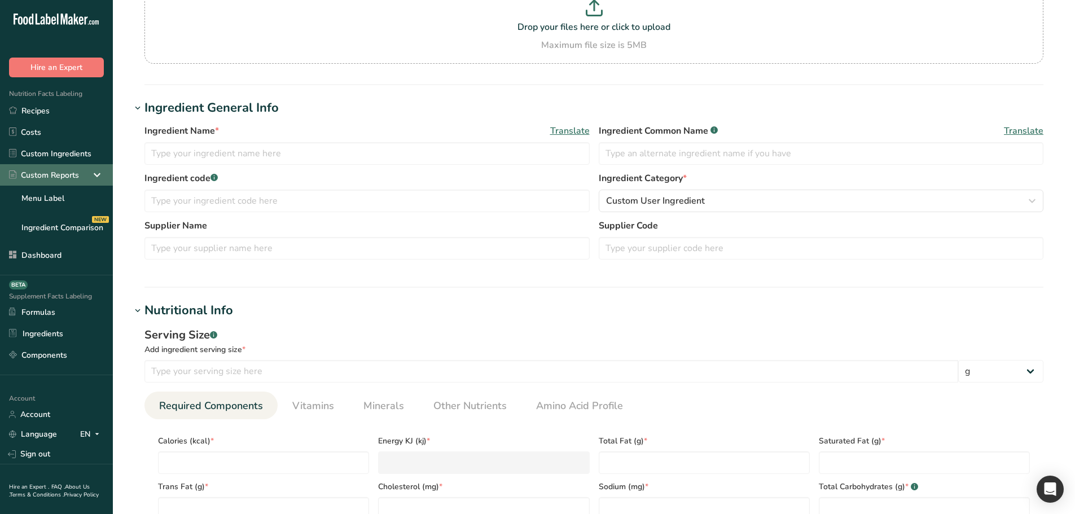
click at [99, 178] on icon at bounding box center [97, 175] width 14 height 20
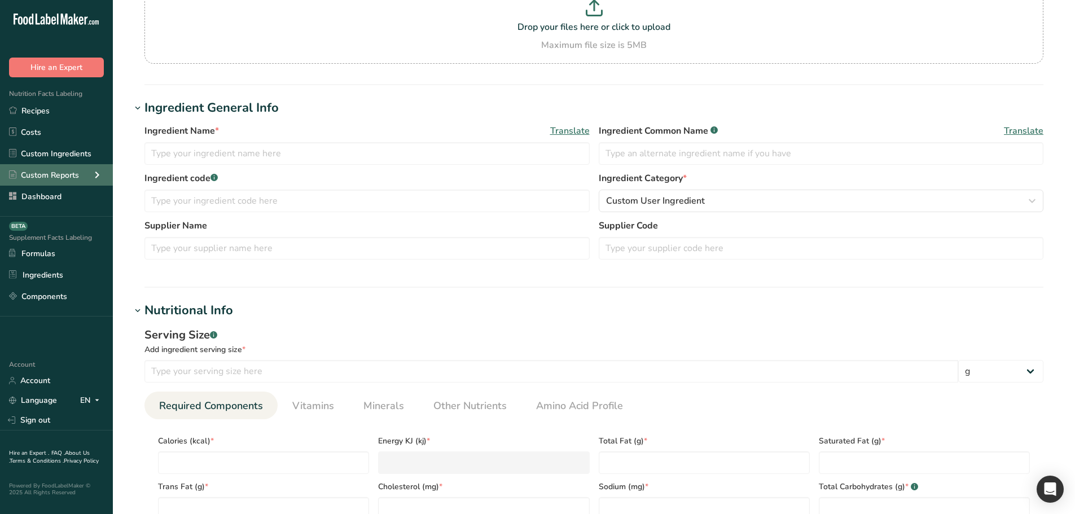
click at [99, 177] on icon at bounding box center [97, 175] width 14 height 20
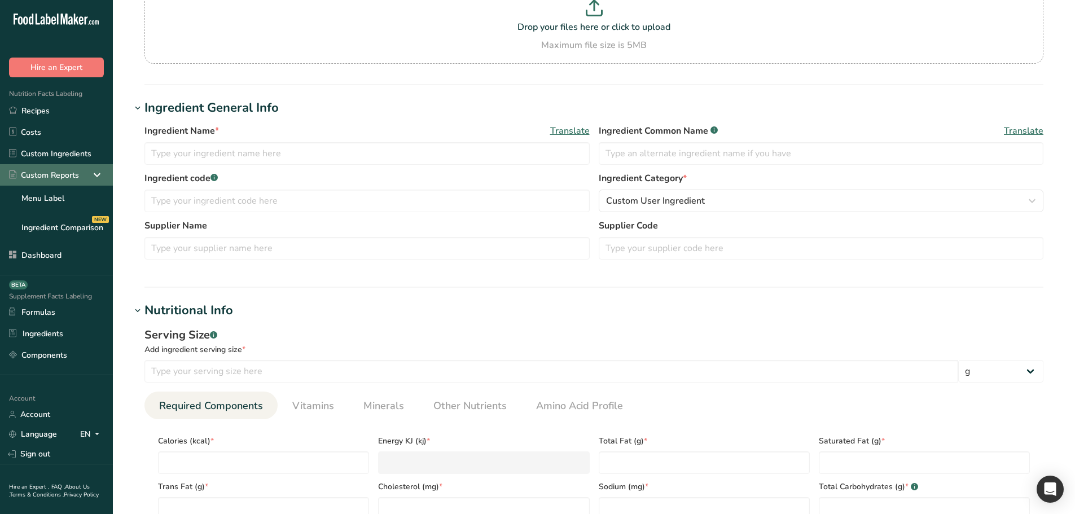
click at [98, 168] on icon at bounding box center [97, 175] width 14 height 20
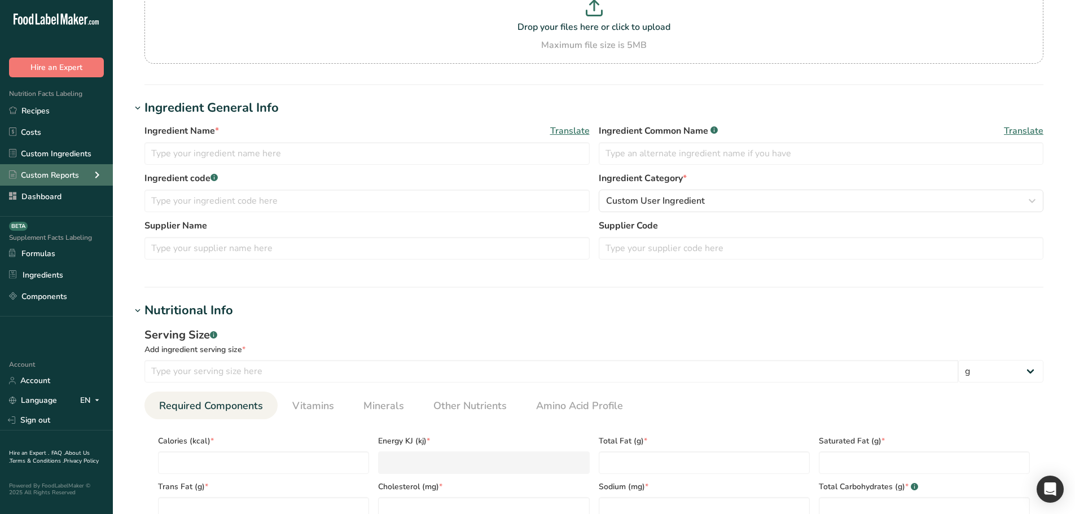
click at [99, 175] on icon at bounding box center [97, 175] width 14 height 20
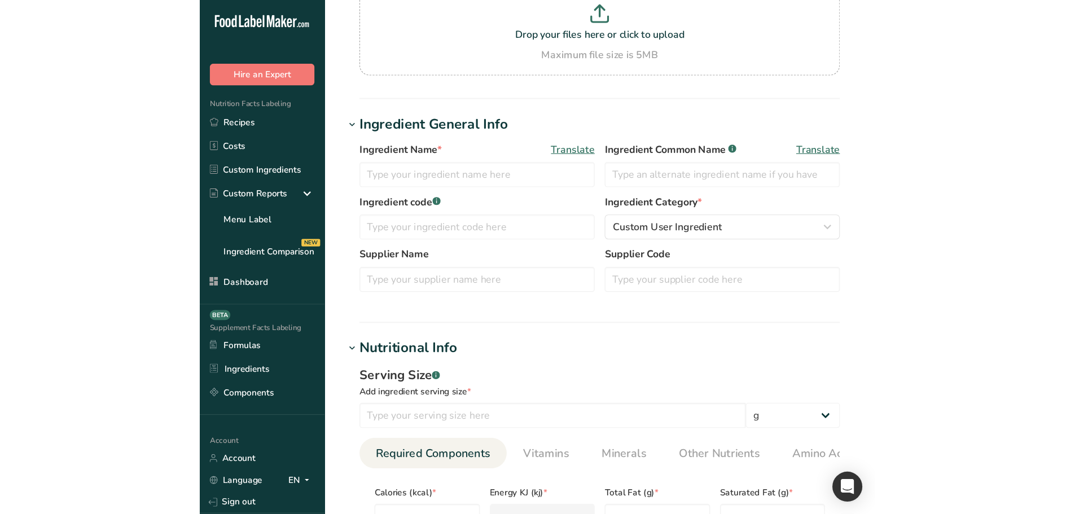
scroll to position [108, 0]
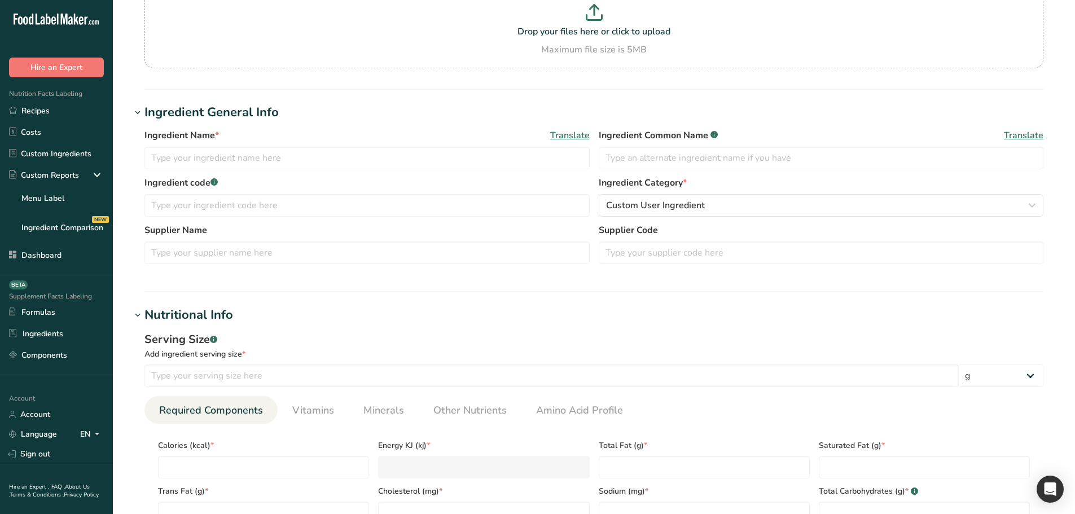
click at [32, 295] on div "Supplement Facts Labeling BETA" at bounding box center [56, 296] width 113 height 10
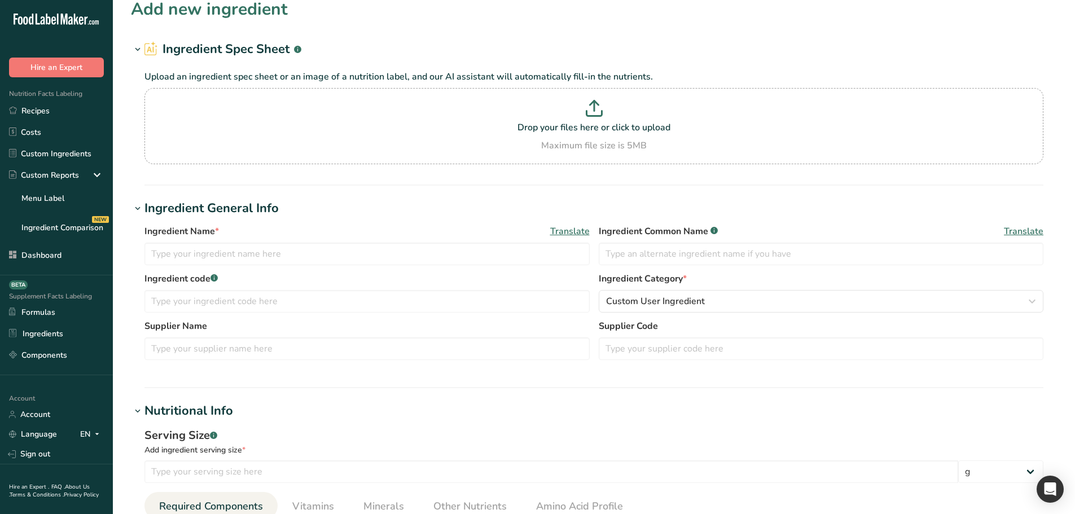
scroll to position [0, 0]
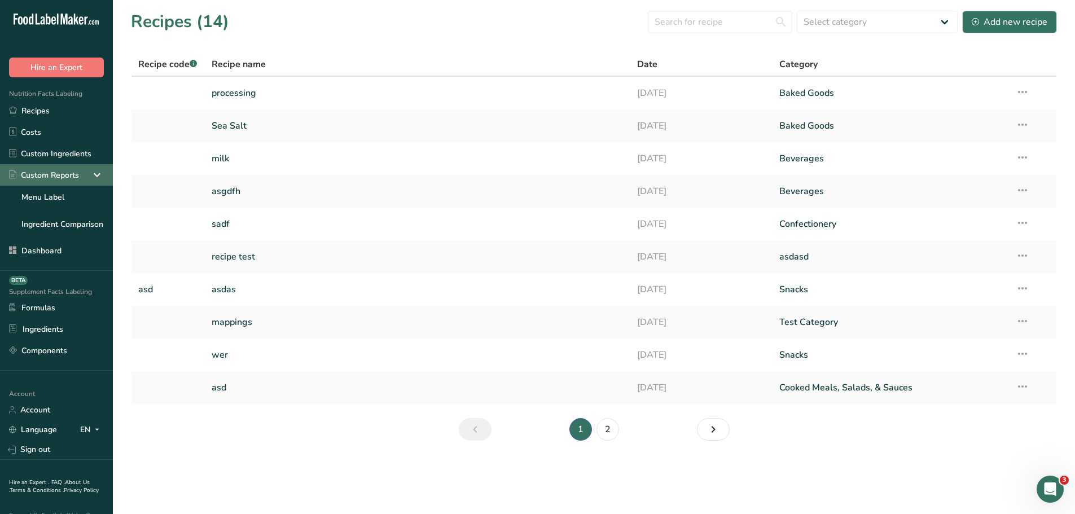
click at [91, 171] on icon at bounding box center [97, 175] width 14 height 20
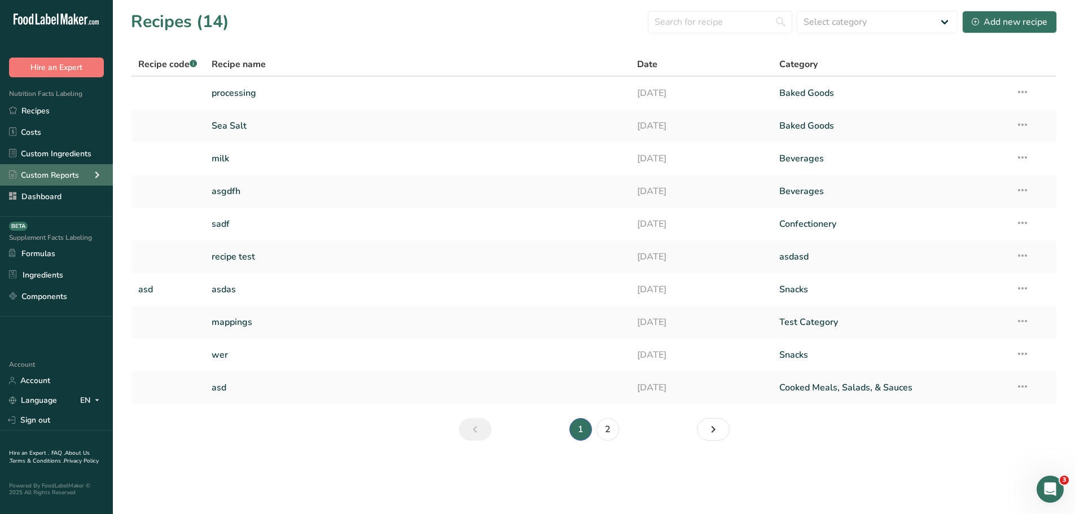
click at [91, 173] on icon at bounding box center [97, 175] width 14 height 20
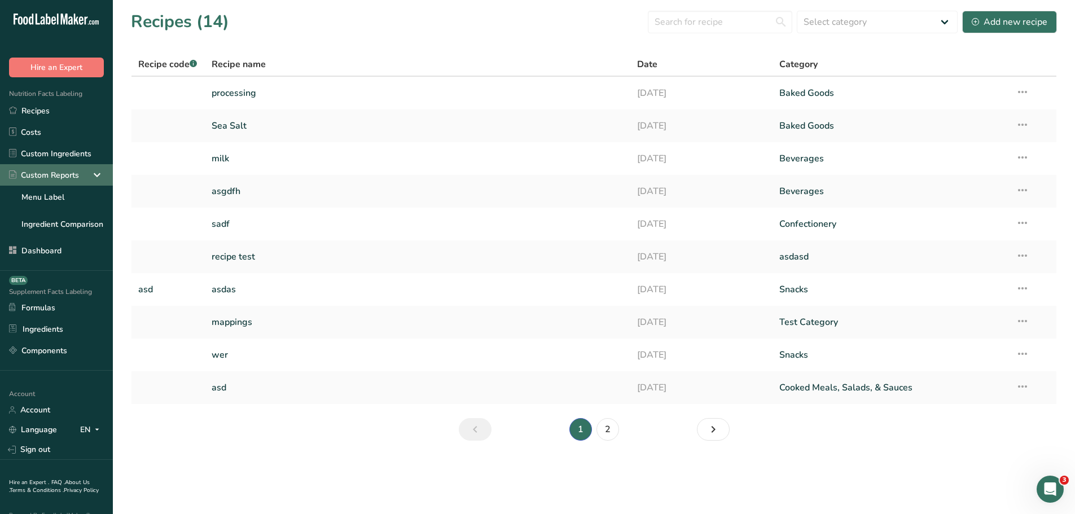
click at [91, 173] on icon at bounding box center [97, 175] width 14 height 20
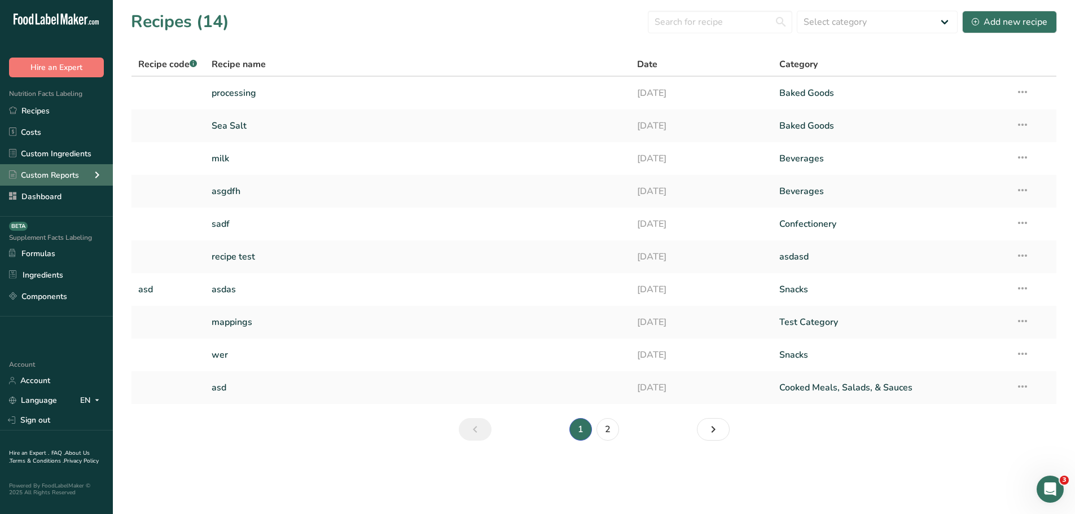
click at [94, 176] on icon at bounding box center [97, 175] width 14 height 20
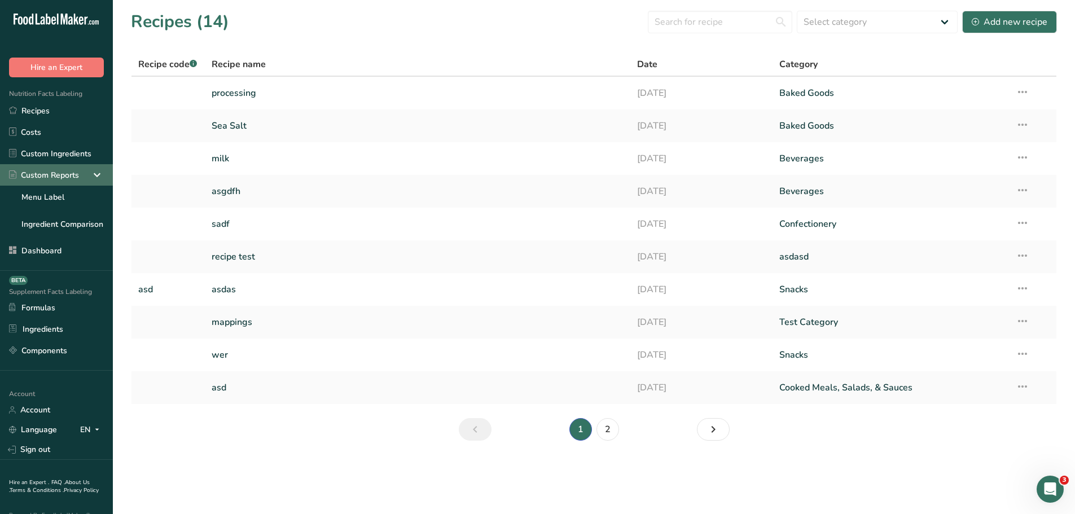
click at [90, 171] on icon at bounding box center [97, 175] width 14 height 20
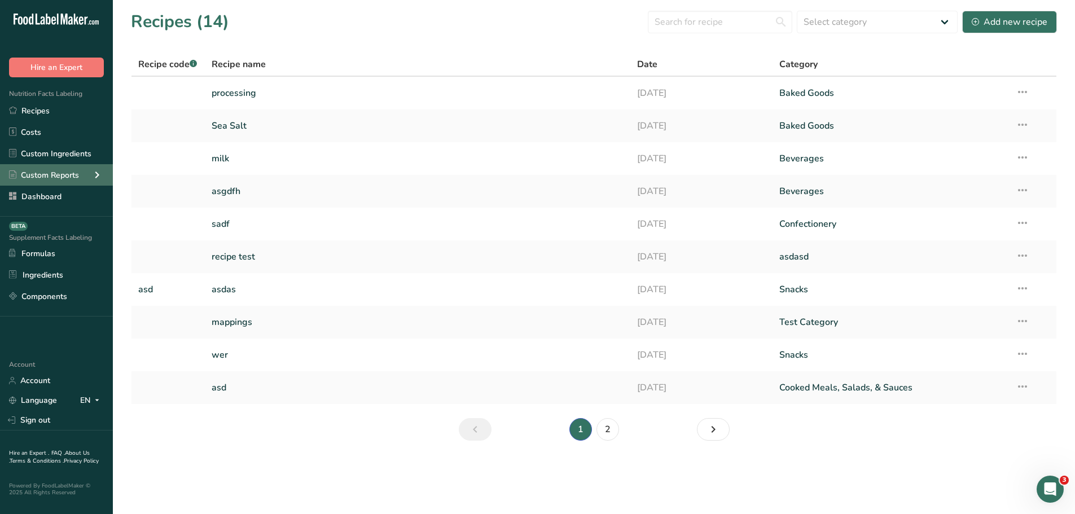
click at [99, 176] on icon at bounding box center [97, 175] width 14 height 20
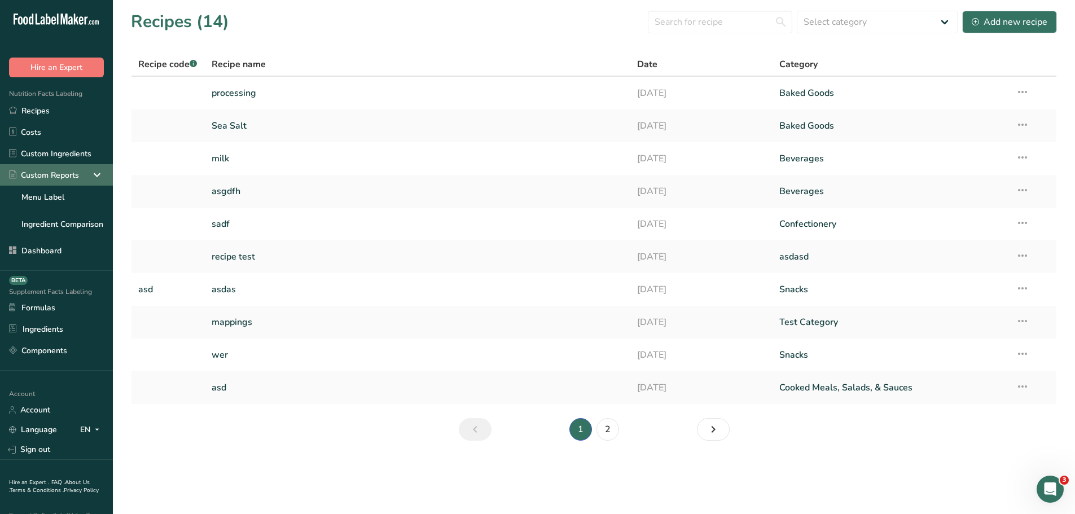
click at [90, 176] on icon at bounding box center [97, 175] width 14 height 20
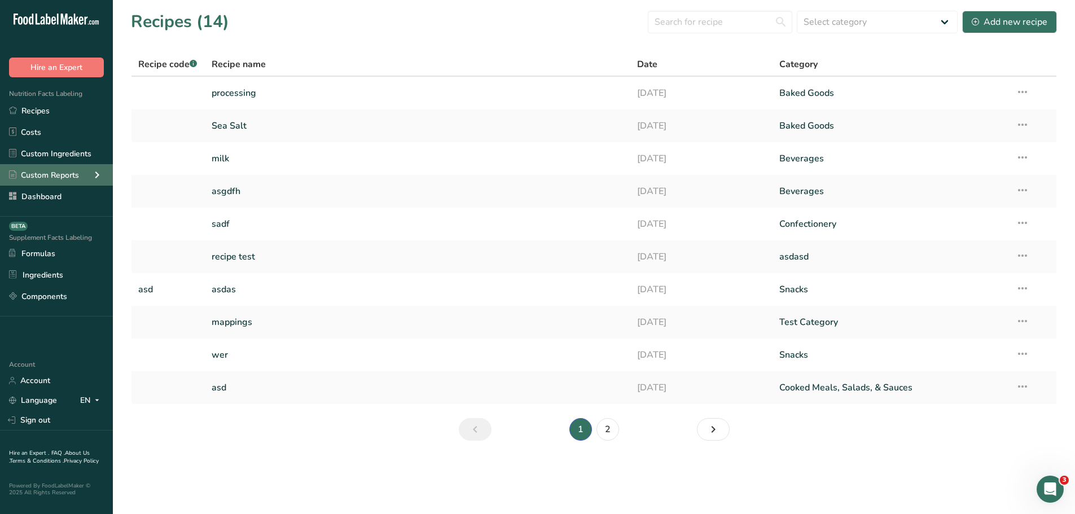
click at [94, 175] on icon at bounding box center [97, 175] width 14 height 20
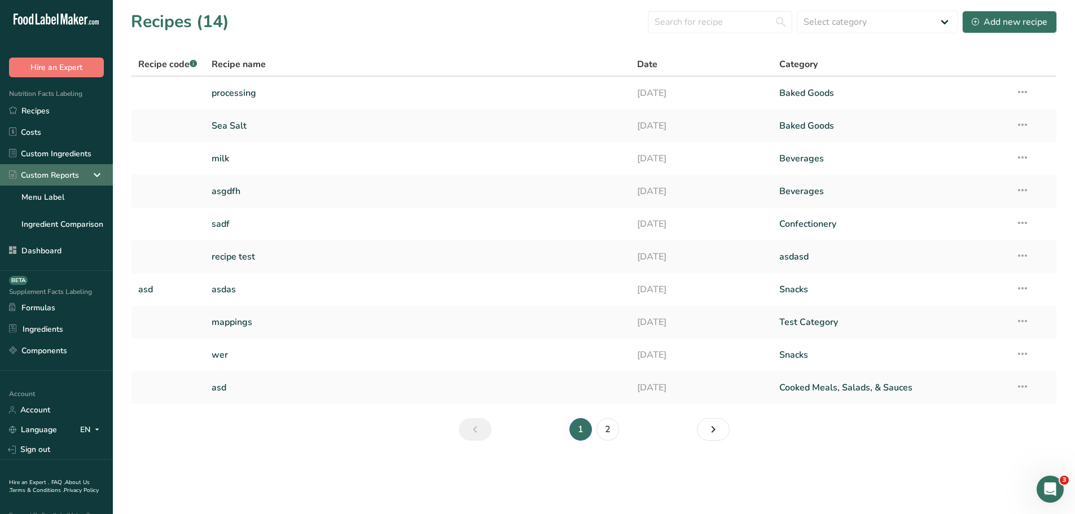
click at [90, 179] on icon at bounding box center [97, 175] width 14 height 20
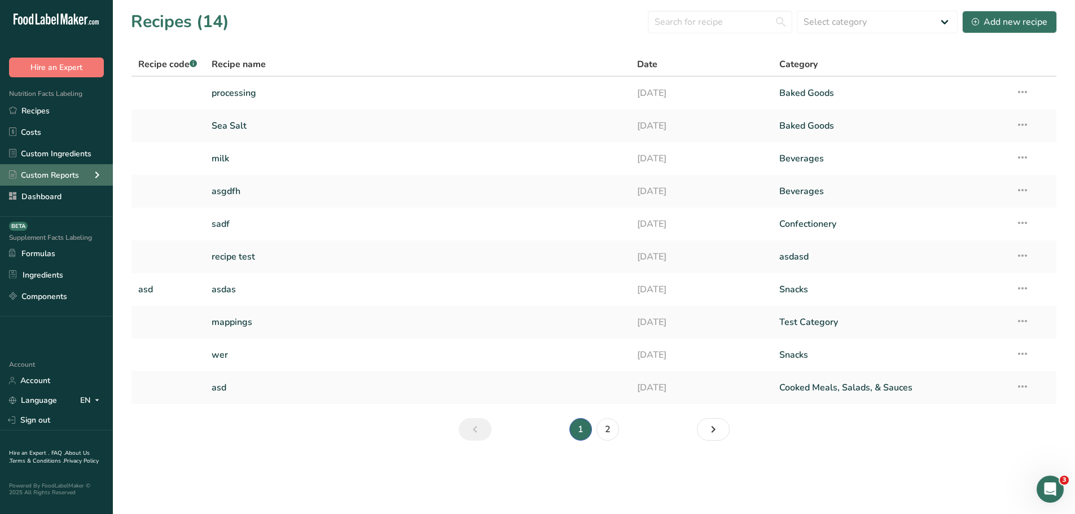
click at [87, 179] on div "Custom Reports" at bounding box center [56, 174] width 113 height 21
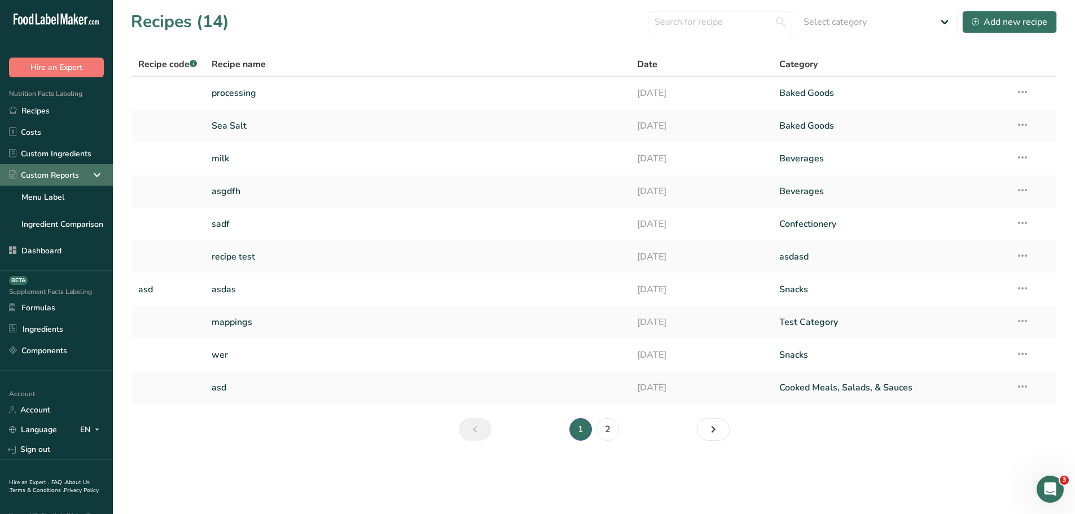
click at [90, 179] on icon at bounding box center [97, 175] width 14 height 20
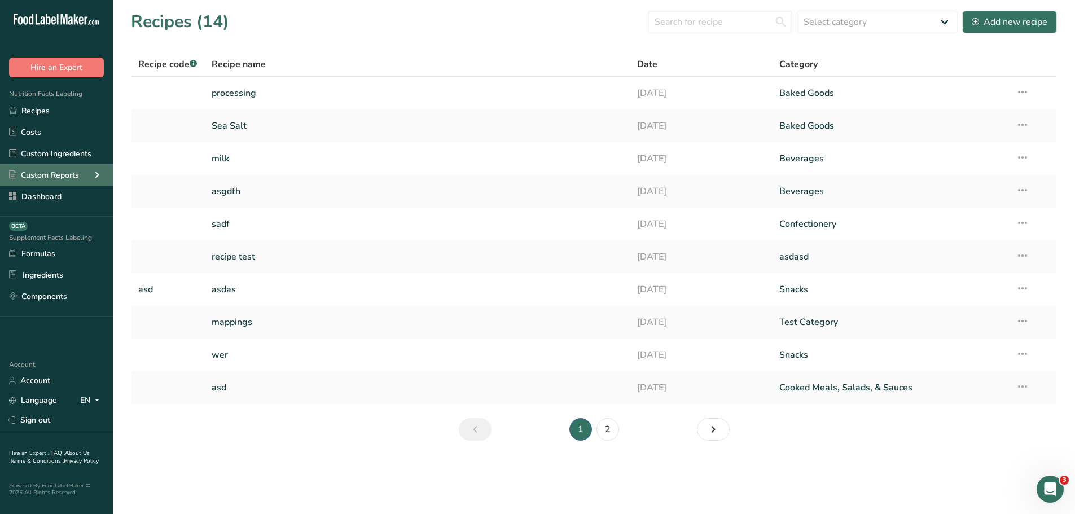
click at [98, 176] on icon at bounding box center [97, 175] width 14 height 20
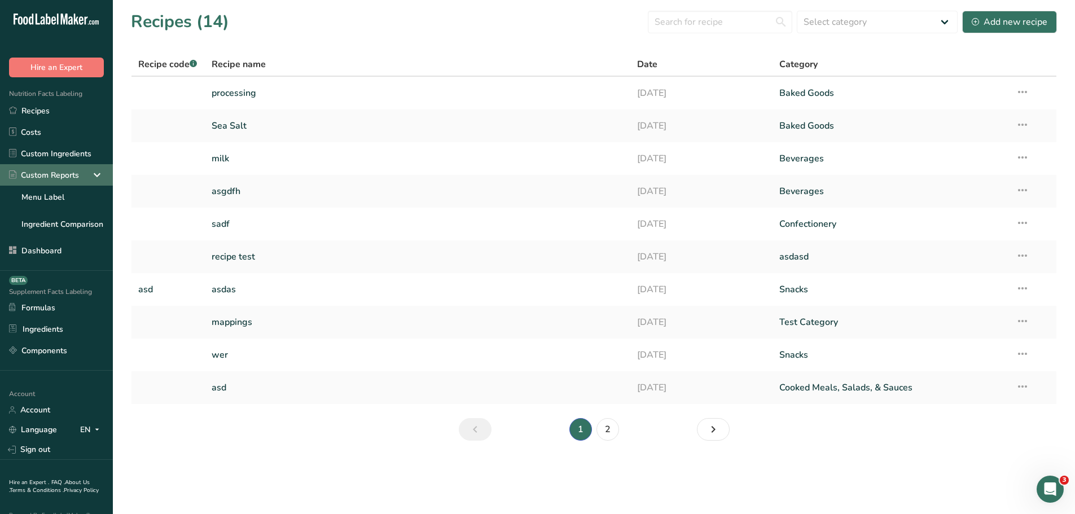
click at [91, 177] on icon at bounding box center [97, 175] width 14 height 20
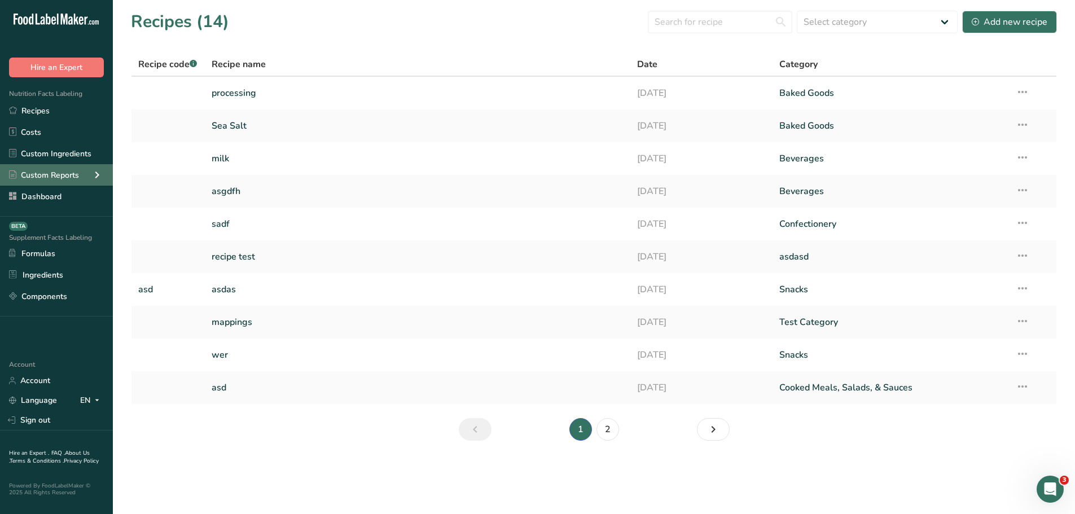
click at [95, 176] on icon at bounding box center [97, 175] width 14 height 20
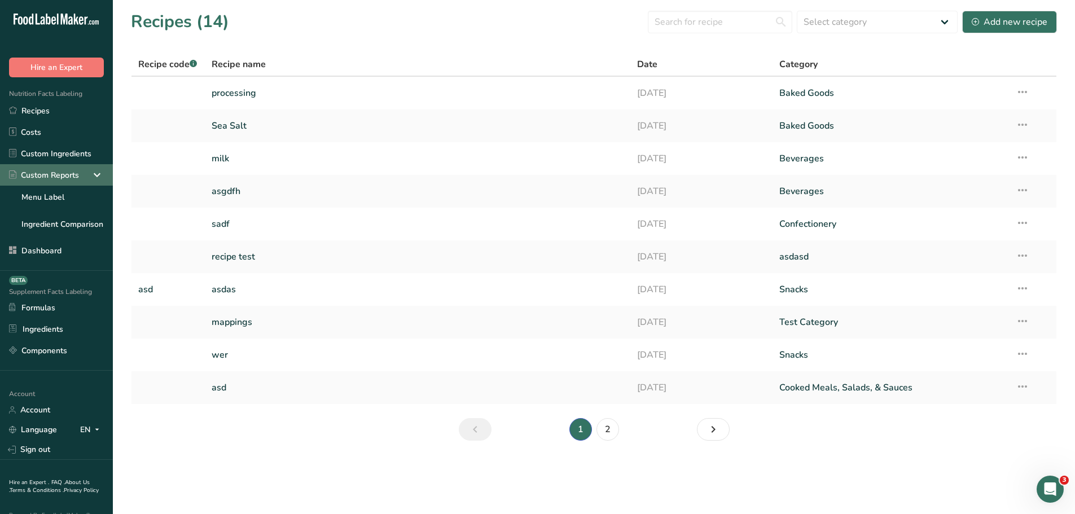
click at [94, 175] on icon at bounding box center [97, 175] width 14 height 20
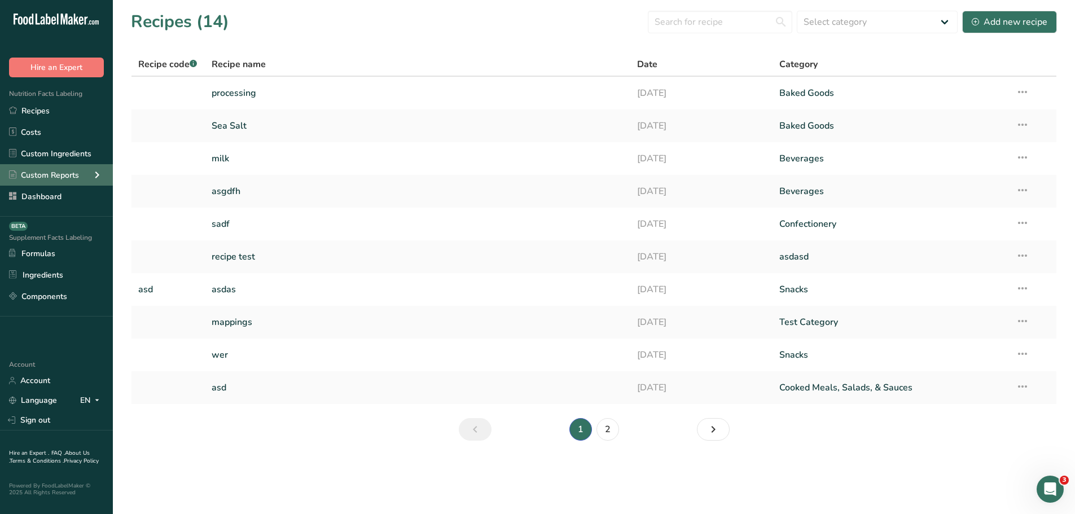
click at [93, 174] on icon at bounding box center [97, 175] width 14 height 20
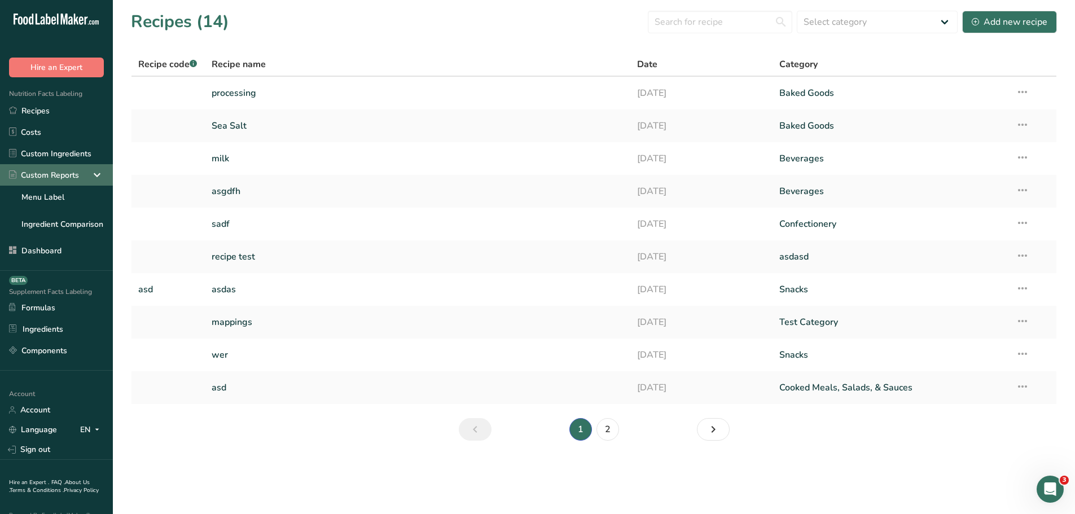
click at [93, 177] on icon at bounding box center [97, 175] width 14 height 20
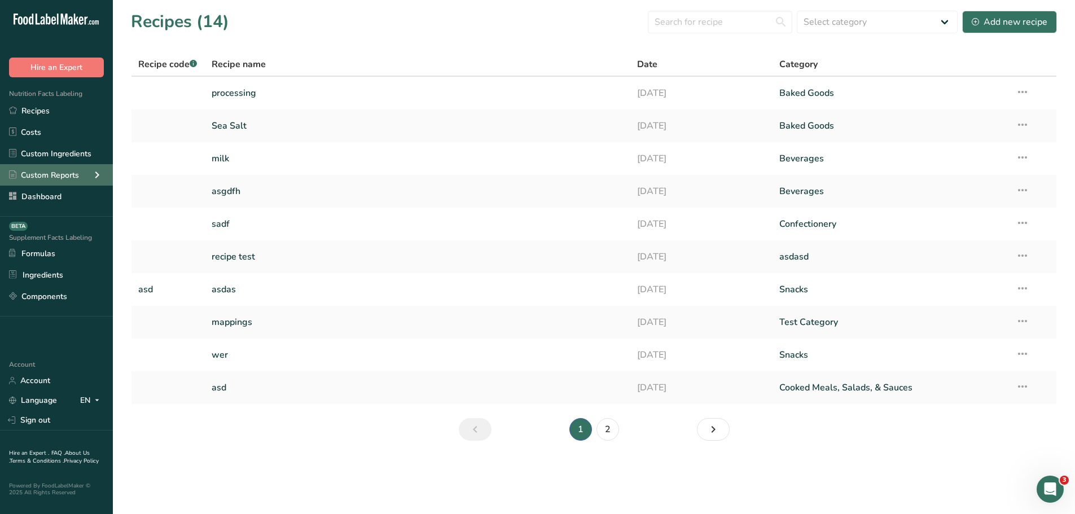
click at [91, 177] on icon at bounding box center [97, 175] width 14 height 20
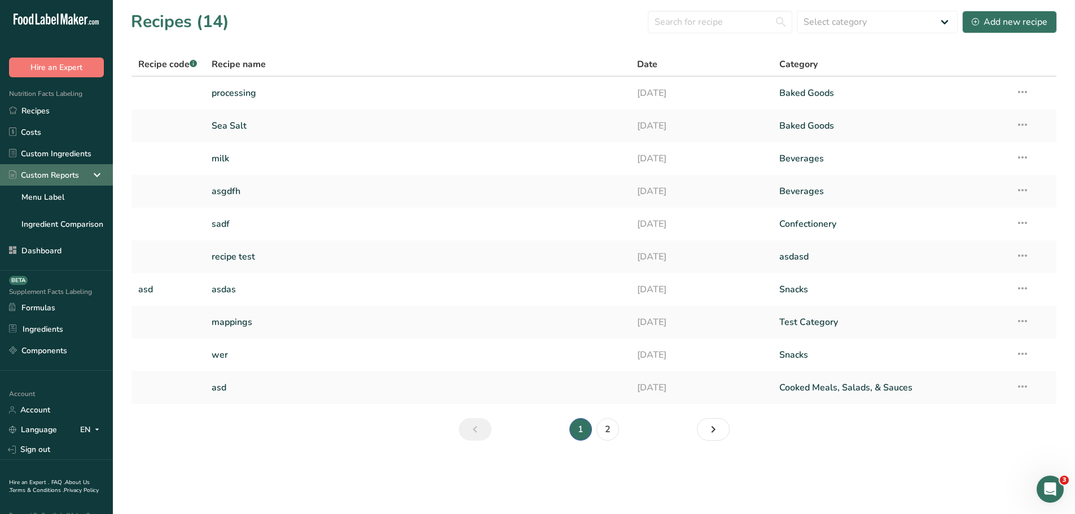
click at [91, 177] on icon at bounding box center [97, 175] width 14 height 20
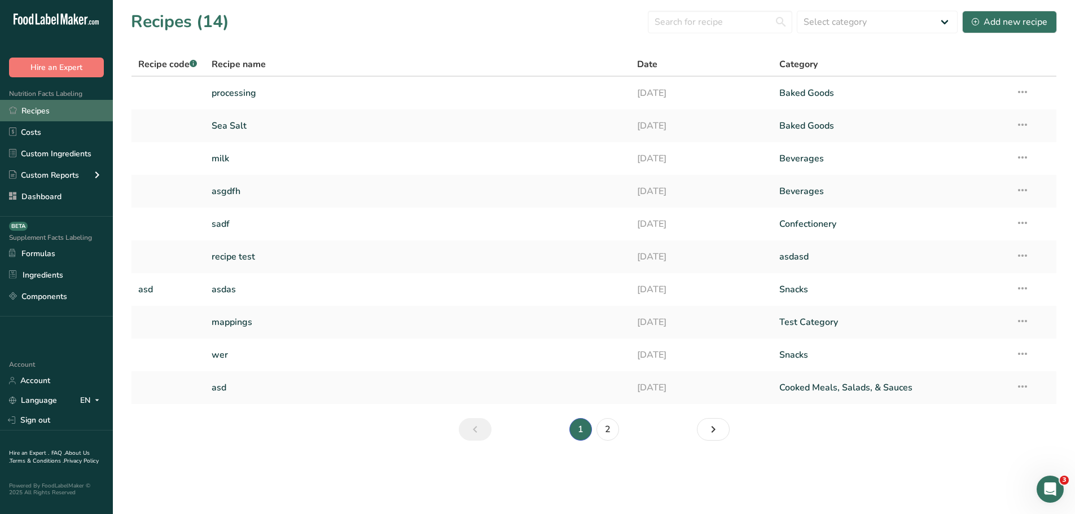
click at [54, 107] on link "Recipes" at bounding box center [56, 110] width 113 height 21
click at [39, 114] on link "Recipes" at bounding box center [56, 110] width 113 height 21
